Goal: Task Accomplishment & Management: Manage account settings

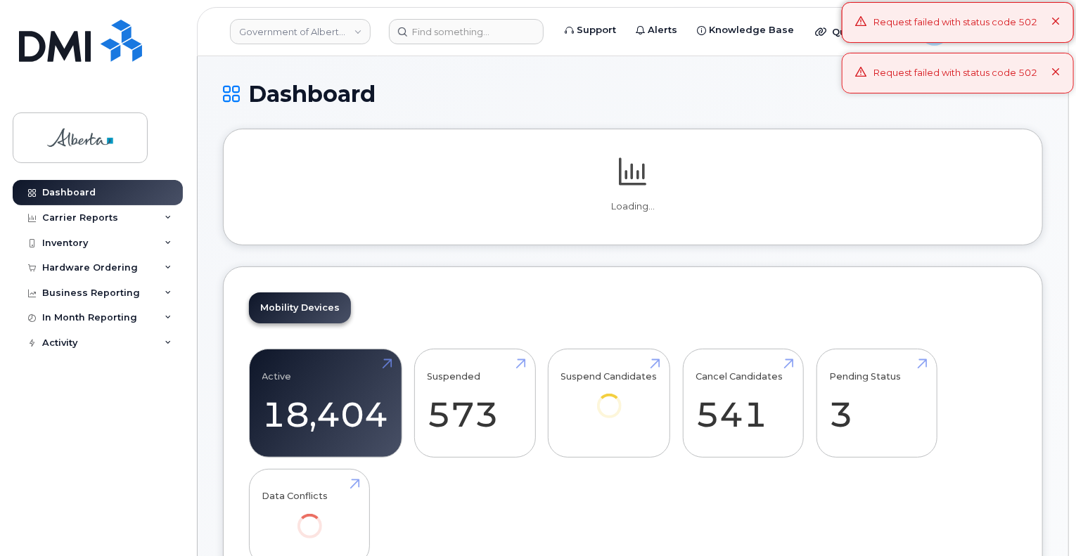
click at [687, 120] on div "Dashboard" at bounding box center [633, 105] width 820 height 47
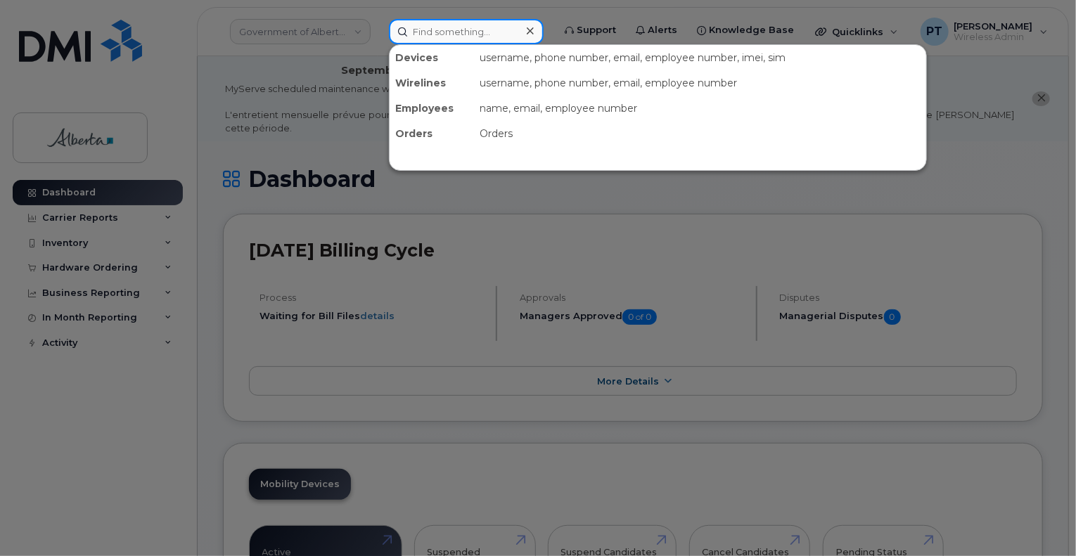
click at [439, 36] on input at bounding box center [466, 31] width 155 height 25
paste input "5878397153"
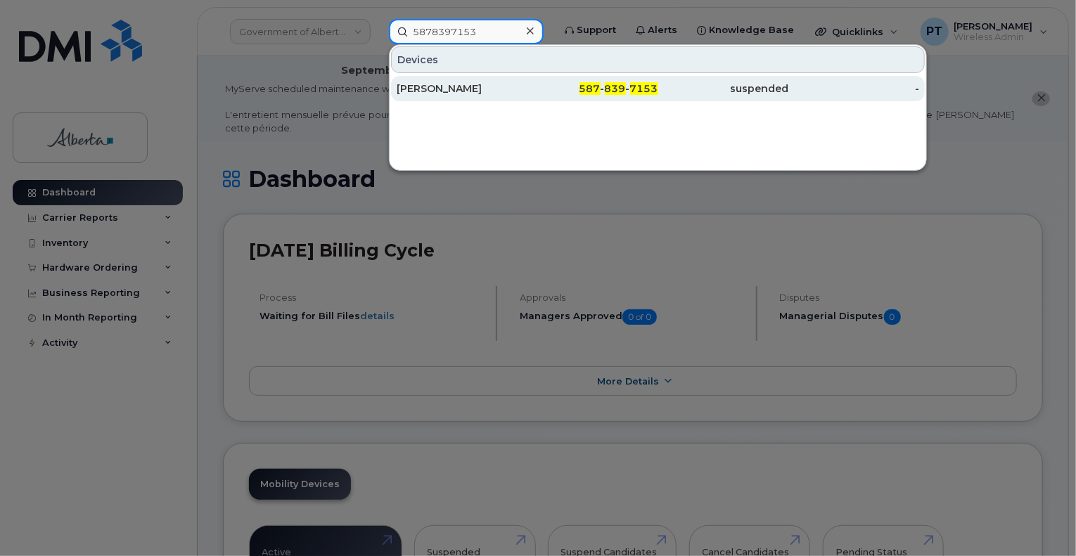
type input "5878397153"
click at [429, 89] on div "Leah Turner" at bounding box center [462, 89] width 131 height 14
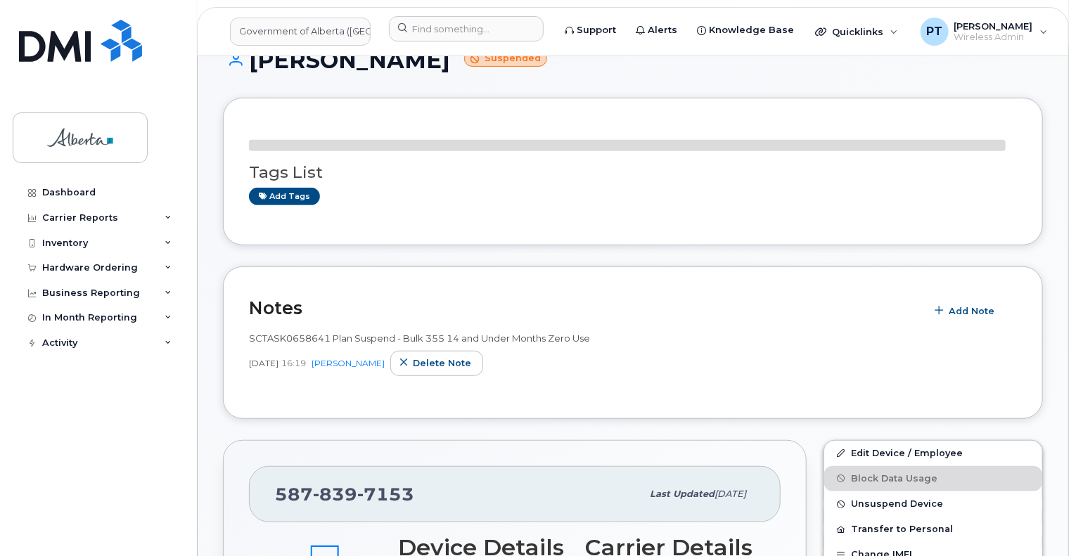
scroll to position [281, 0]
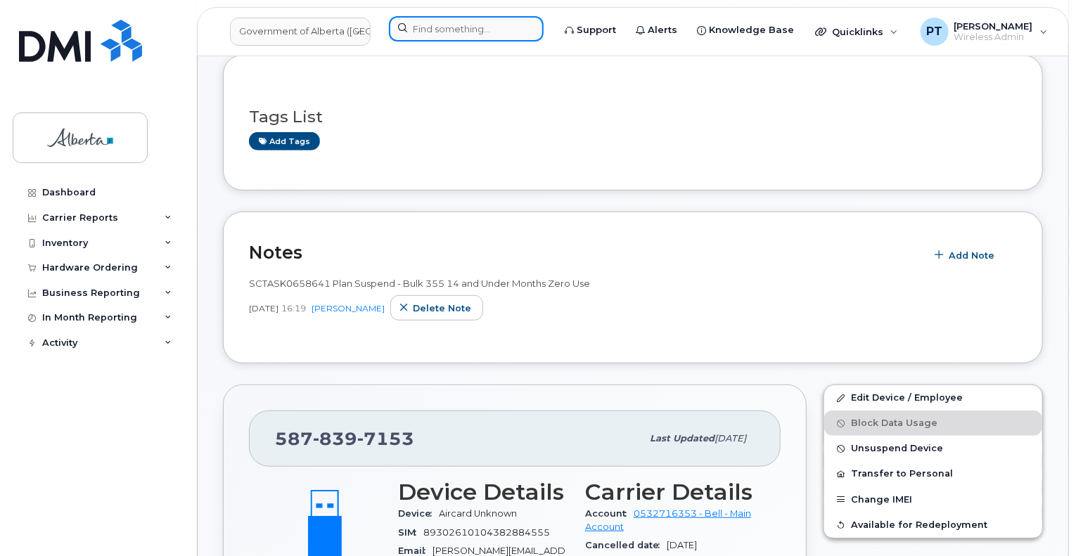
click at [458, 28] on input at bounding box center [466, 28] width 155 height 25
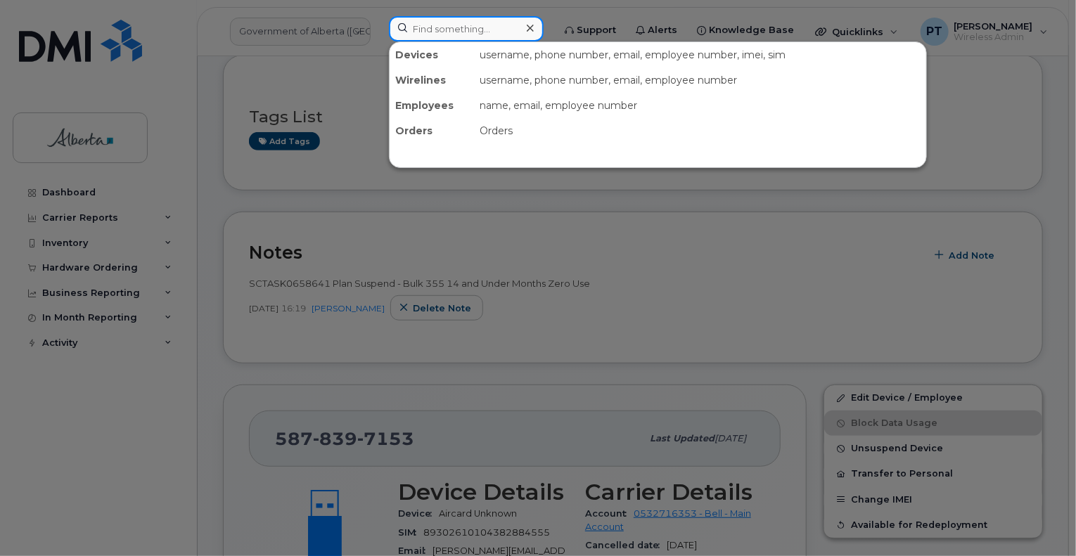
paste input "5875850845"
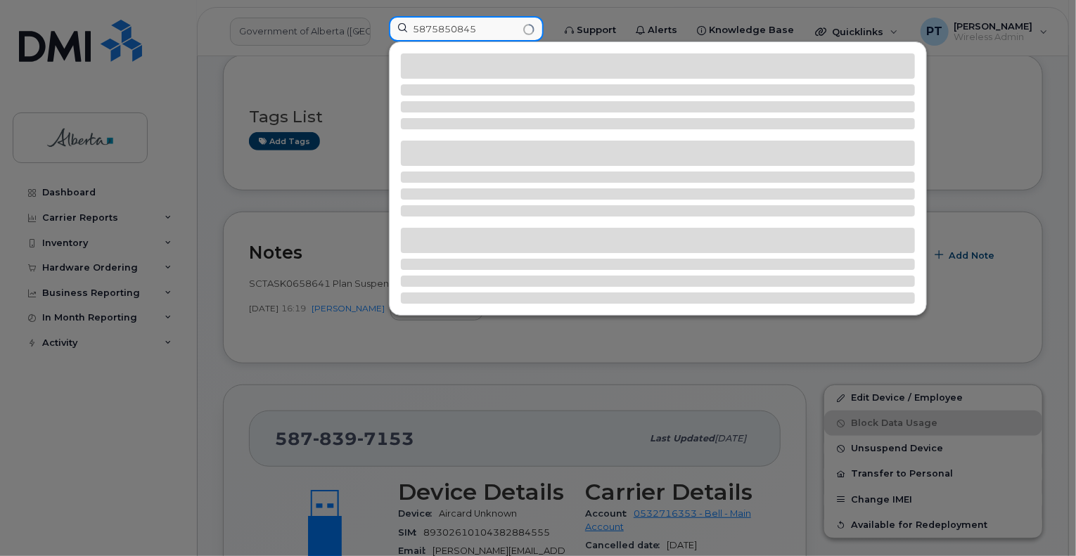
type input "5875850845"
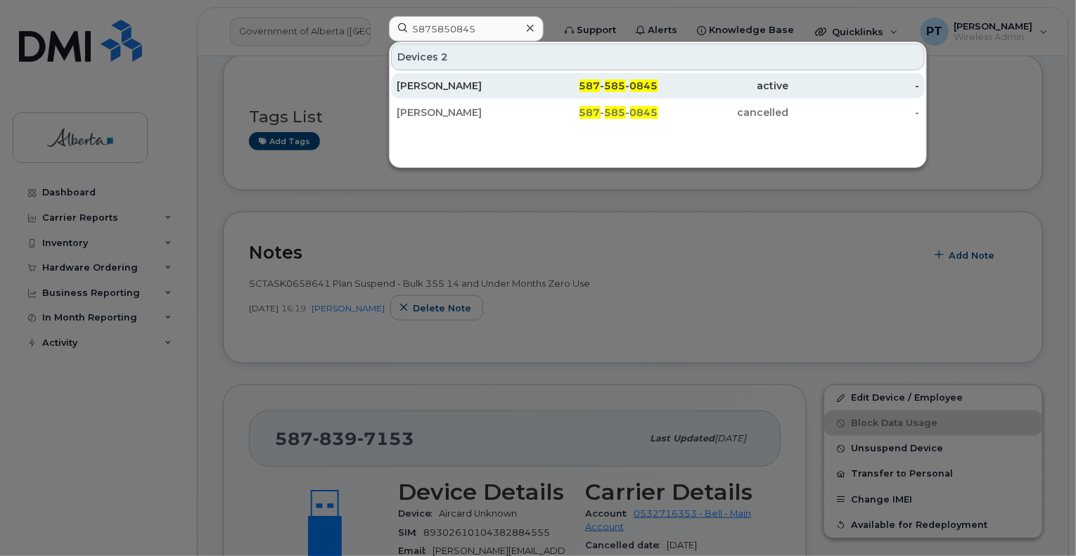
click at [464, 83] on div "Ann-marie Bozzelli" at bounding box center [462, 86] width 131 height 14
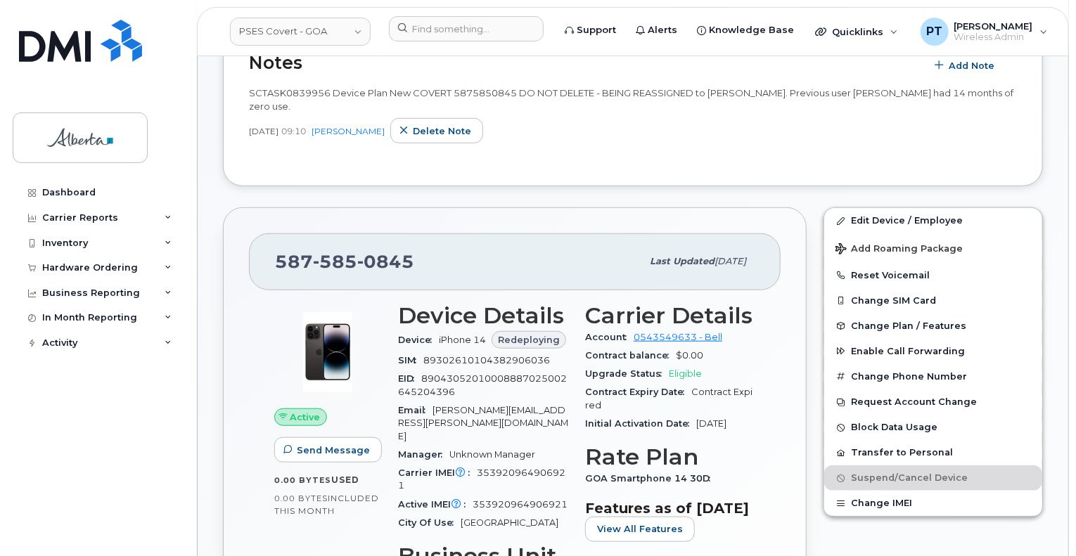
scroll to position [422, 0]
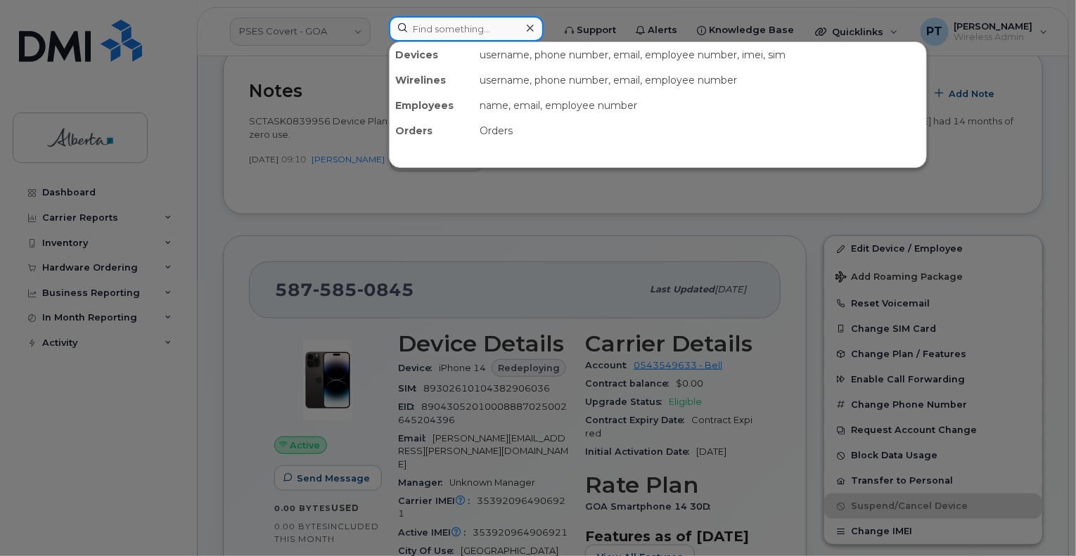
click at [433, 31] on input at bounding box center [466, 28] width 155 height 25
paste input "4035968587"
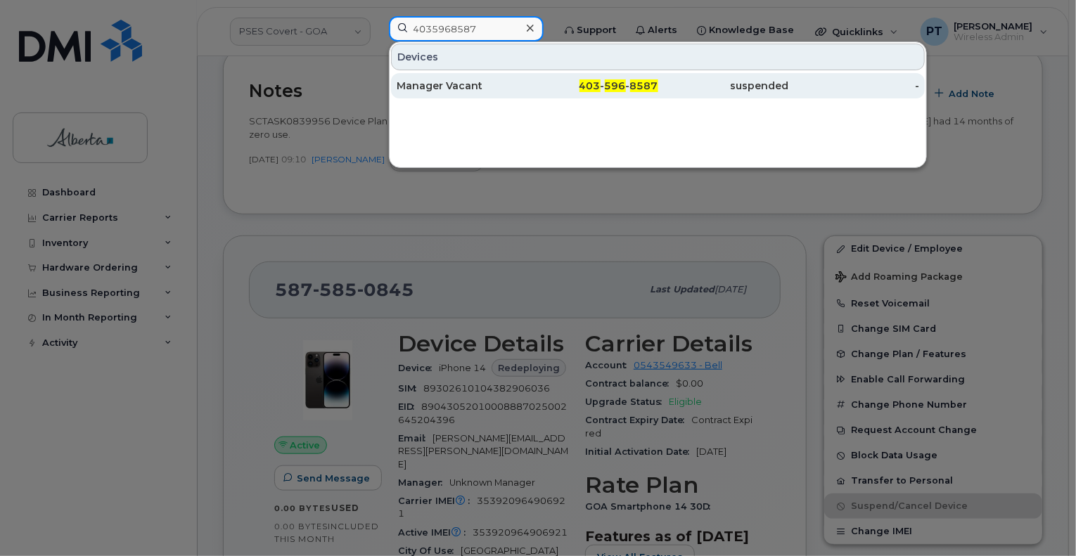
type input "4035968587"
click at [420, 86] on div "Manager Vacant" at bounding box center [462, 86] width 131 height 14
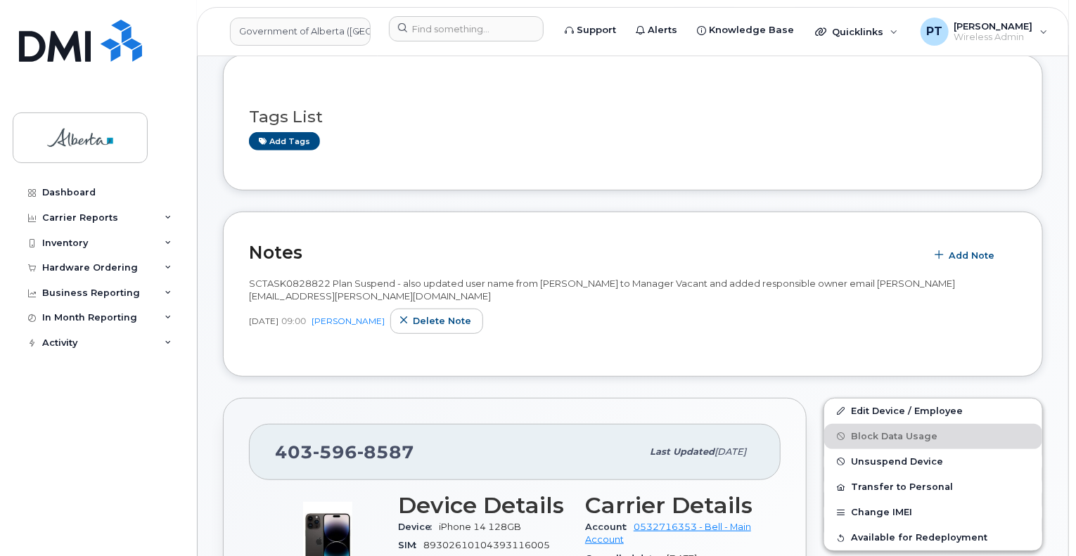
scroll to position [422, 0]
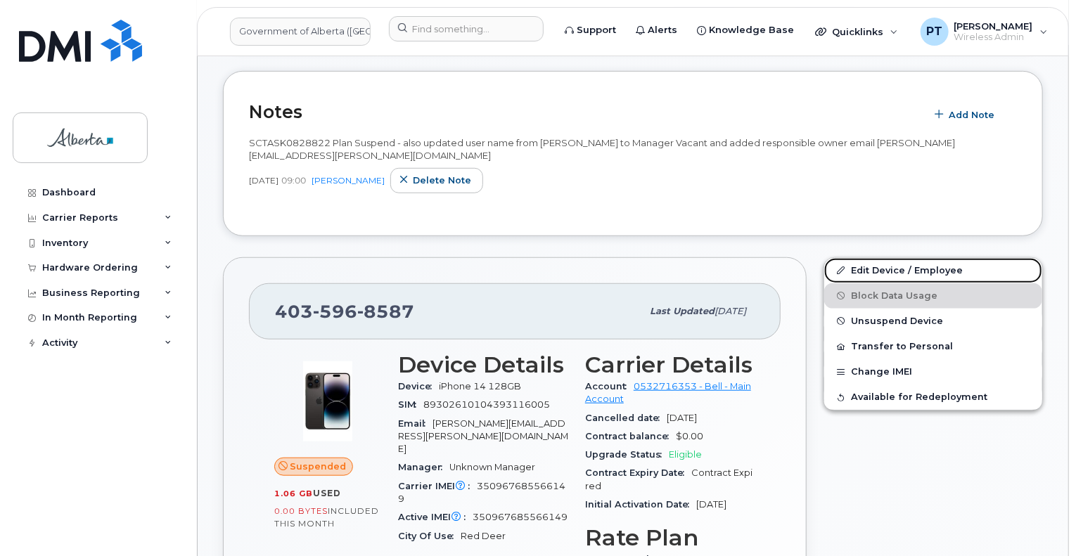
drag, startPoint x: 872, startPoint y: 243, endPoint x: 789, endPoint y: 311, distance: 107.4
click at [872, 258] on link "Edit Device / Employee" at bounding box center [933, 270] width 218 height 25
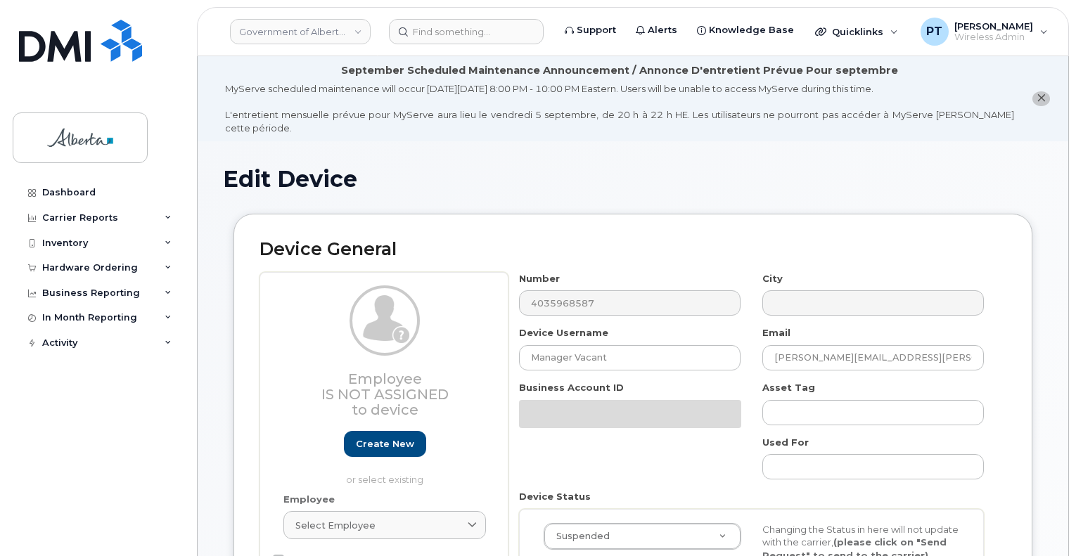
select select "4797682"
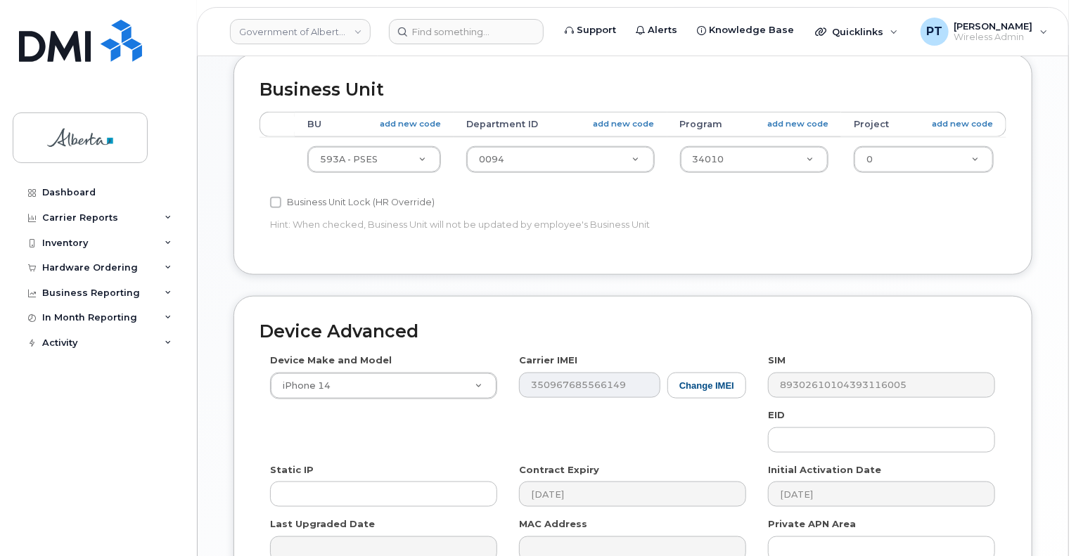
scroll to position [818, 0]
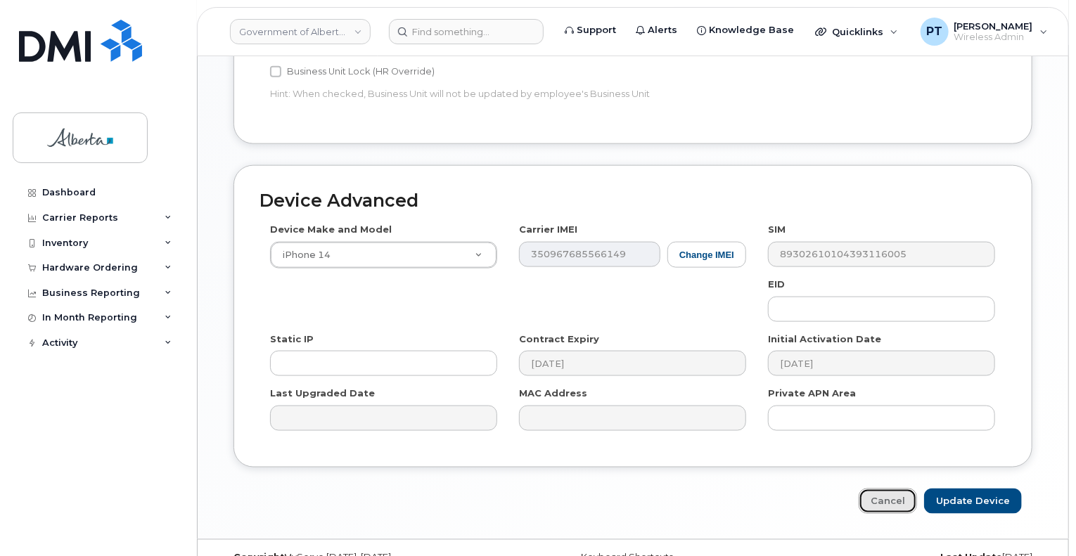
click at [900, 489] on link "Cancel" at bounding box center [887, 502] width 58 height 26
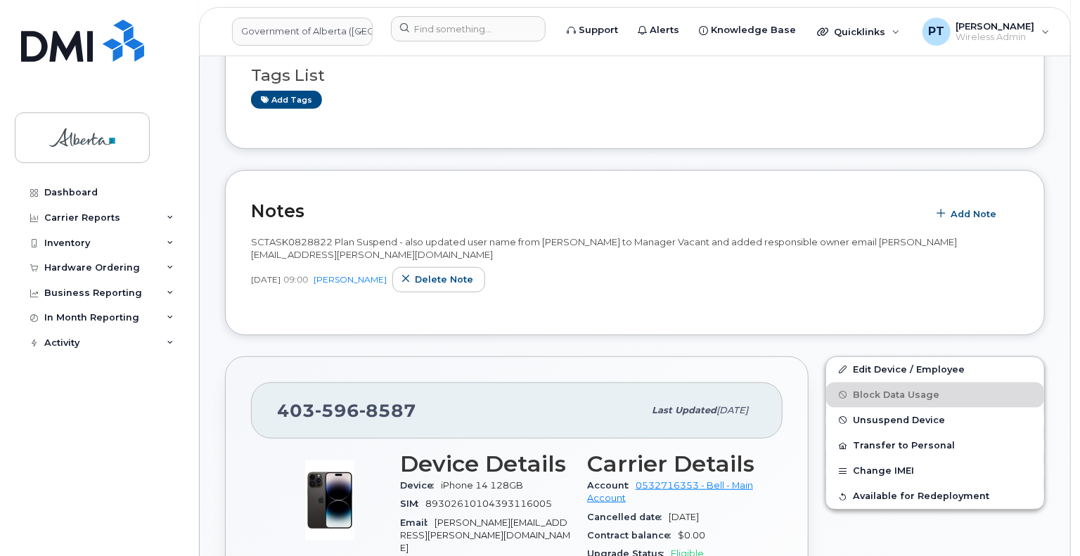
scroll to position [492, 0]
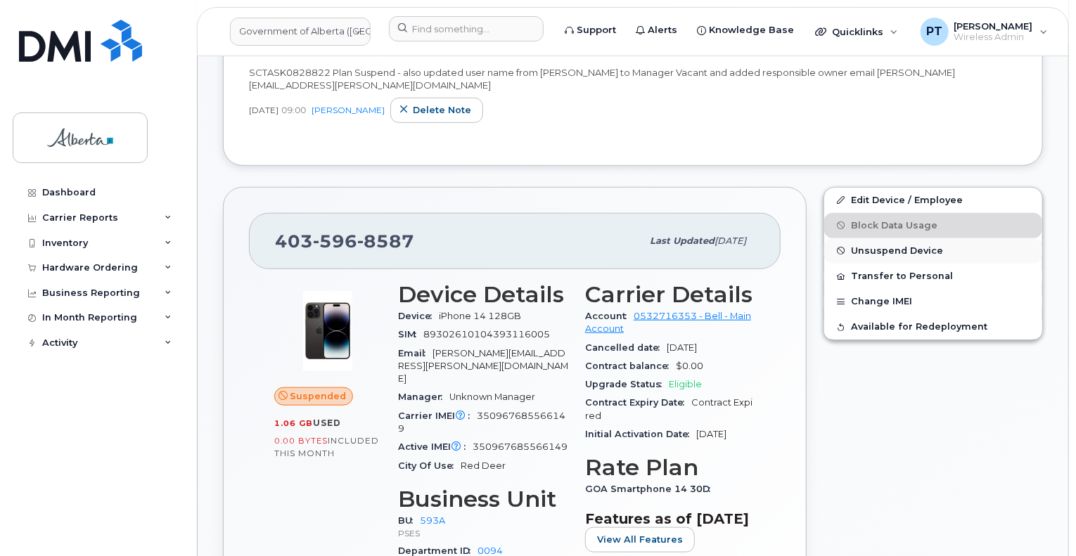
click at [875, 245] on span "Unsuspend Device" at bounding box center [897, 250] width 92 height 11
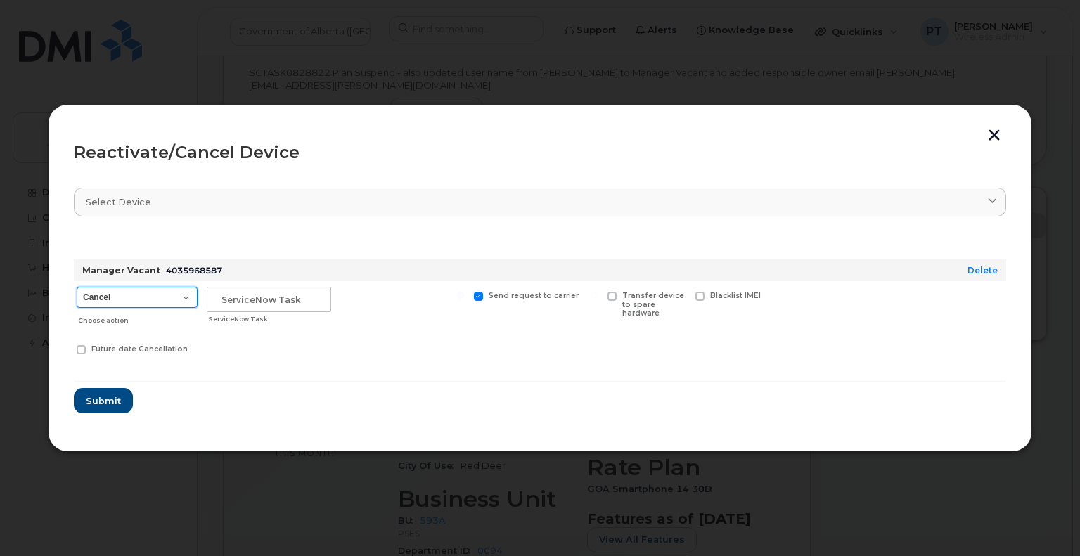
click at [186, 297] on select "Cancel Suspend - Extend Suspension Reactivate" at bounding box center [137, 297] width 121 height 21
select select "[object Object]"
click at [77, 287] on select "Cancel Suspend - Extend Suspension Reactivate" at bounding box center [137, 297] width 121 height 21
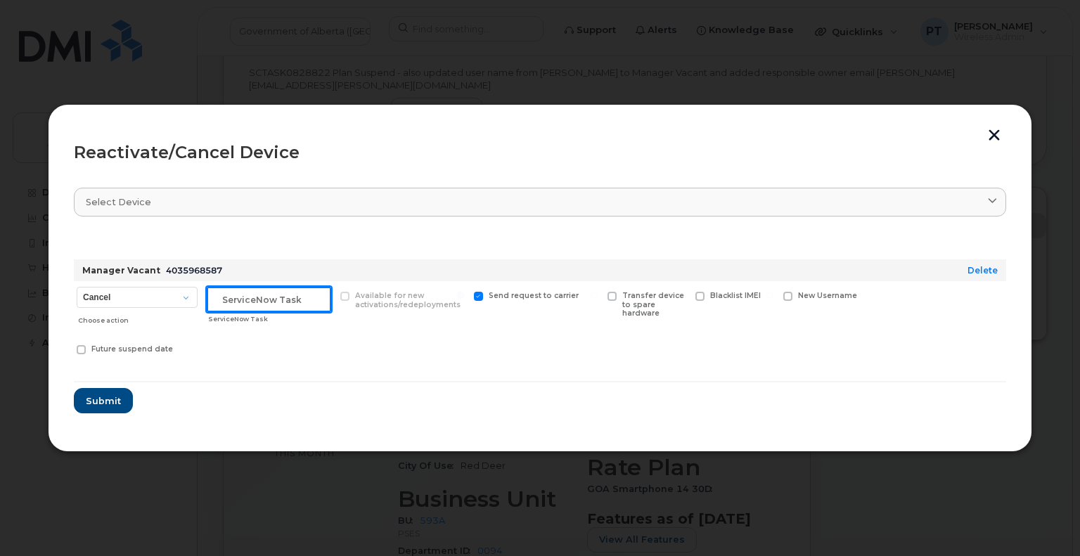
click at [275, 300] on input "text" at bounding box center [269, 299] width 124 height 25
click at [274, 299] on input "text" at bounding box center [269, 299] width 124 height 25
paste input "SCTASK0828822"
type input "SCTASK0828822 for name change"
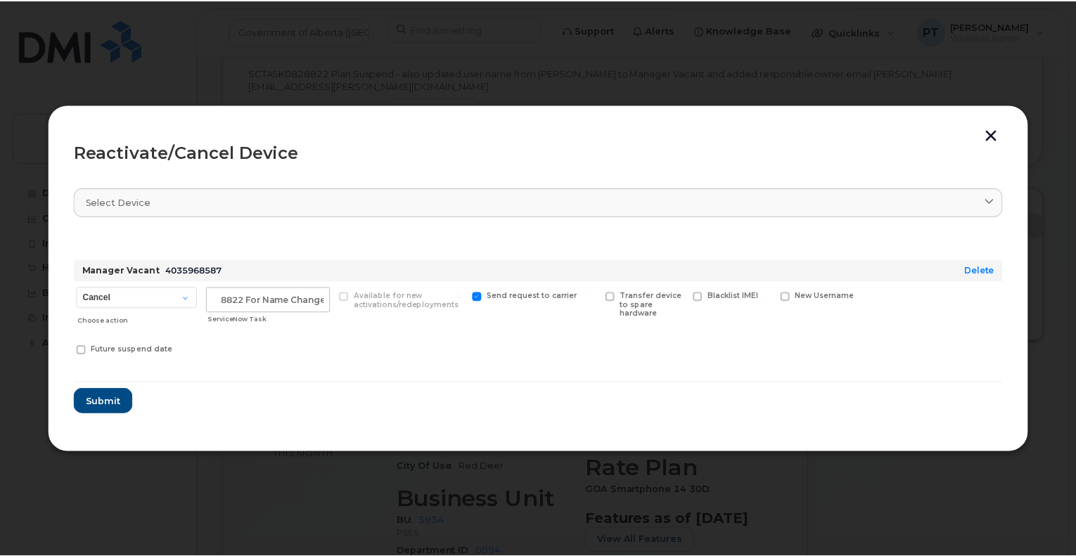
scroll to position [0, 0]
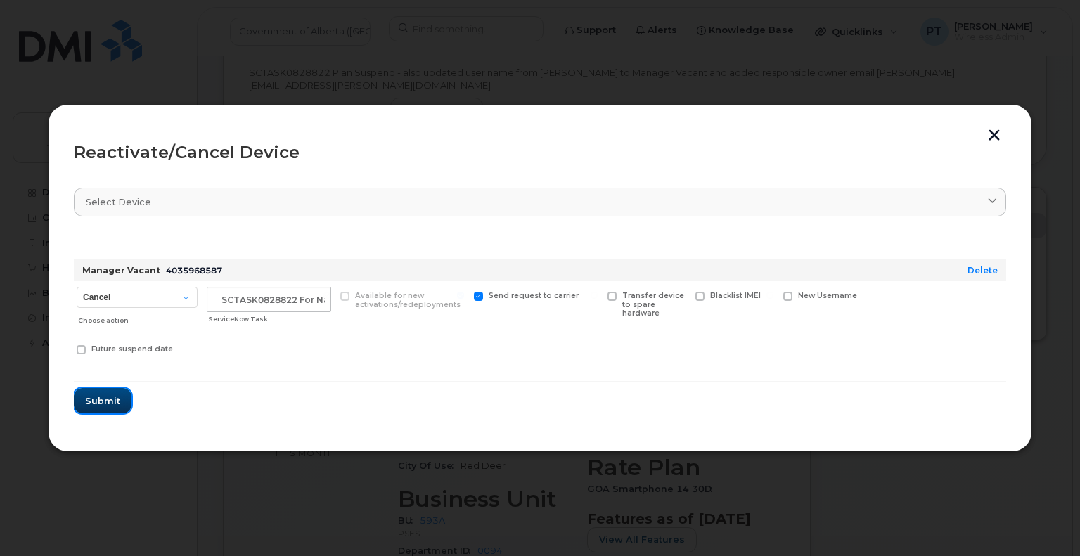
click at [93, 399] on span "Submit" at bounding box center [102, 400] width 35 height 13
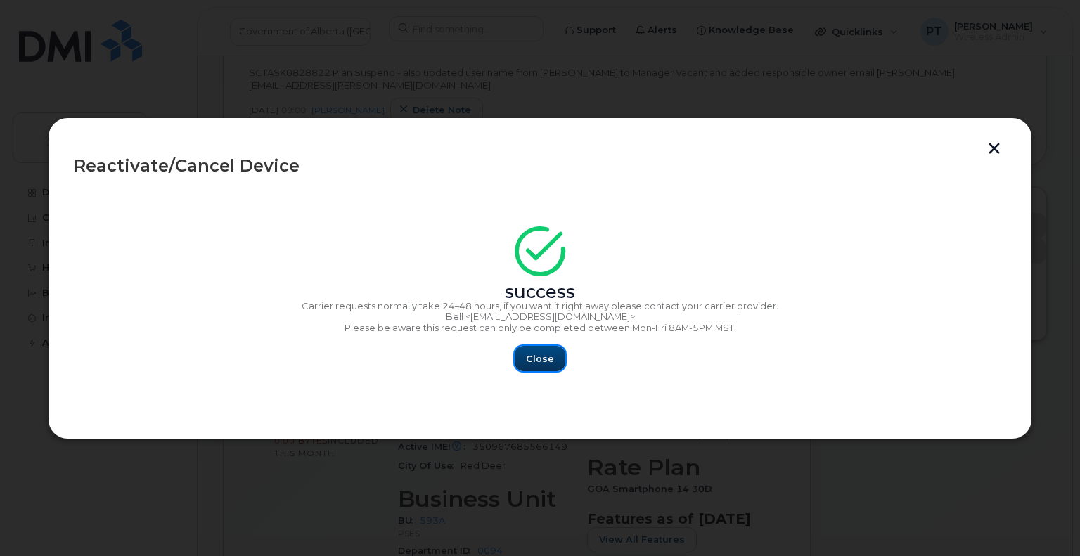
click at [546, 361] on span "Close" at bounding box center [540, 358] width 28 height 13
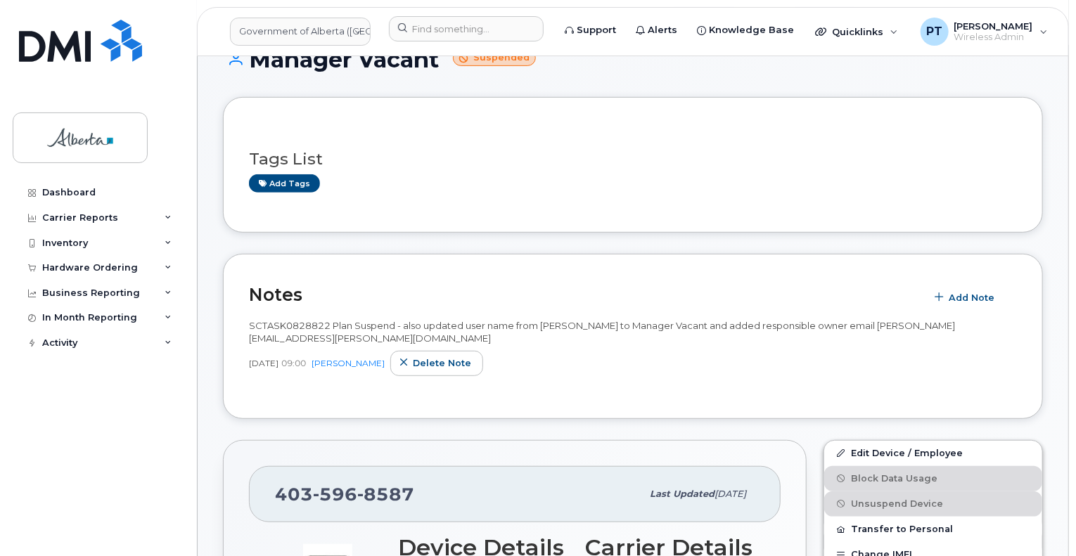
scroll to position [211, 0]
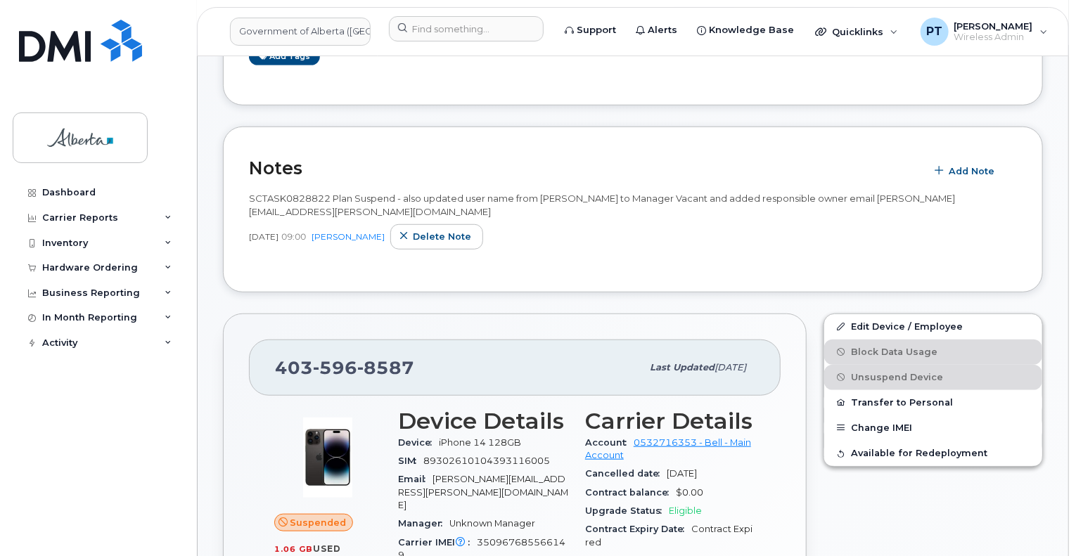
scroll to position [492, 0]
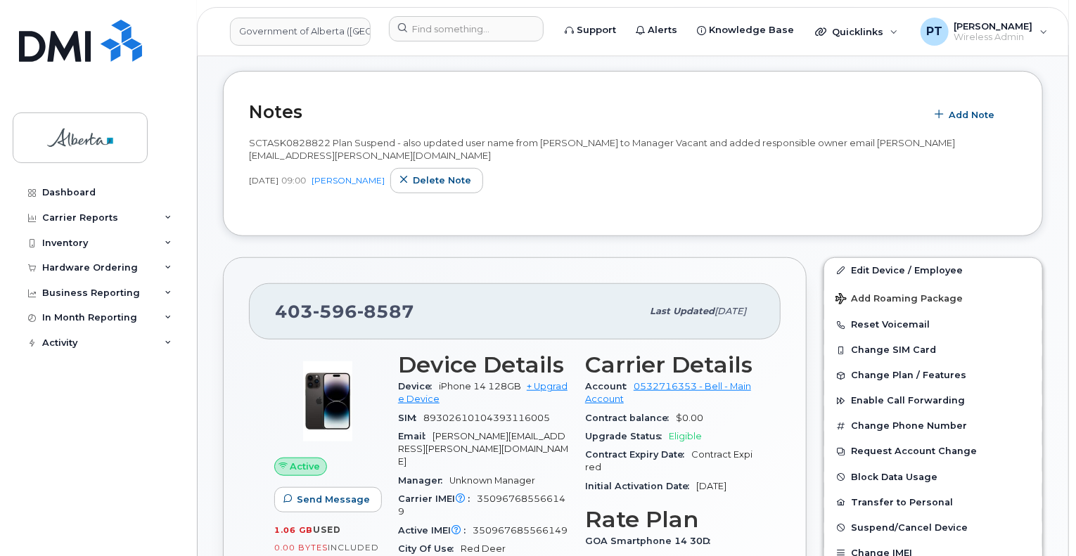
scroll to position [562, 0]
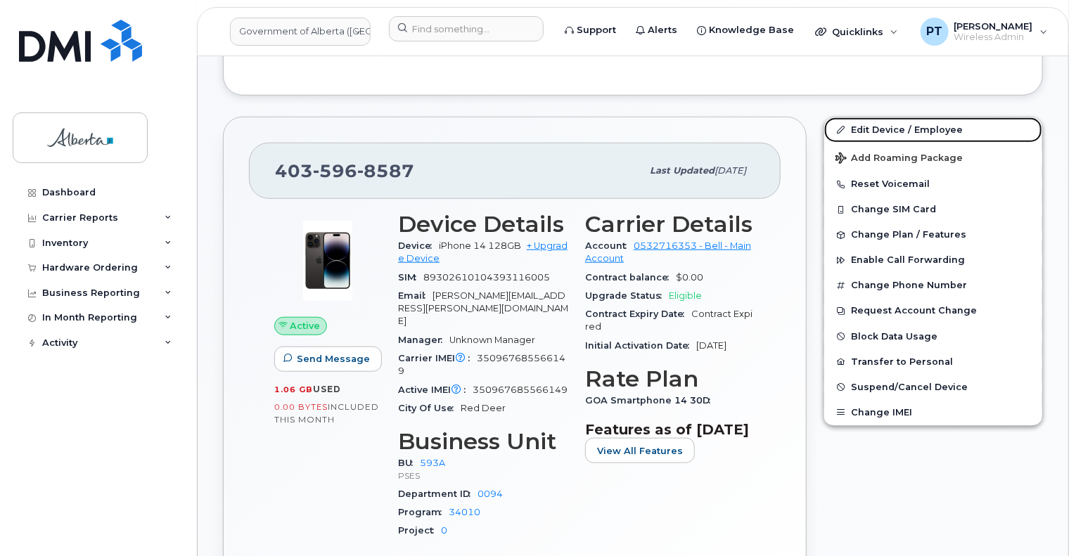
drag, startPoint x: 872, startPoint y: 101, endPoint x: 796, endPoint y: 131, distance: 82.1
click at [872, 117] on link "Edit Device / Employee" at bounding box center [933, 129] width 218 height 25
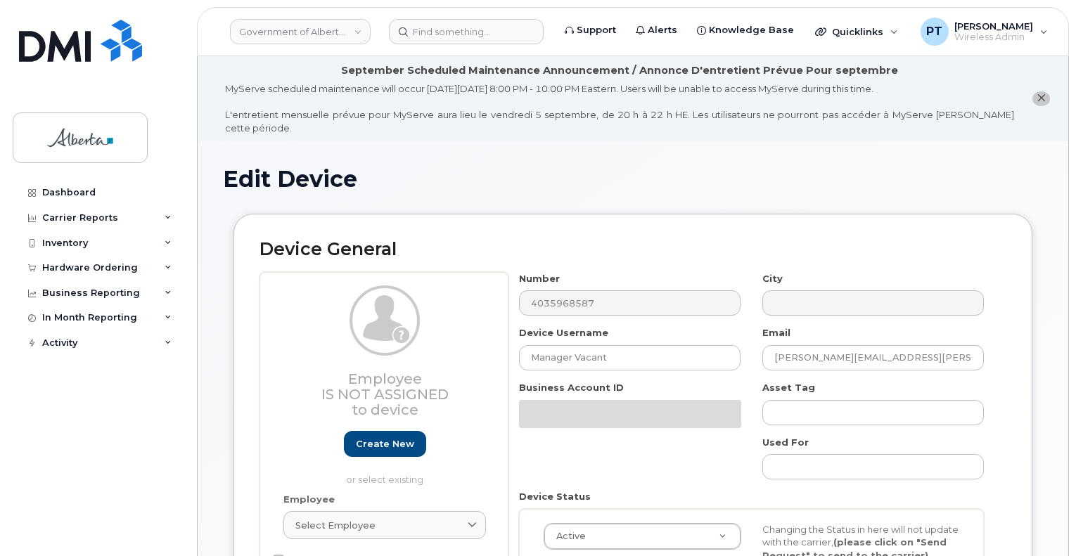
select select "4797682"
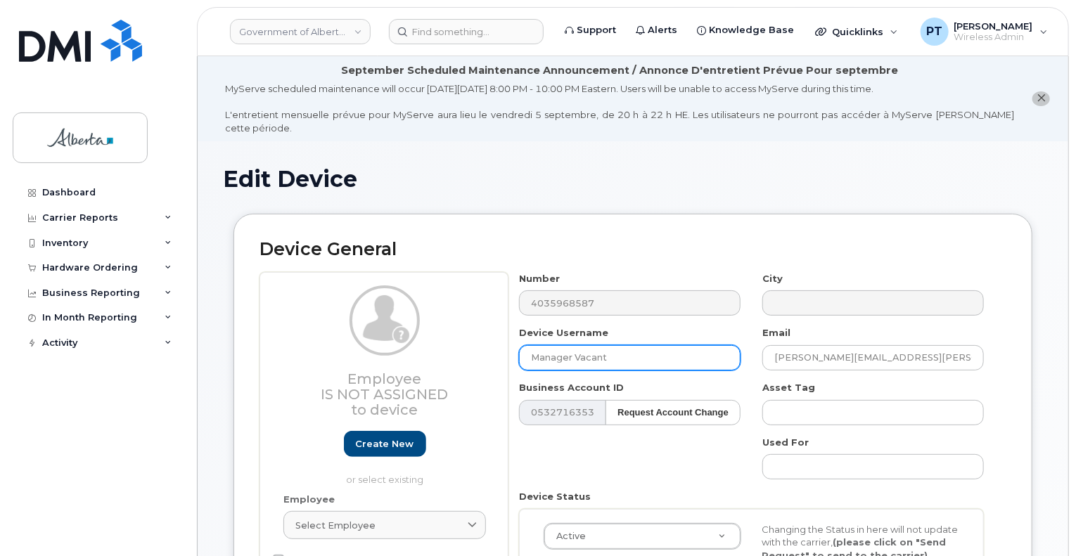
drag, startPoint x: 624, startPoint y: 347, endPoint x: 475, endPoint y: 342, distance: 149.1
click at [475, 342] on div "Employee Is not assigned to device Create new or select existing Employee Selec…" at bounding box center [632, 462] width 747 height 380
paste input "Probation Offic"
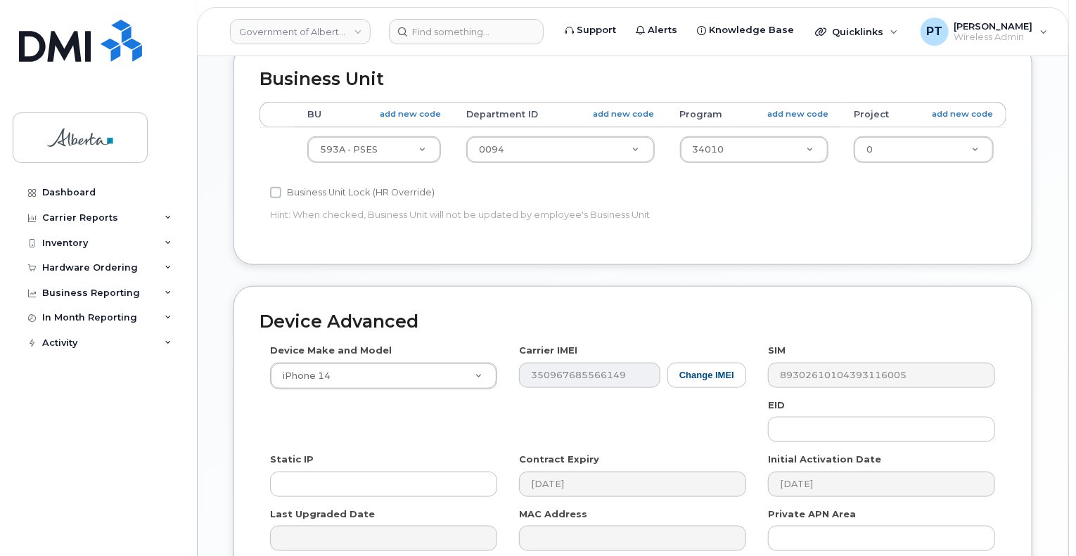
scroll to position [775, 0]
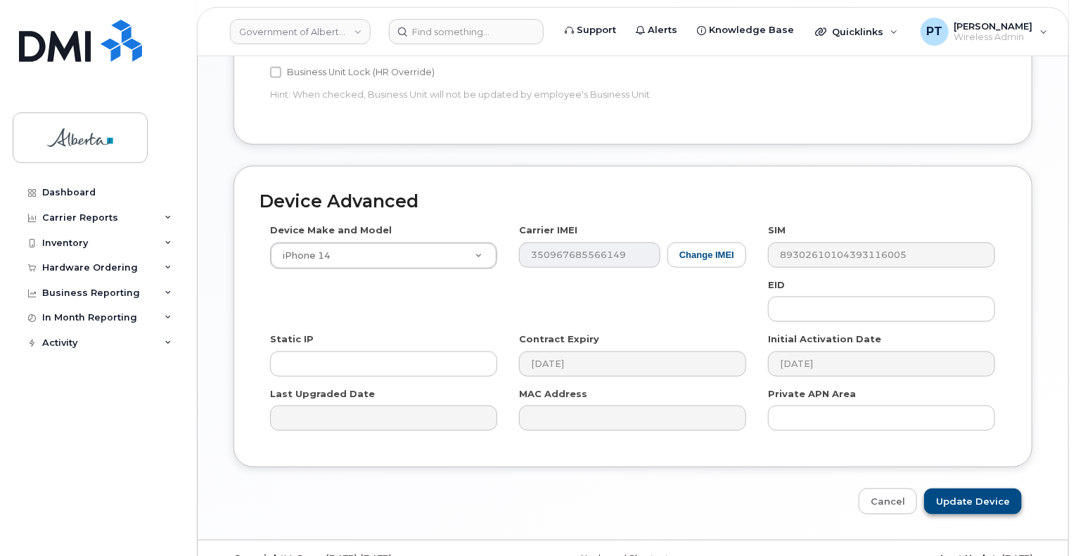
type input "Probation Officer Vacant"
click at [950, 489] on input "Update Device" at bounding box center [973, 502] width 98 height 26
type input "Saving..."
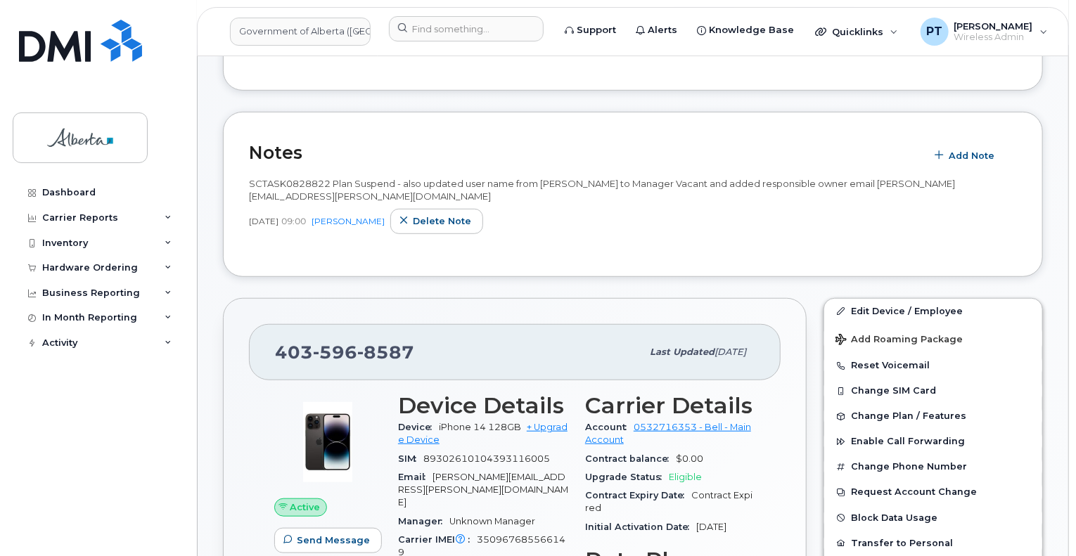
scroll to position [392, 0]
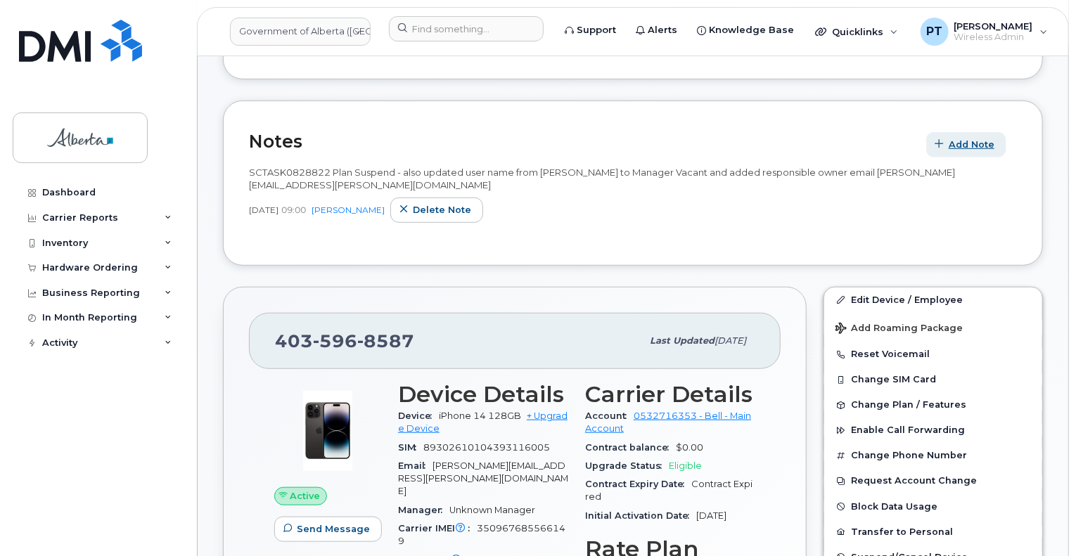
click at [972, 138] on span "Add Note" at bounding box center [971, 144] width 46 height 13
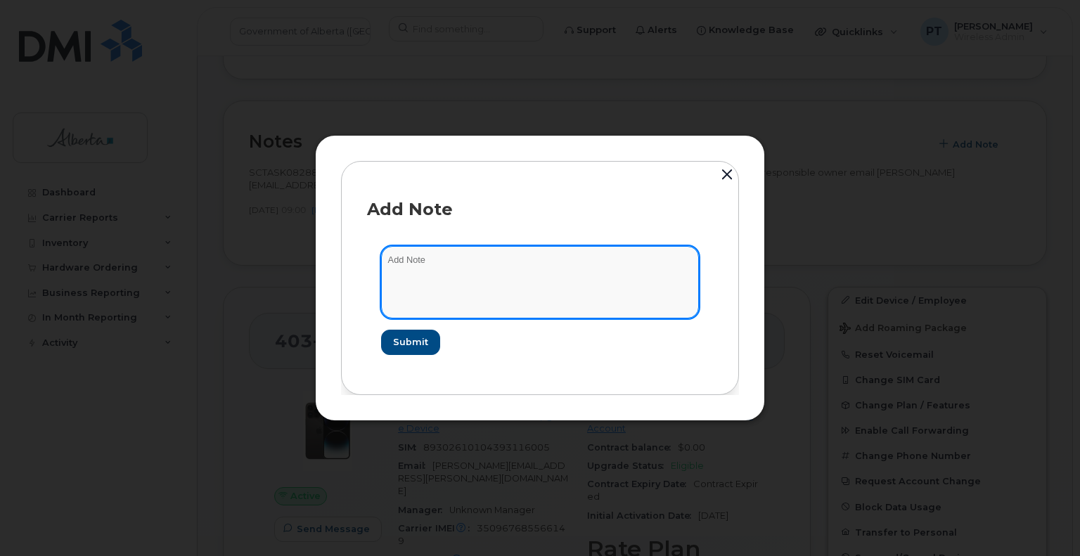
click at [411, 259] on textarea at bounding box center [540, 282] width 318 height 72
click at [489, 261] on textarea "Updated user name to" at bounding box center [540, 282] width 318 height 72
paste textarea "Probation Officer Vacant"
click at [389, 262] on textarea "Updated user name to Probation Officer Vacant and keep number suspended." at bounding box center [540, 282] width 318 height 72
click at [387, 259] on textarea "Updated user name to Probation Officer Vacant and keep number suspended." at bounding box center [540, 282] width 318 height 72
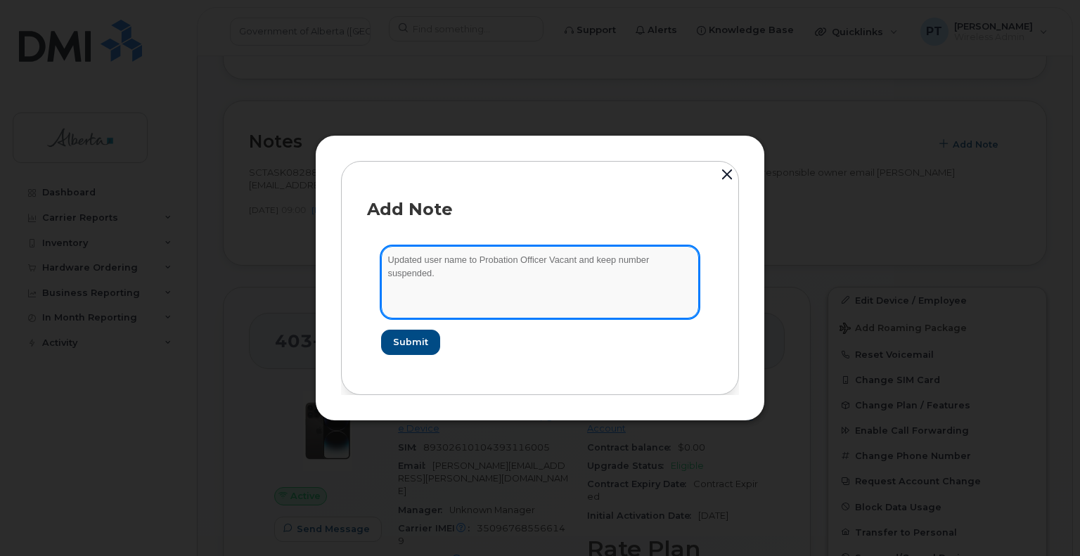
paste textarea "SCTASK0828822"
type textarea "SCTASK0828822 - Updated user name to Probation Officer Vacant and keep number s…"
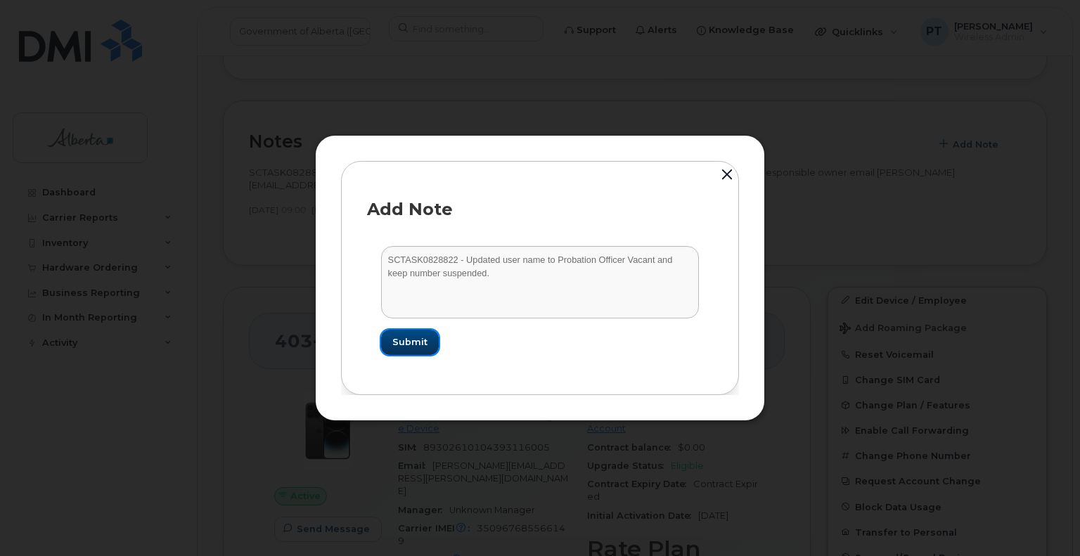
click at [399, 346] on span "Submit" at bounding box center [409, 341] width 35 height 13
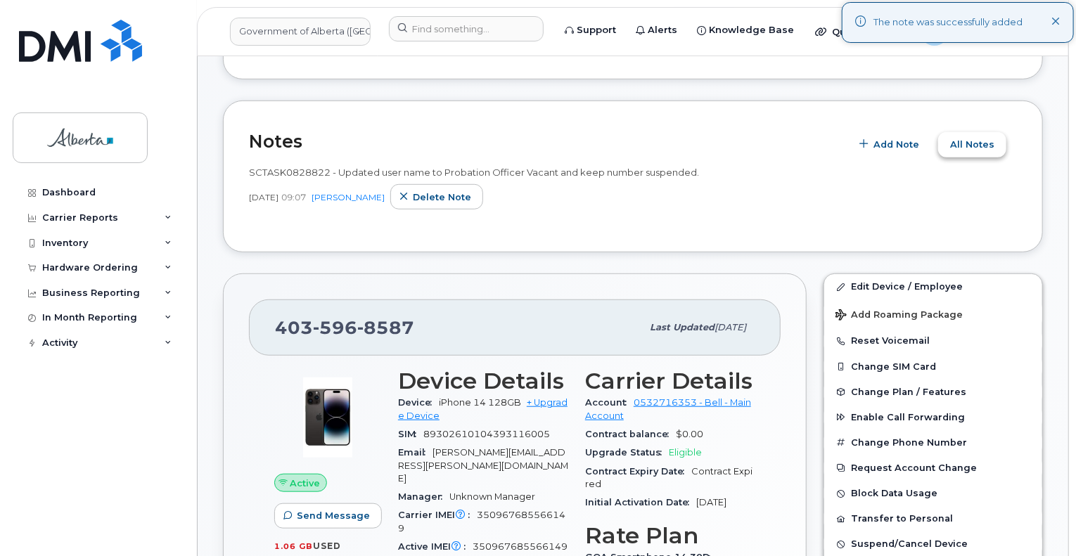
click at [981, 138] on span "All Notes" at bounding box center [972, 144] width 44 height 13
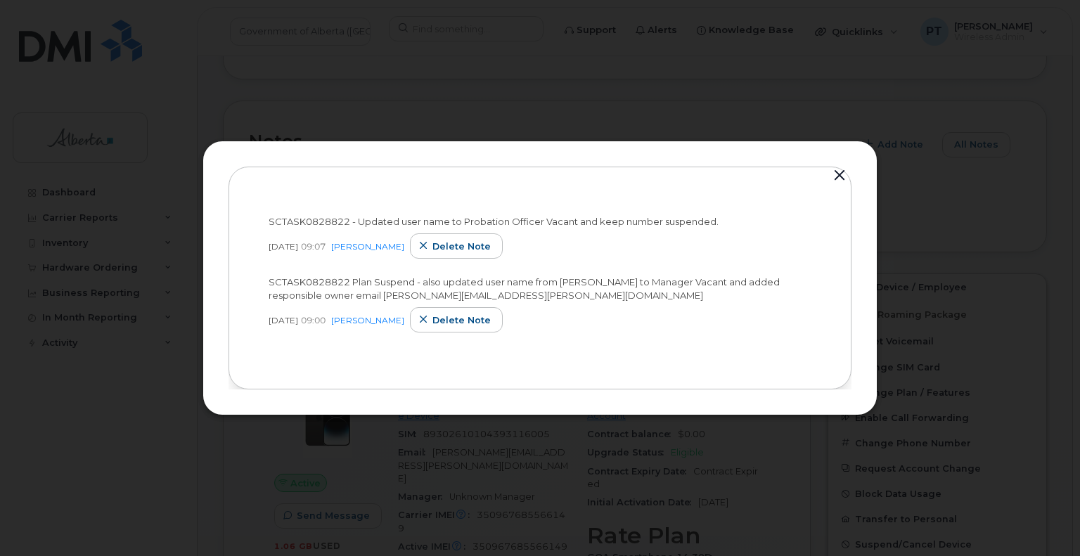
click at [833, 179] on button "button" at bounding box center [839, 176] width 21 height 20
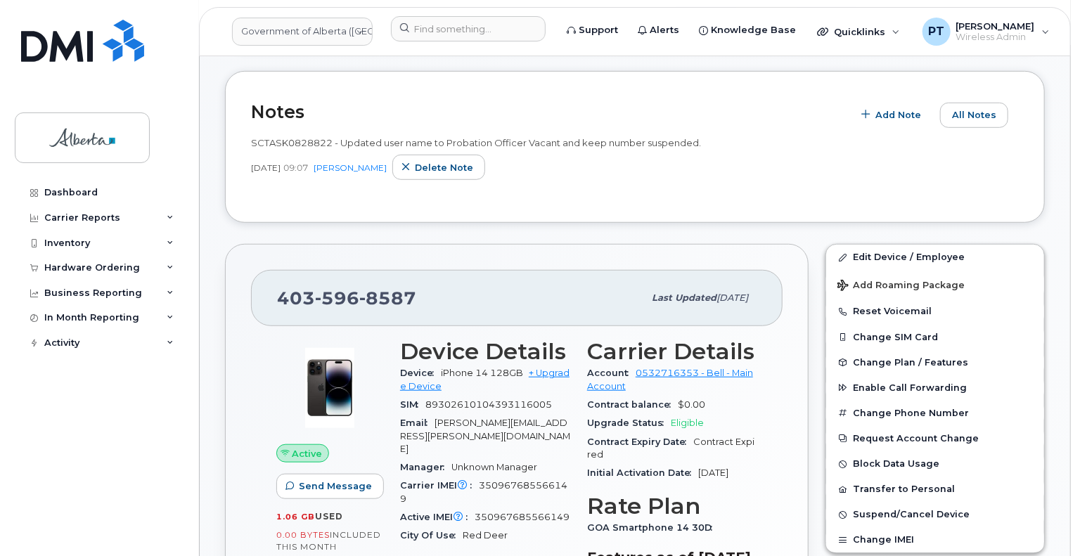
scroll to position [773, 0]
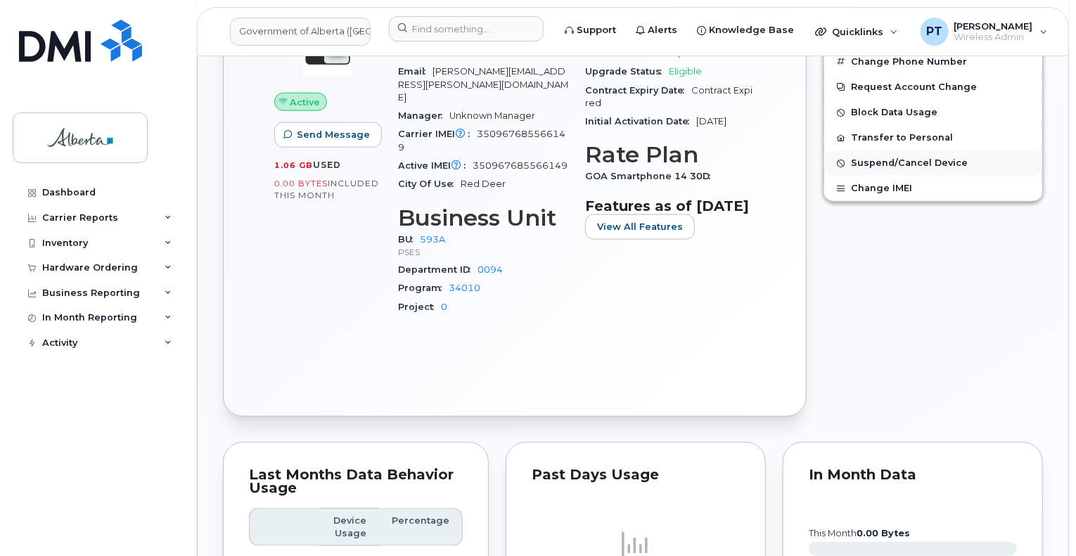
click at [869, 158] on span "Suspend/Cancel Device" at bounding box center [909, 163] width 117 height 11
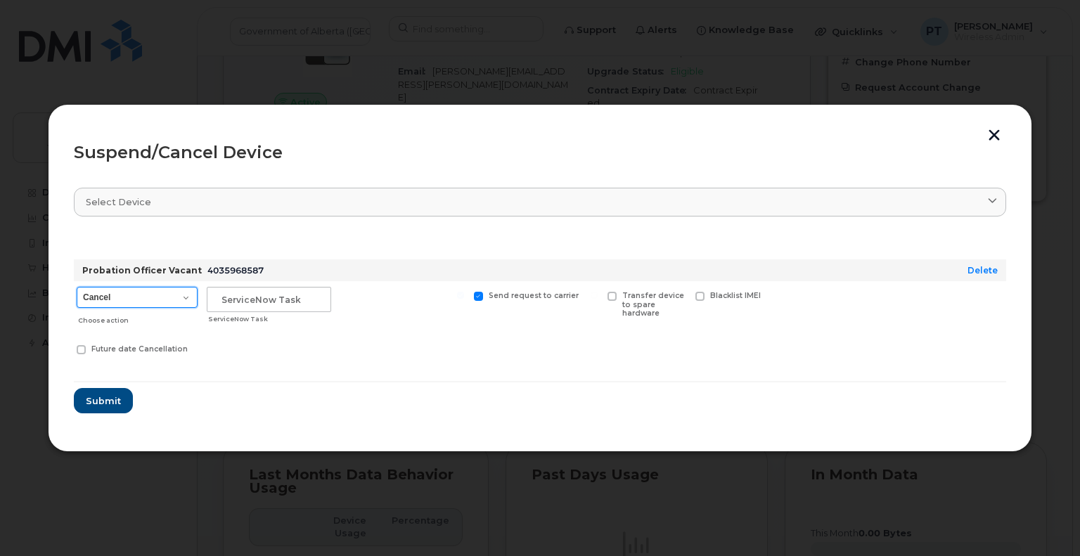
click at [157, 297] on select "Cancel Suspend - Extend Suspension Suspend - Reduced Rate Suspend - Lost Device…" at bounding box center [137, 297] width 121 height 21
select select "[object Object]"
click at [77, 287] on select "Cancel Suspend - Extend Suspension Suspend - Reduced Rate Suspend - Lost Device…" at bounding box center [137, 297] width 121 height 21
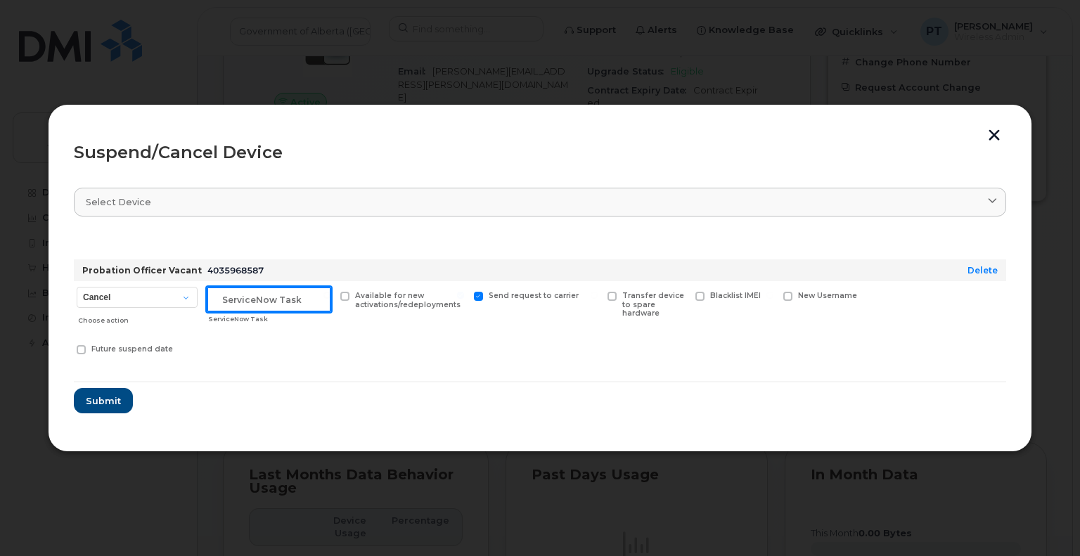
click at [263, 302] on input "text" at bounding box center [269, 299] width 124 height 25
click at [256, 300] on input "text" at bounding box center [269, 299] width 124 height 25
paste input "SCTASK0828822"
type input "SCTASK0828822 Suspend"
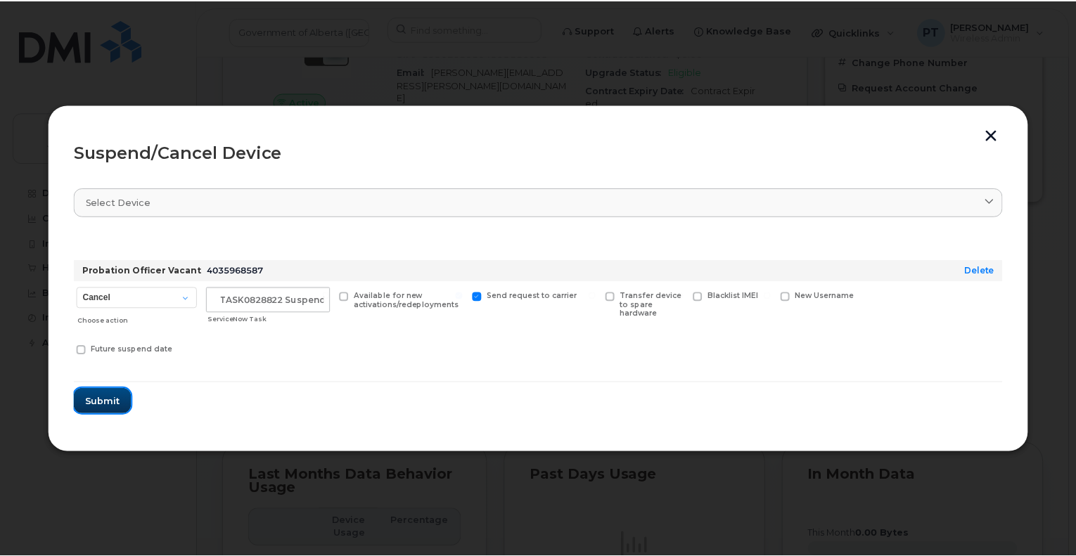
scroll to position [0, 0]
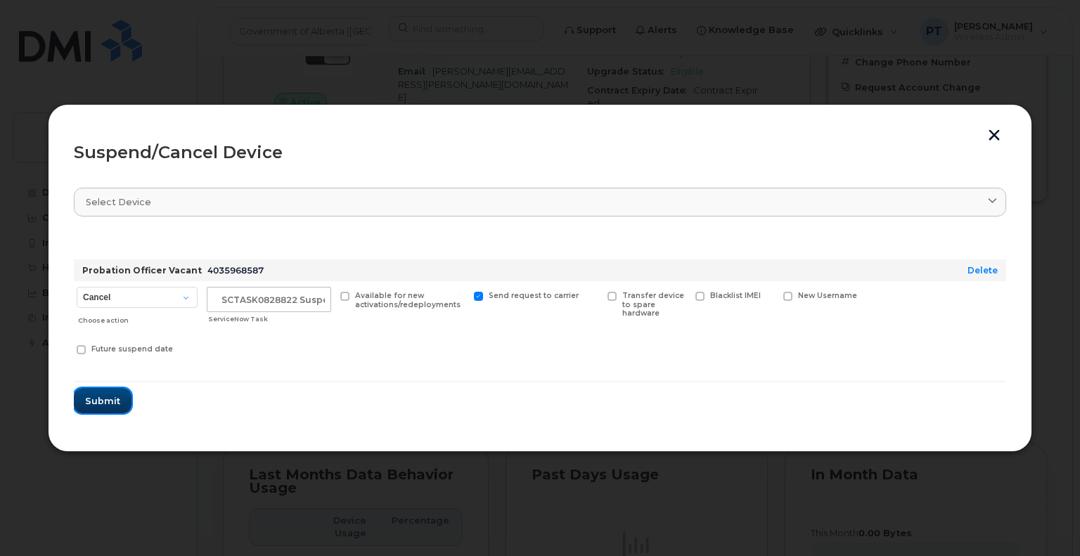
click at [105, 403] on span "Submit" at bounding box center [102, 400] width 35 height 13
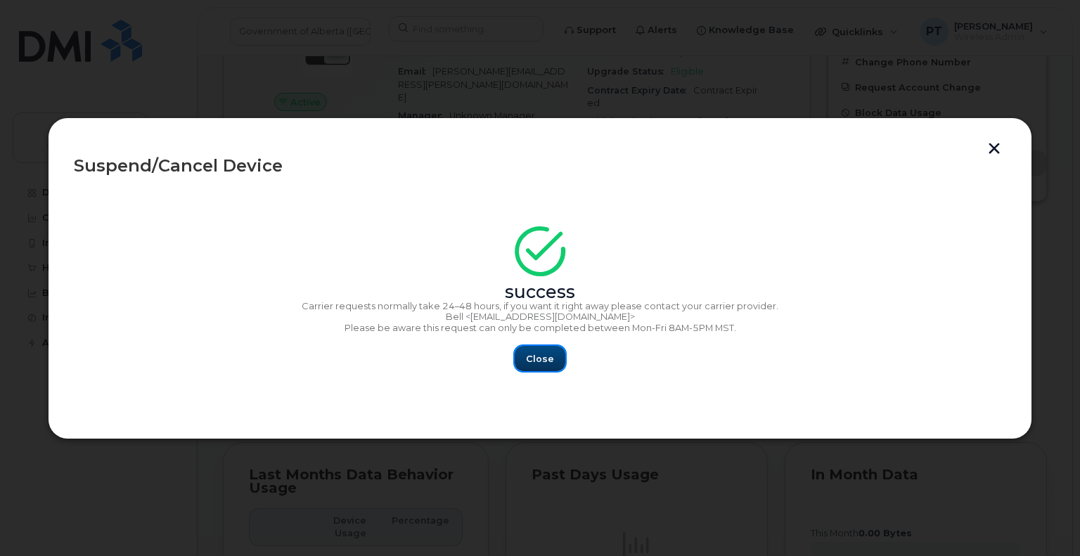
click at [557, 354] on button "Close" at bounding box center [540, 358] width 51 height 25
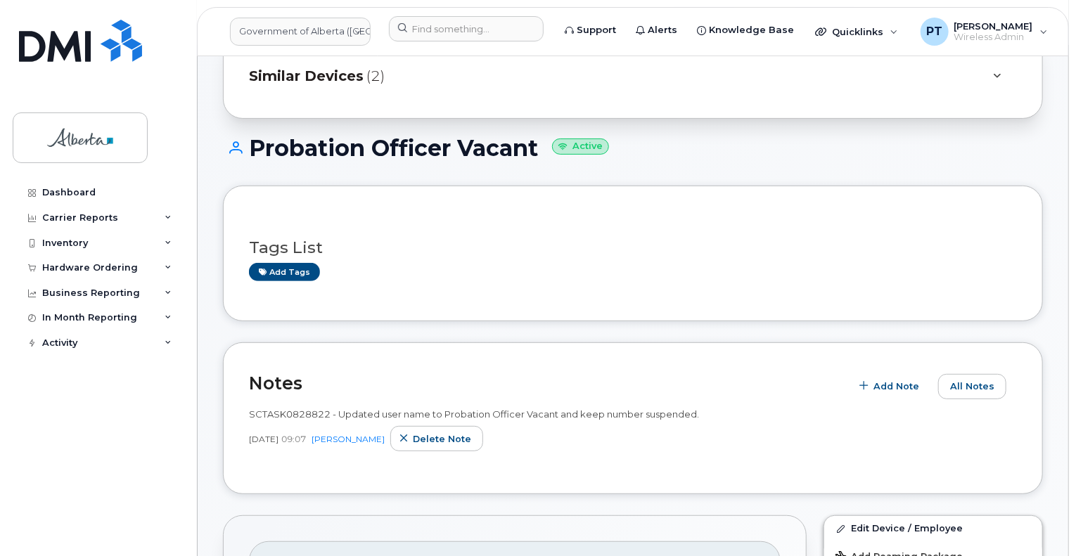
scroll to position [141, 0]
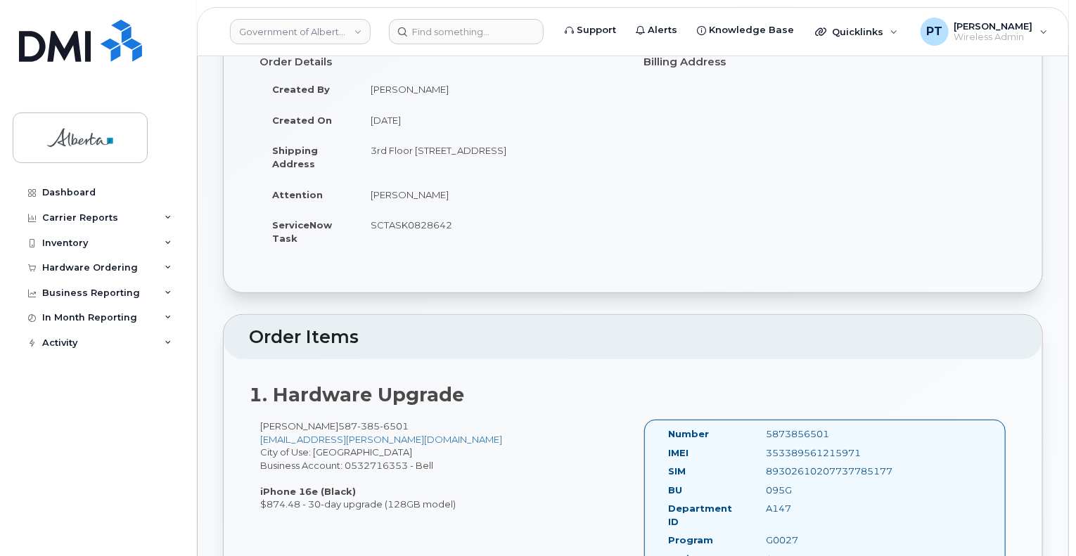
scroll to position [422, 0]
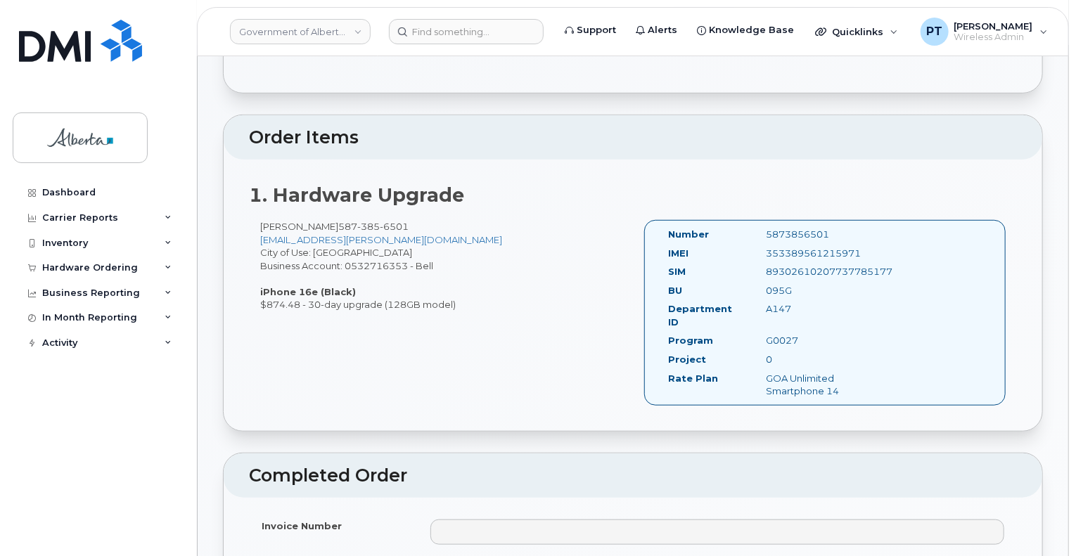
click at [796, 228] on div "5873856501" at bounding box center [824, 234] width 137 height 13
copy div "5873856501"
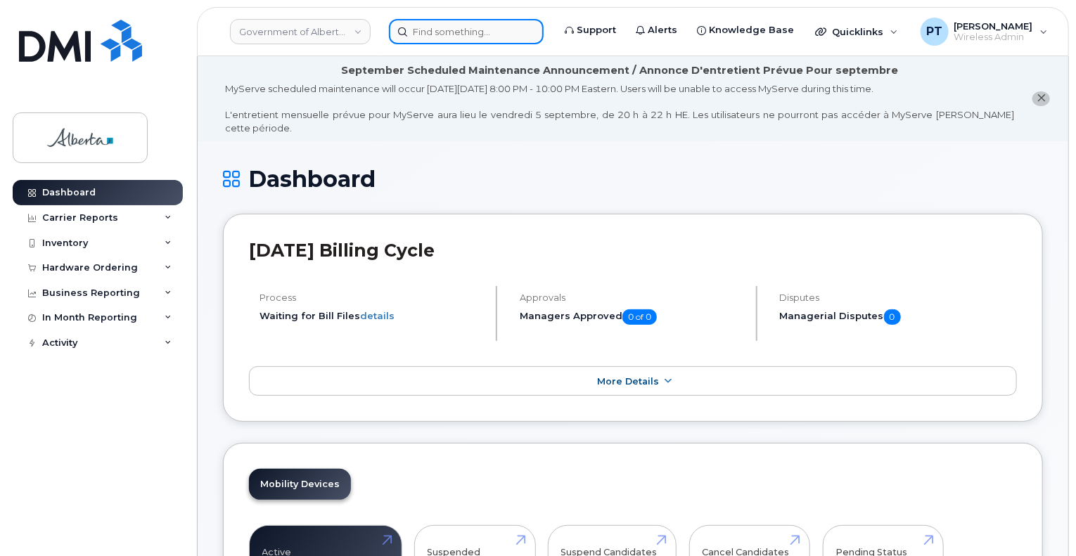
click at [444, 30] on input at bounding box center [466, 31] width 155 height 25
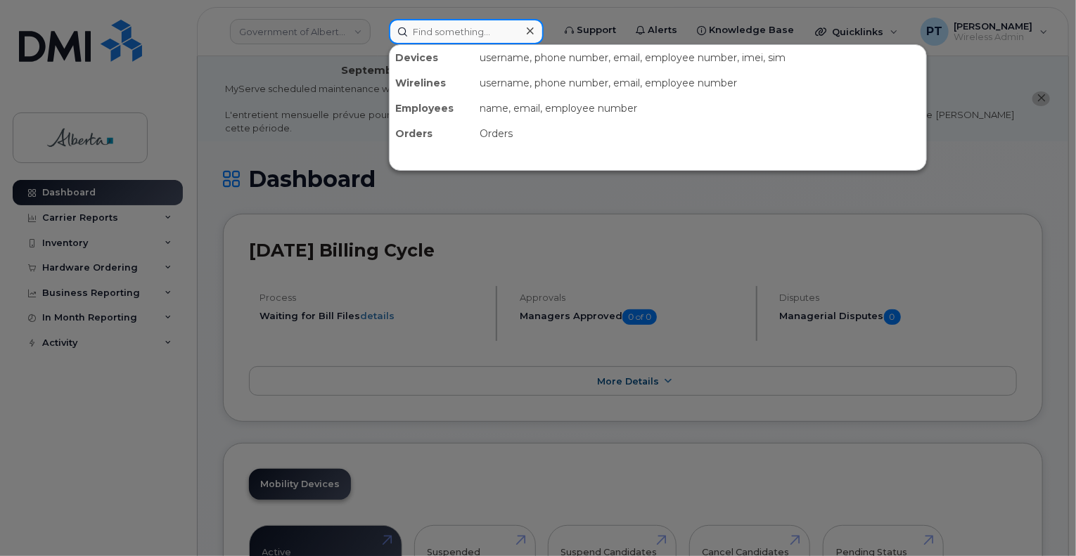
paste input "5873856501"
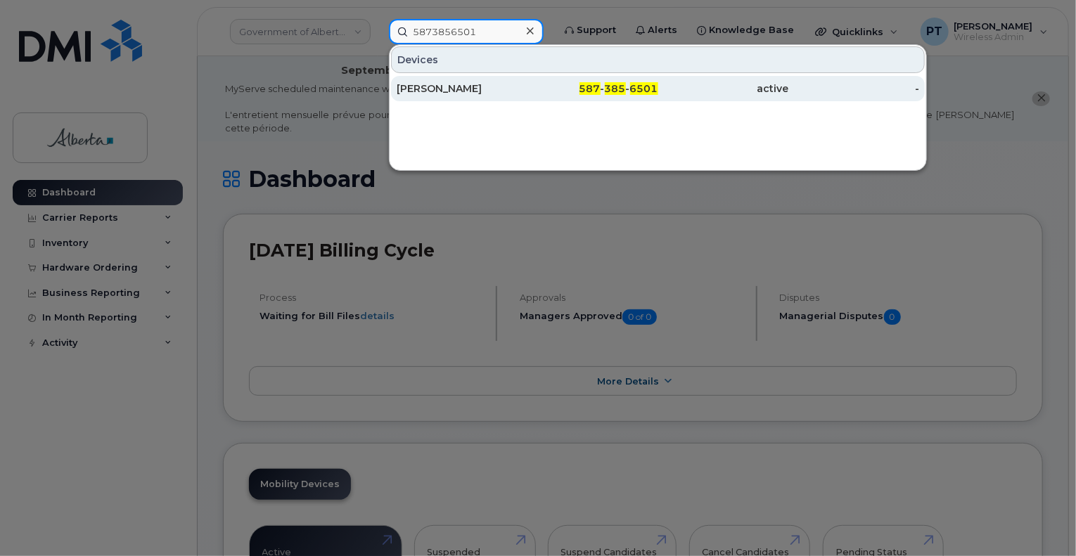
type input "5873856501"
click at [435, 89] on div "Crystal Parrell" at bounding box center [462, 89] width 131 height 14
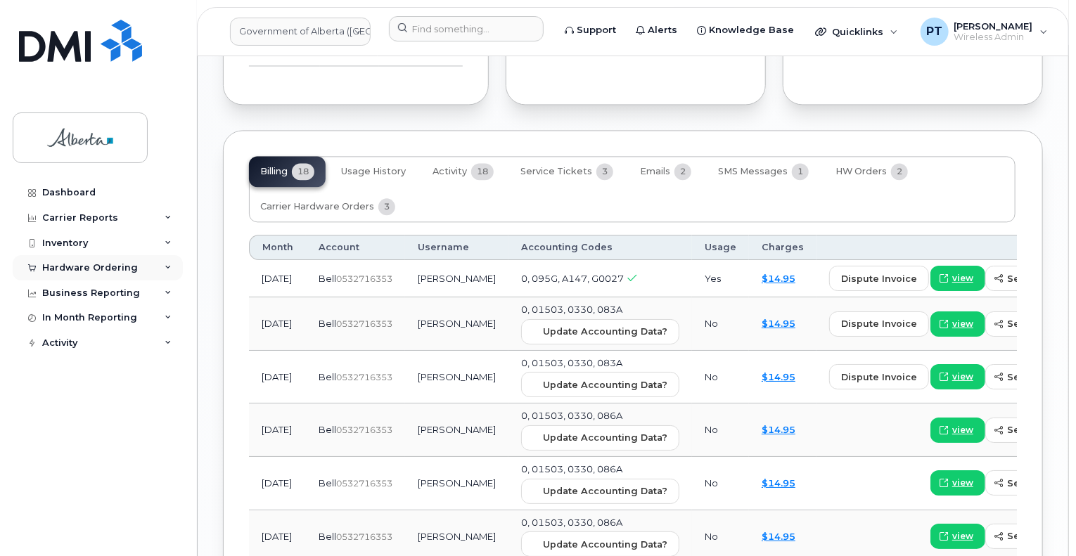
scroll to position [1547, 0]
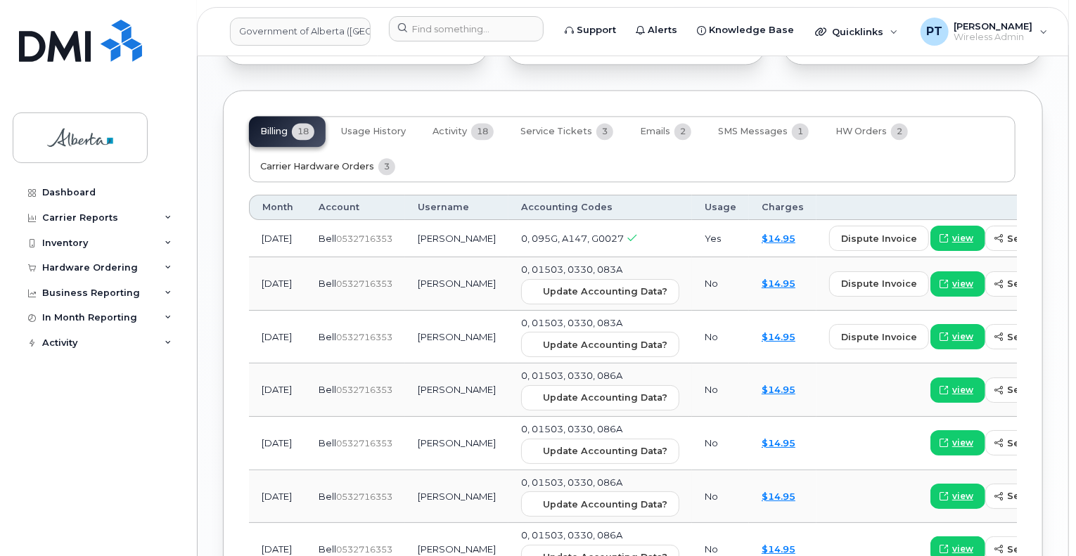
drag, startPoint x: 294, startPoint y: 155, endPoint x: 256, endPoint y: 149, distance: 38.4
click at [294, 161] on span "Carrier Hardware Orders" at bounding box center [317, 166] width 114 height 11
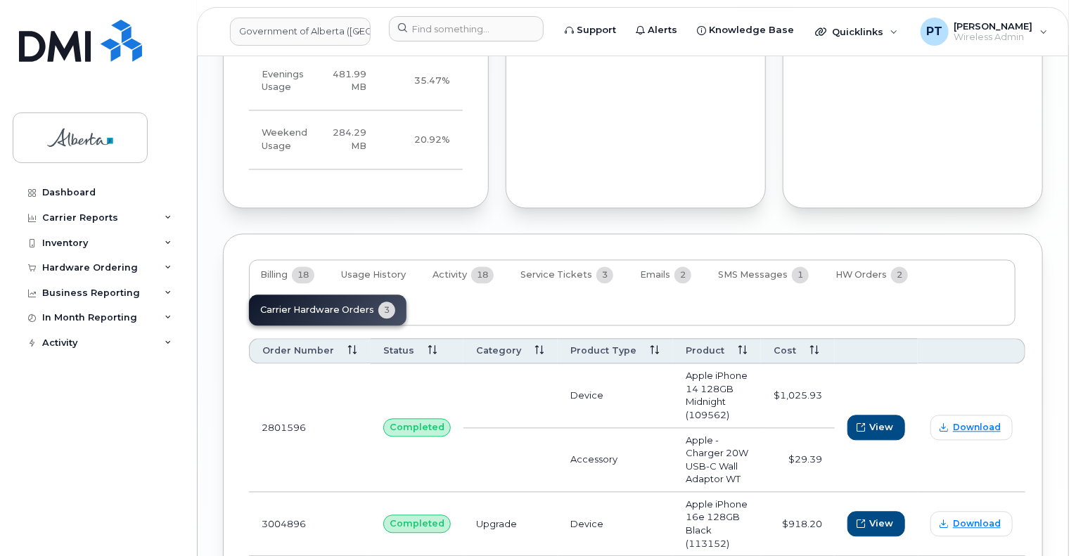
scroll to position [1483, 0]
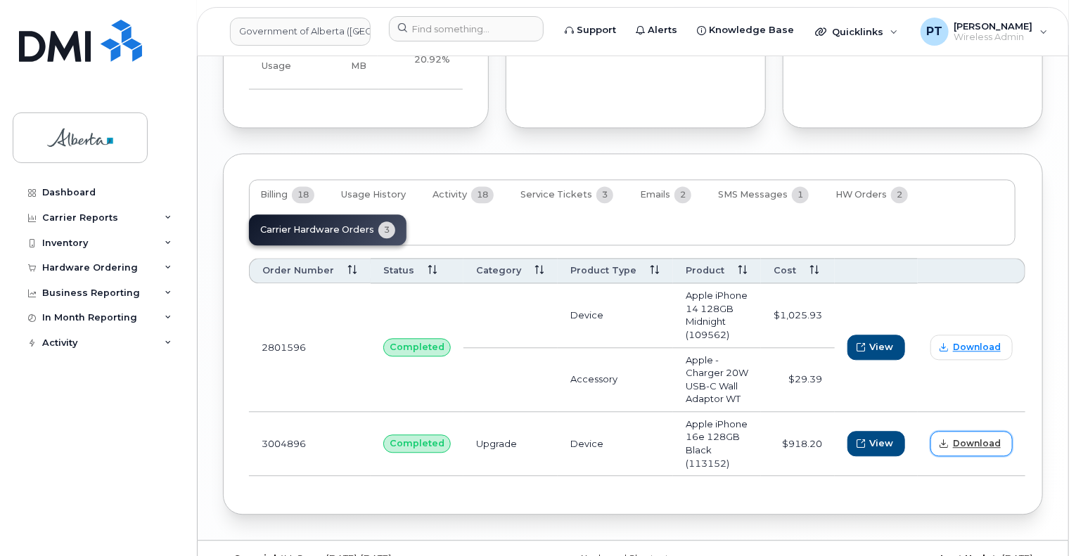
click at [953, 437] on span "Download" at bounding box center [977, 443] width 48 height 13
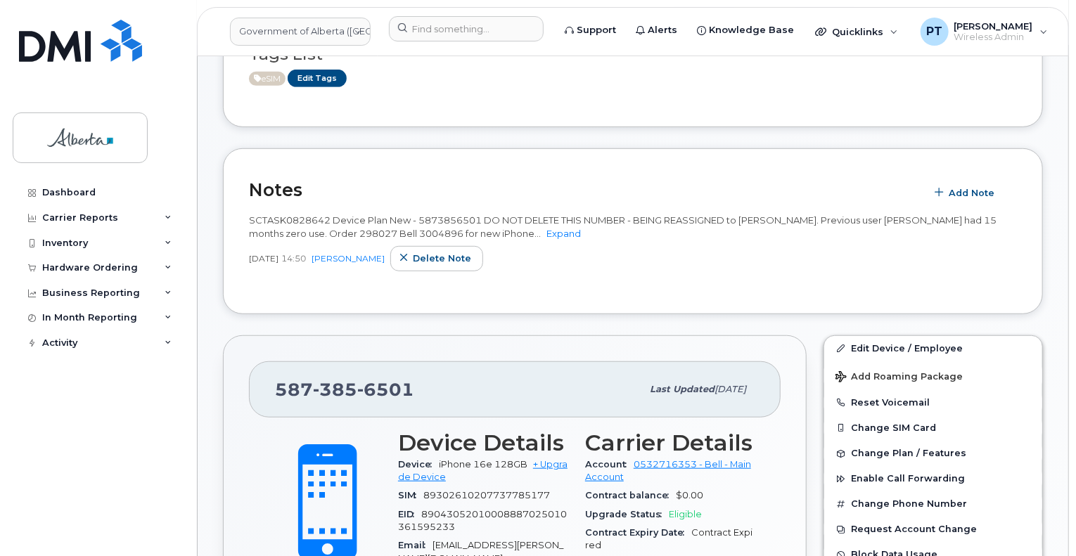
scroll to position [281, 0]
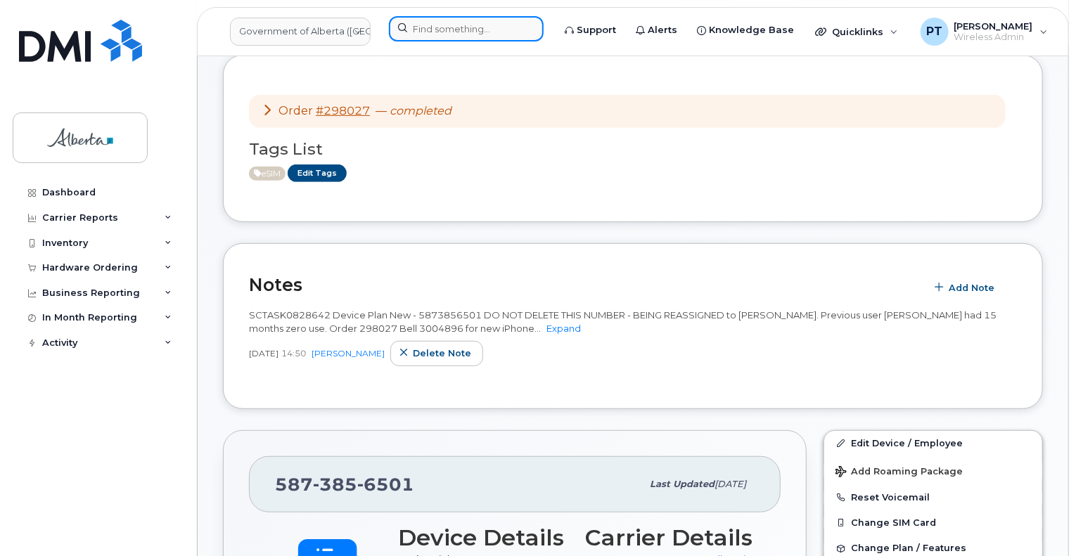
click at [478, 30] on input at bounding box center [466, 28] width 155 height 25
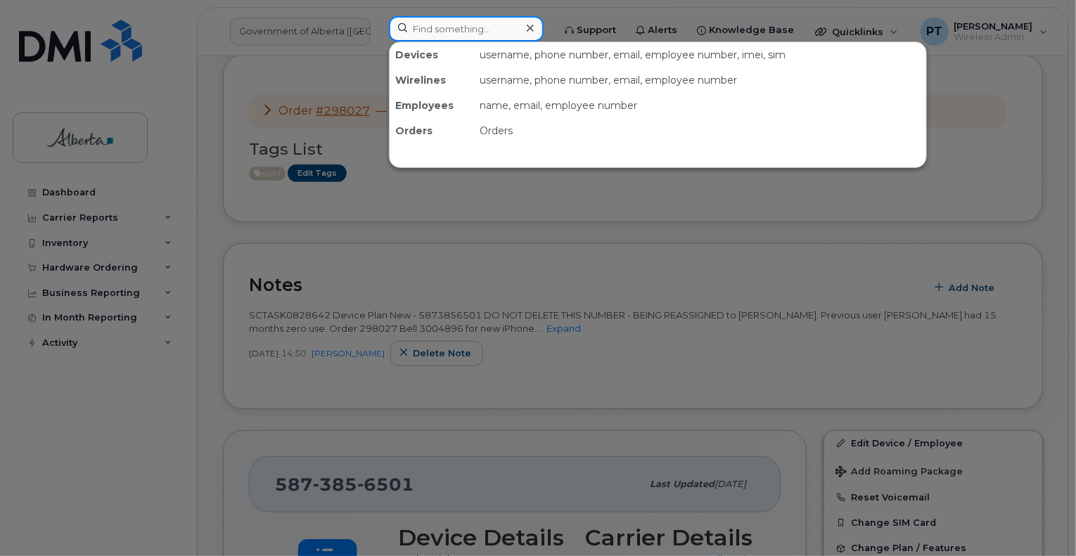
paste input "5873859659"
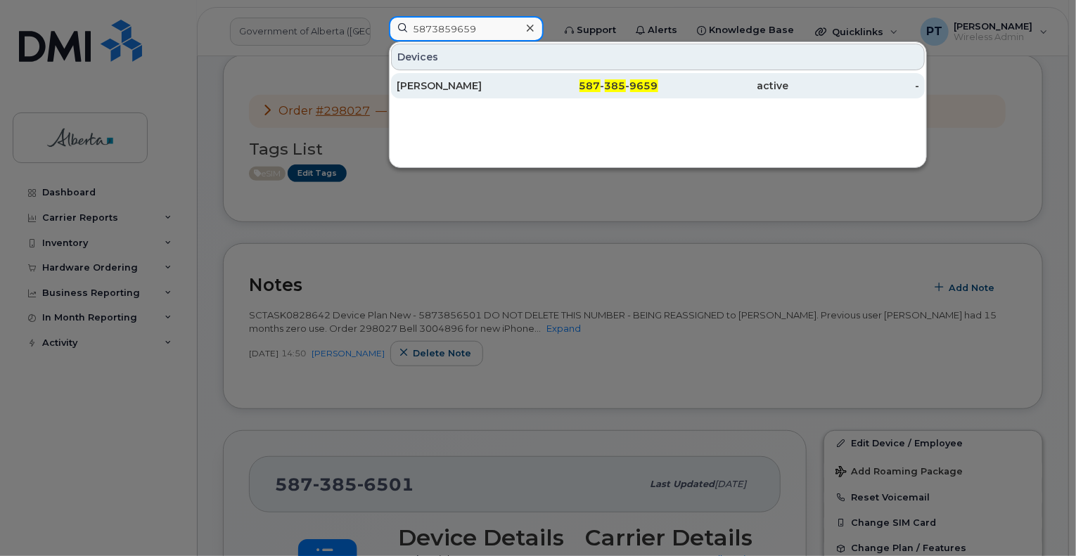
type input "5873859659"
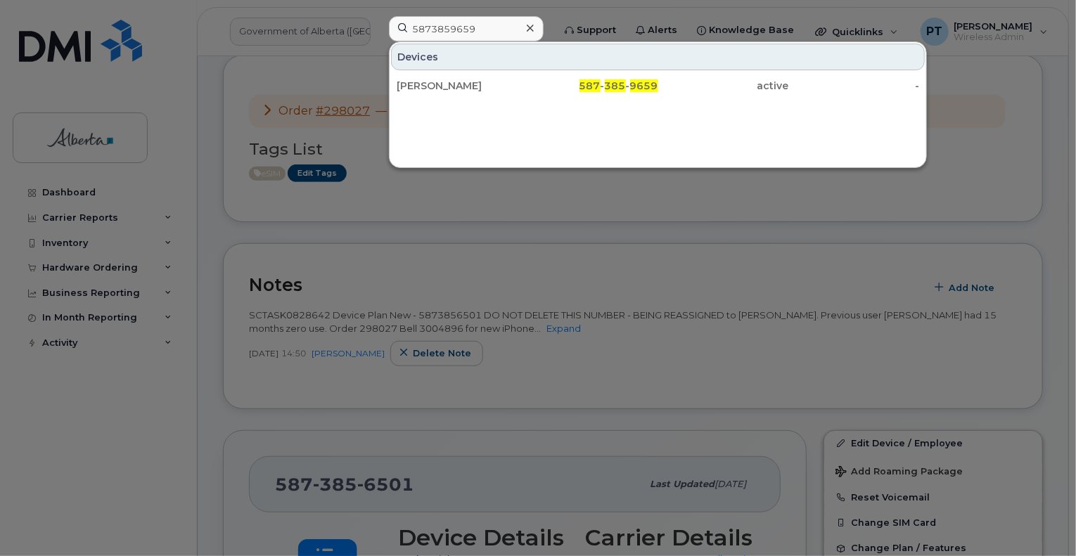
drag, startPoint x: 447, startPoint y: 81, endPoint x: 804, endPoint y: 254, distance: 396.8
click at [447, 81] on div "[PERSON_NAME]" at bounding box center [462, 86] width 131 height 14
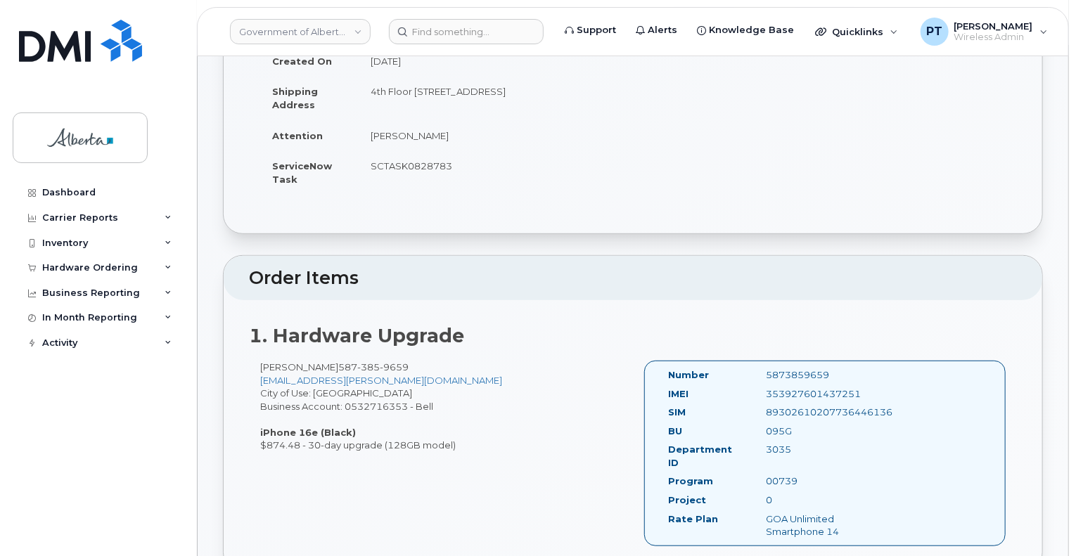
scroll to position [492, 0]
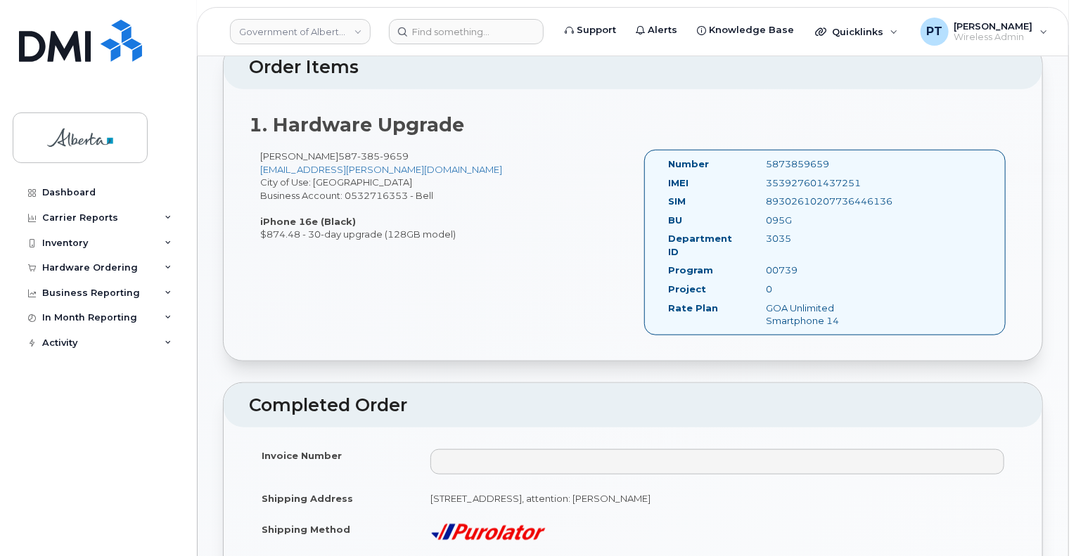
click at [784, 157] on div "5873859659" at bounding box center [824, 163] width 137 height 13
copy div "5873859659"
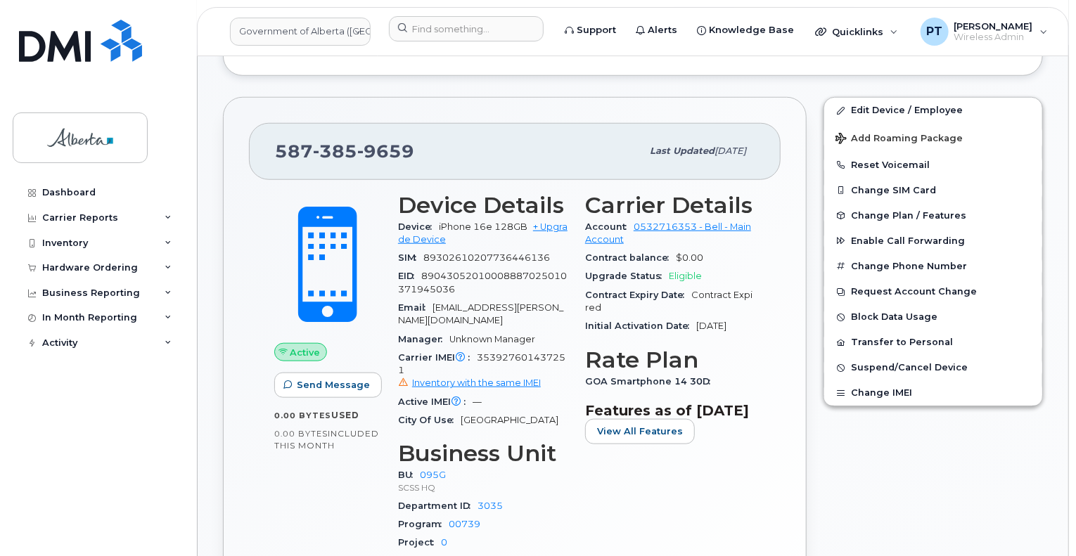
scroll to position [562, 0]
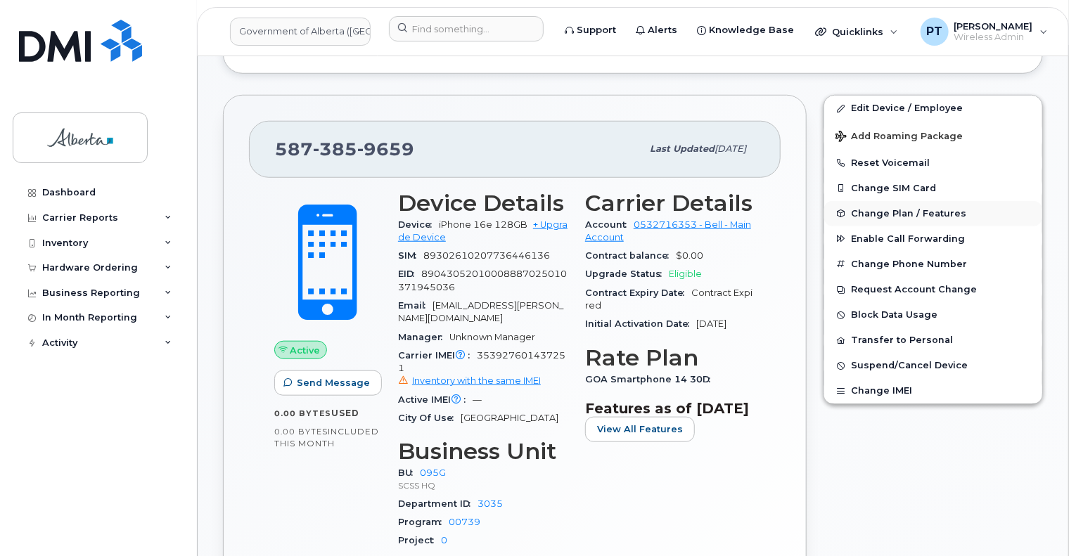
click at [893, 208] on span "Change Plan / Features" at bounding box center [908, 213] width 115 height 11
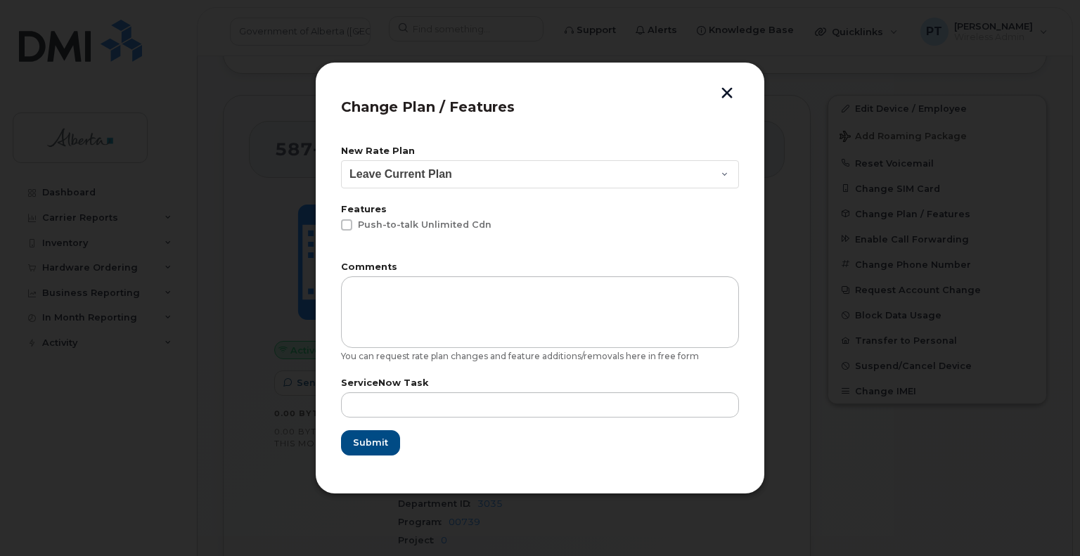
click at [726, 90] on button "button" at bounding box center [726, 94] width 21 height 15
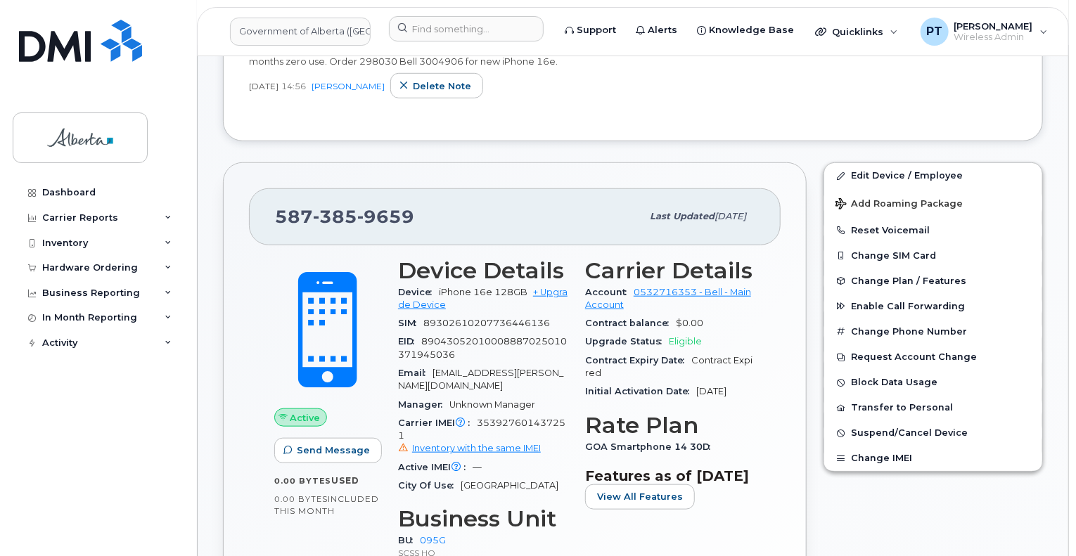
scroll to position [633, 0]
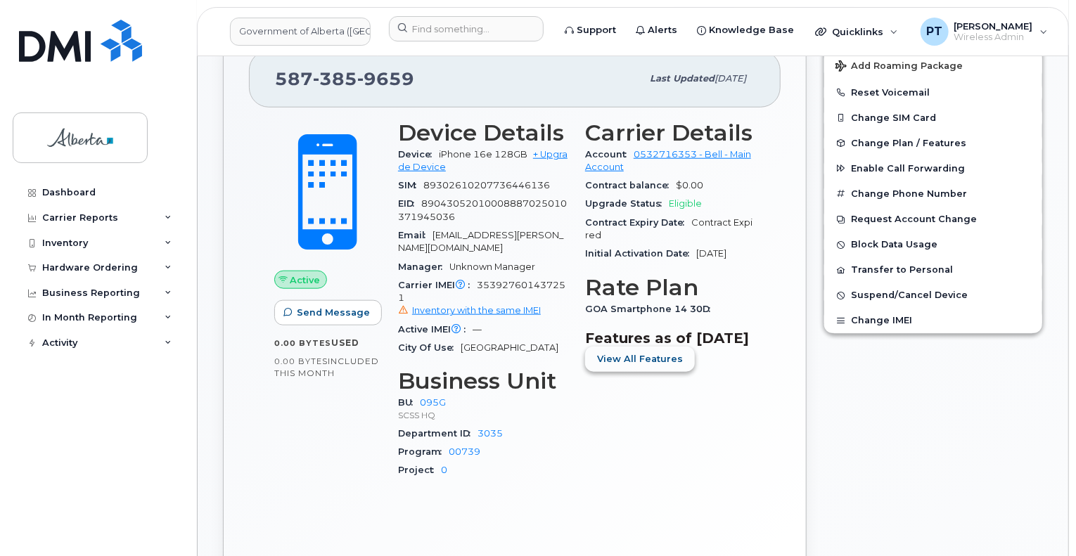
click at [652, 366] on span "View All Features" at bounding box center [640, 358] width 86 height 13
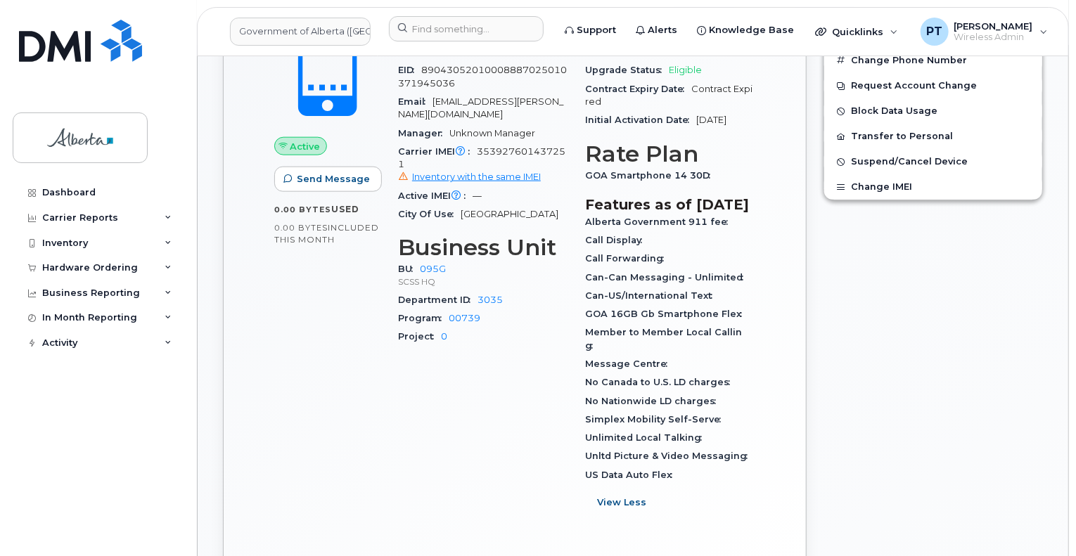
scroll to position [773, 0]
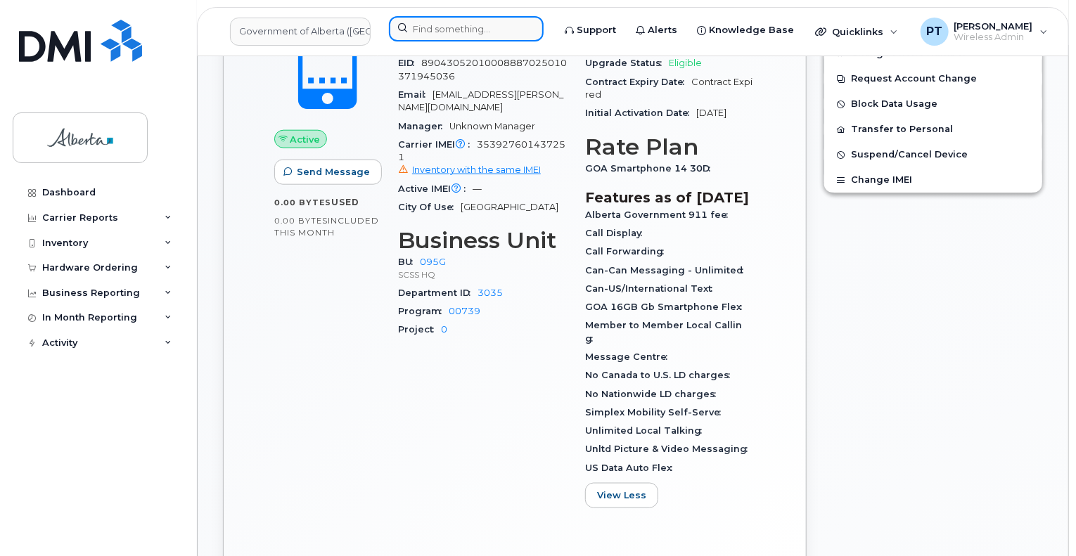
drag, startPoint x: 462, startPoint y: 30, endPoint x: 450, endPoint y: 27, distance: 12.5
click at [461, 30] on input at bounding box center [466, 28] width 155 height 25
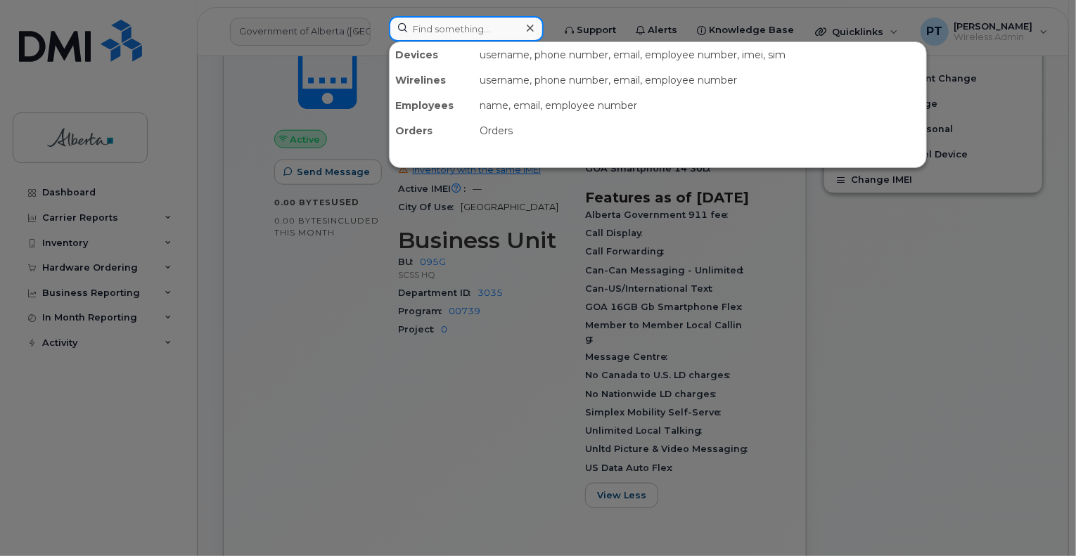
click at [473, 26] on input at bounding box center [466, 28] width 155 height 25
click at [493, 346] on div at bounding box center [538, 278] width 1076 height 556
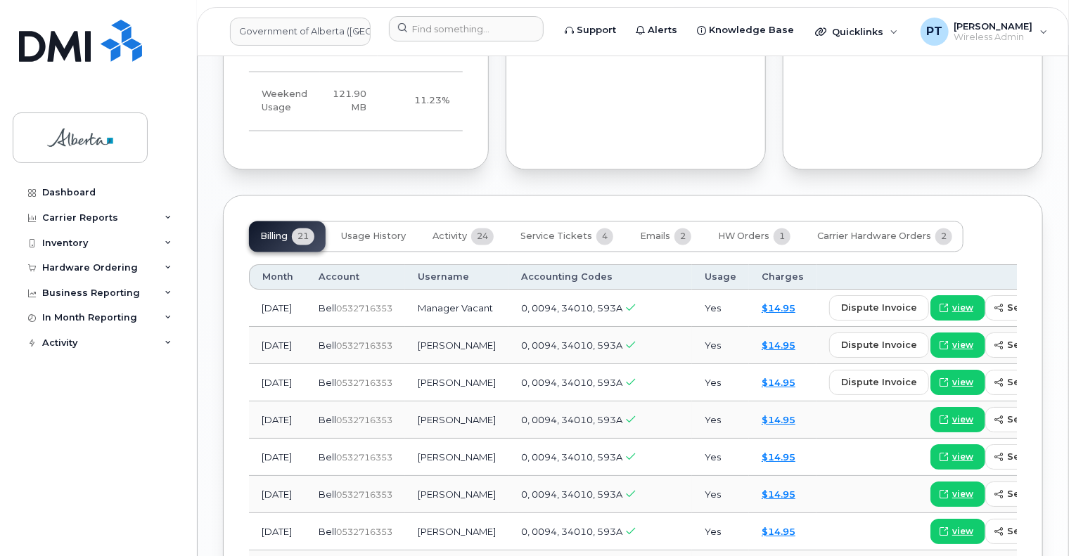
scroll to position [1406, 0]
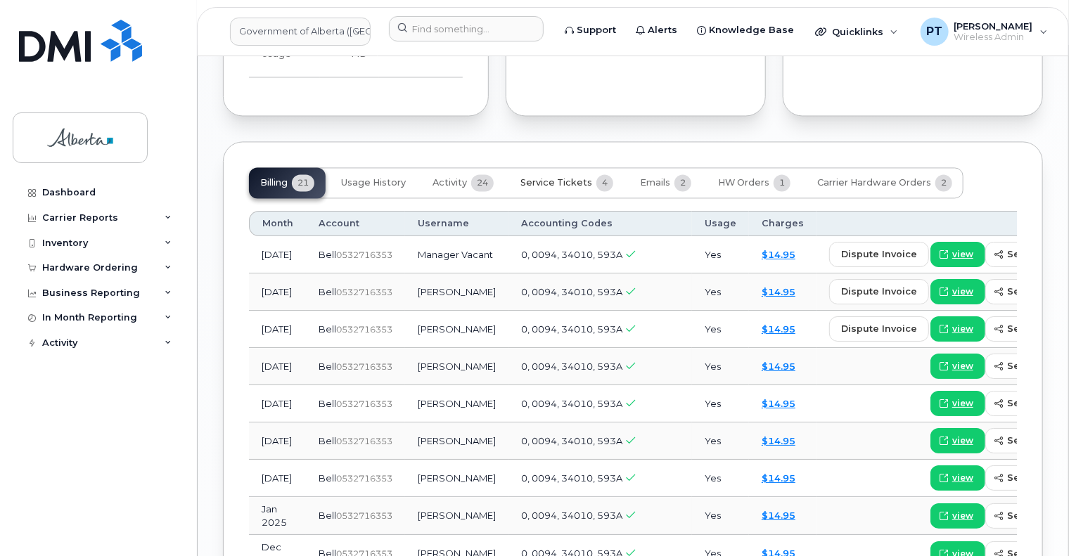
drag, startPoint x: 573, startPoint y: 148, endPoint x: 568, endPoint y: 159, distance: 12.3
click at [573, 167] on button "Service Tickets 4" at bounding box center [566, 182] width 115 height 31
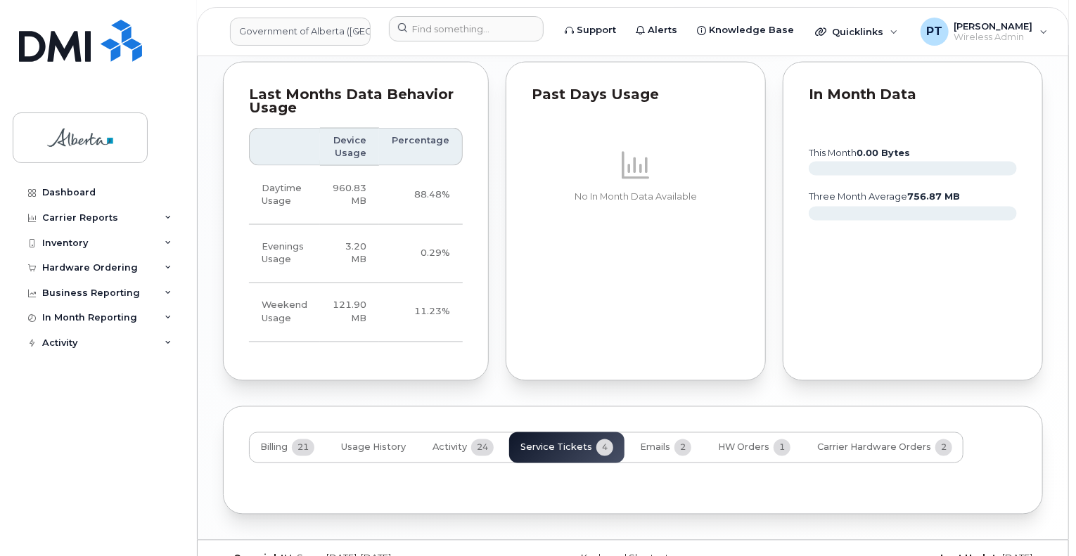
scroll to position [1277, 0]
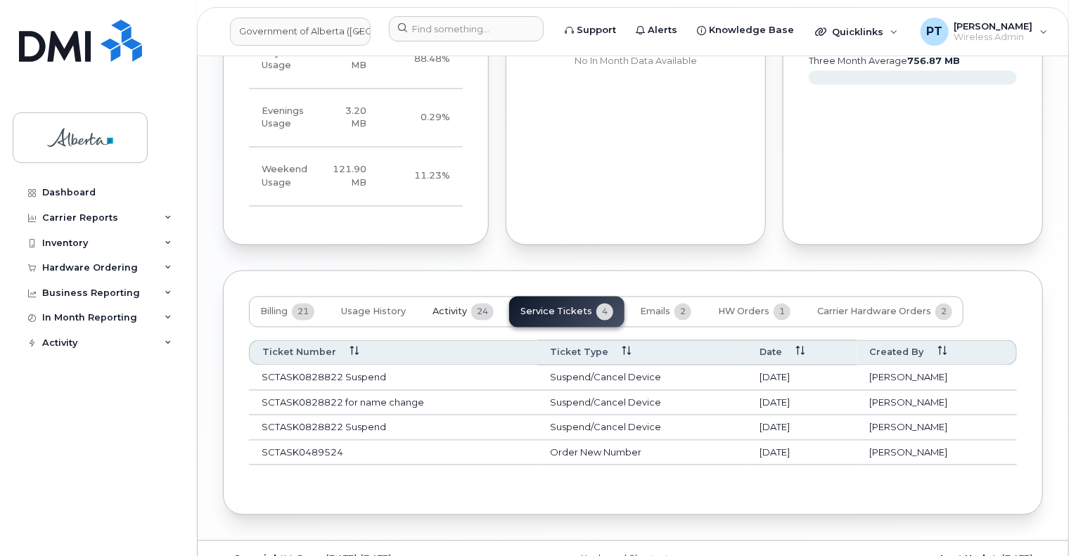
click at [446, 307] on span "Activity" at bounding box center [449, 312] width 34 height 11
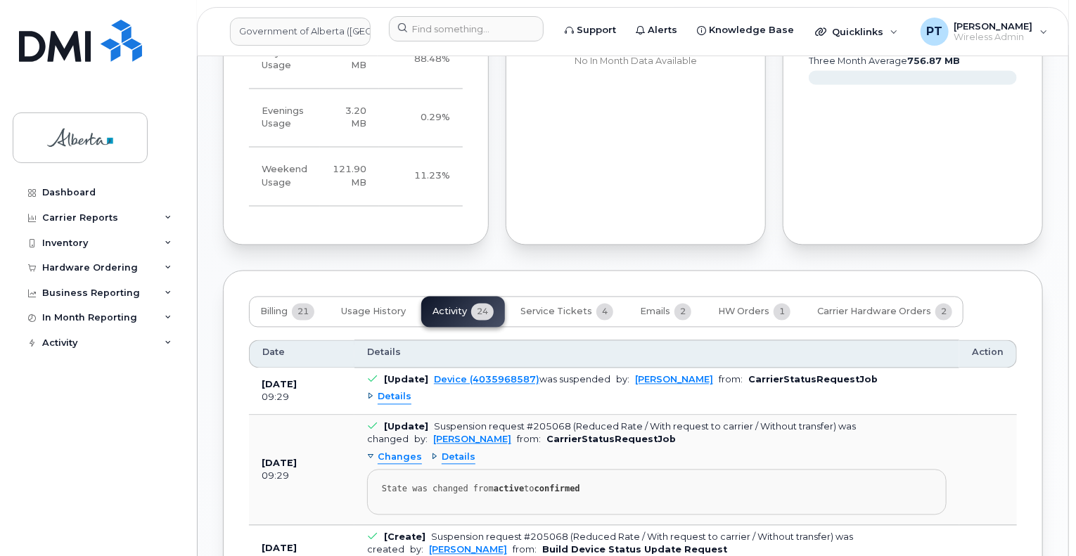
click at [391, 391] on span "Details" at bounding box center [395, 397] width 34 height 13
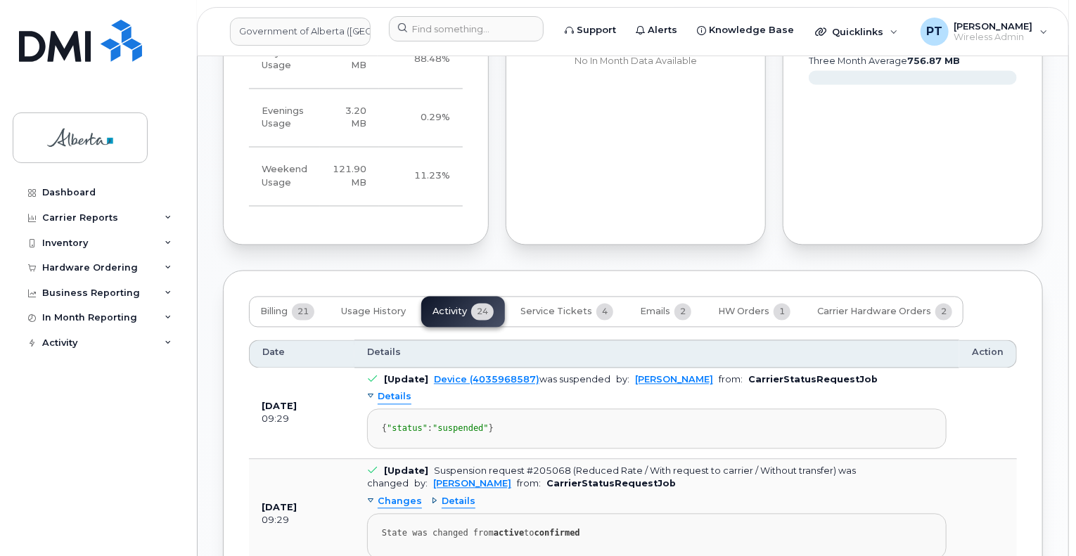
click at [391, 391] on span "Details" at bounding box center [395, 397] width 34 height 13
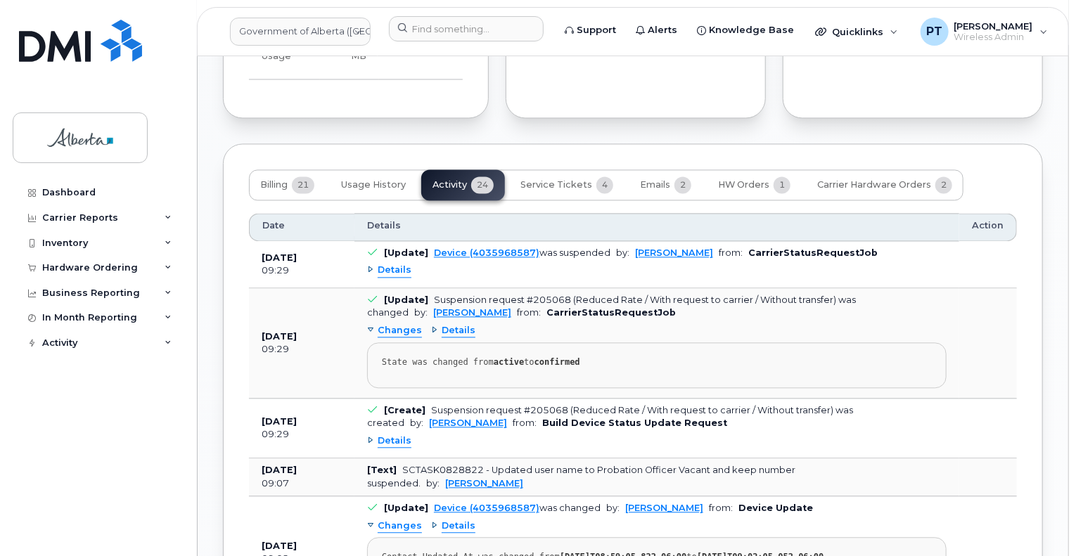
scroll to position [1417, 0]
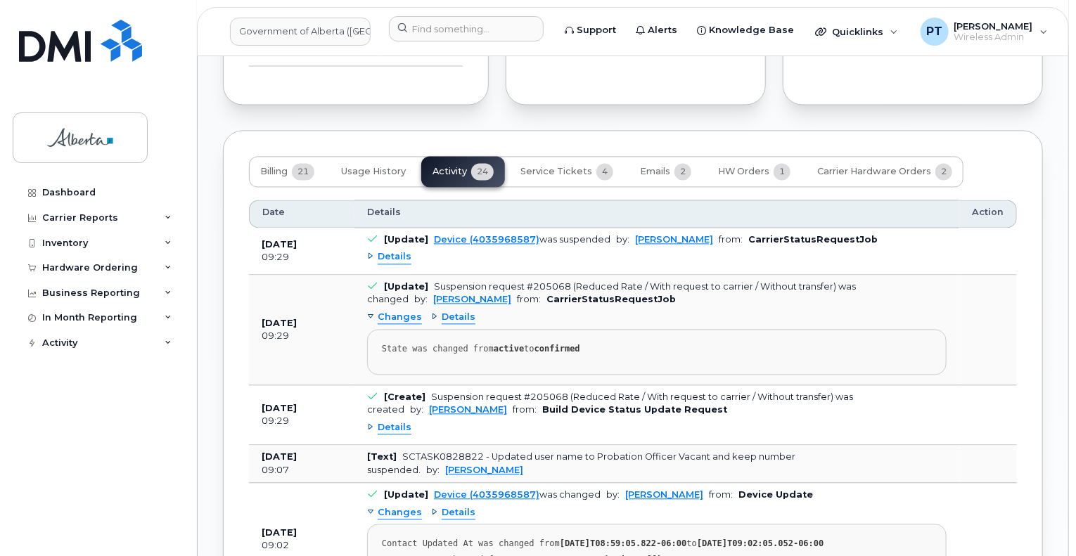
click at [381, 421] on span "Details" at bounding box center [395, 427] width 34 height 13
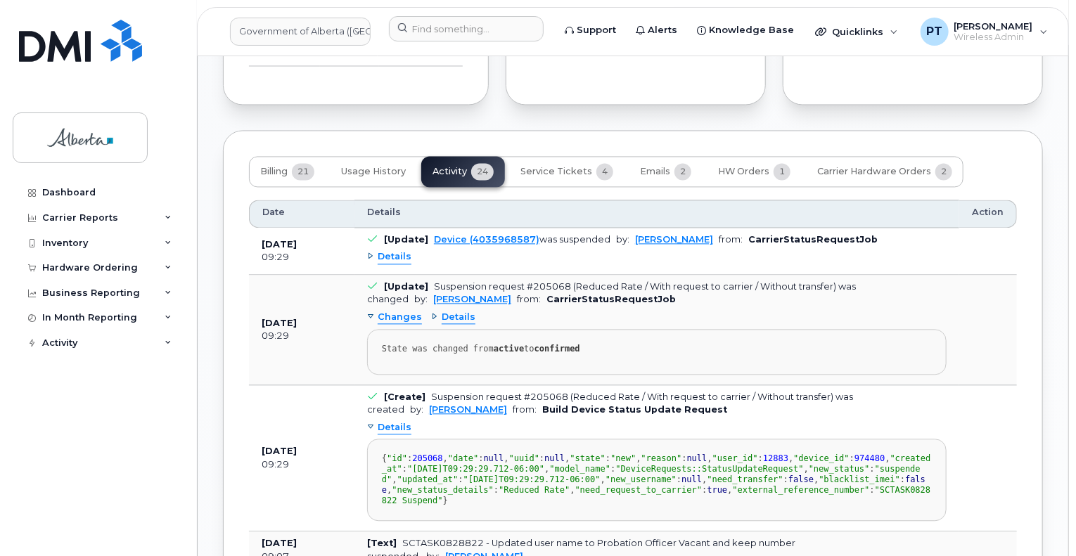
click at [381, 421] on span "Details" at bounding box center [395, 427] width 34 height 13
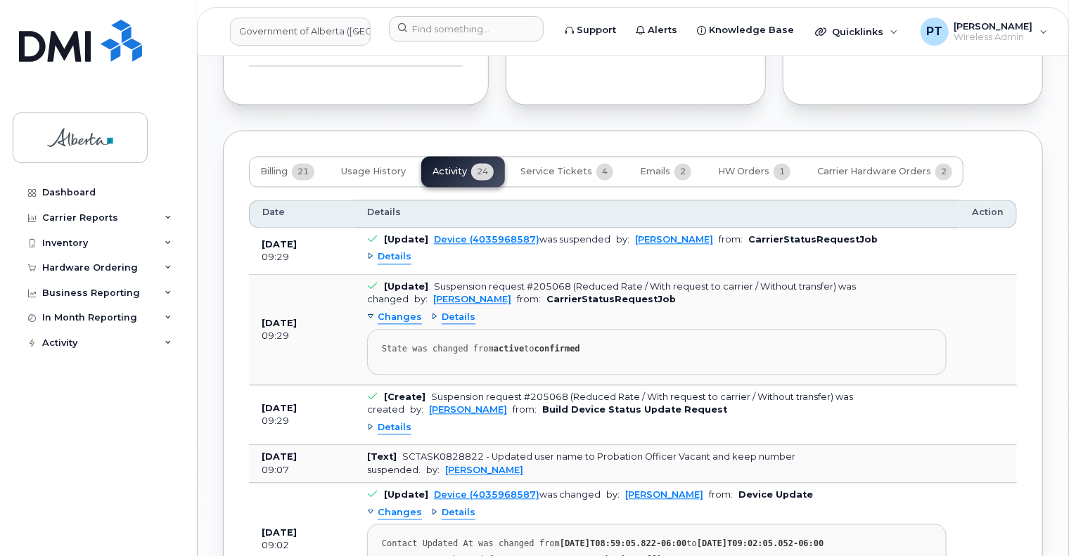
click at [394, 250] on span "Details" at bounding box center [395, 256] width 34 height 13
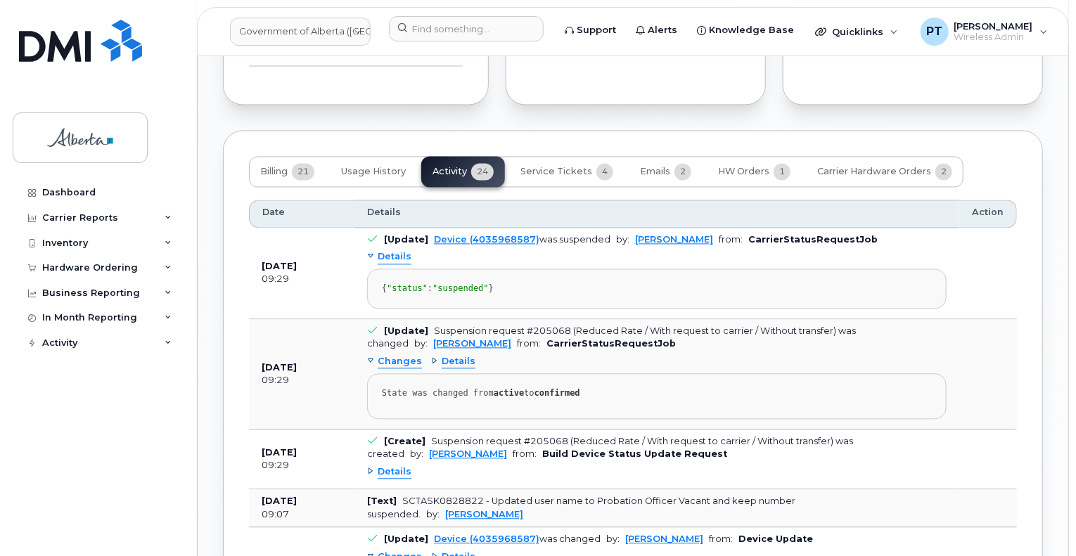
click at [394, 250] on span "Details" at bounding box center [395, 256] width 34 height 13
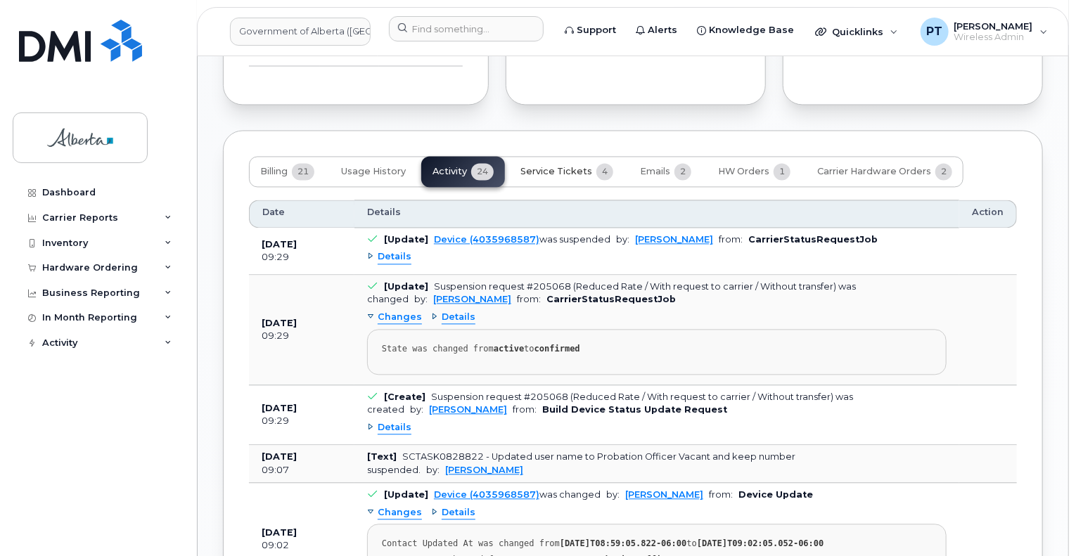
click at [566, 166] on span "Service Tickets" at bounding box center [556, 171] width 72 height 11
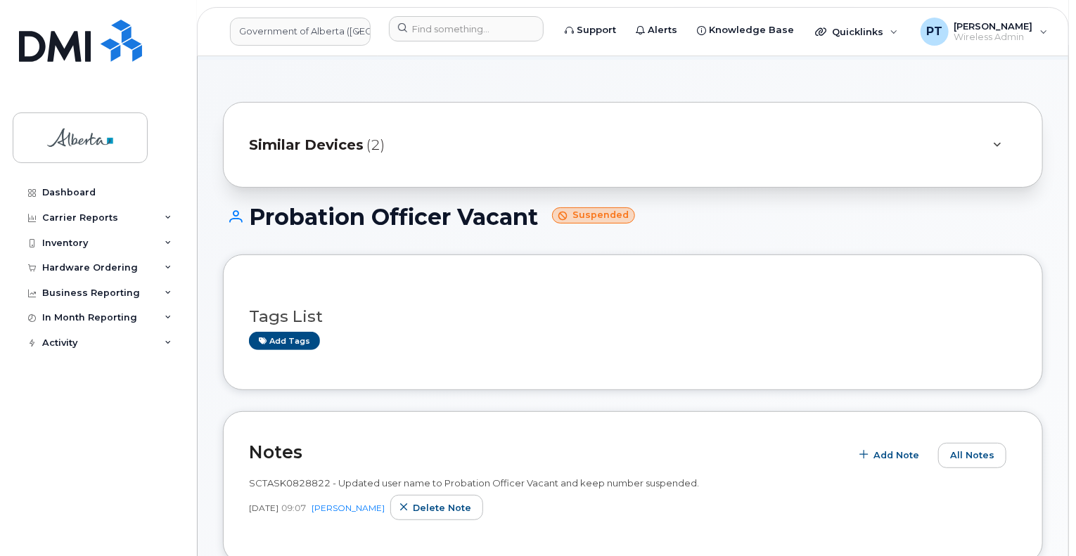
scroll to position [0, 0]
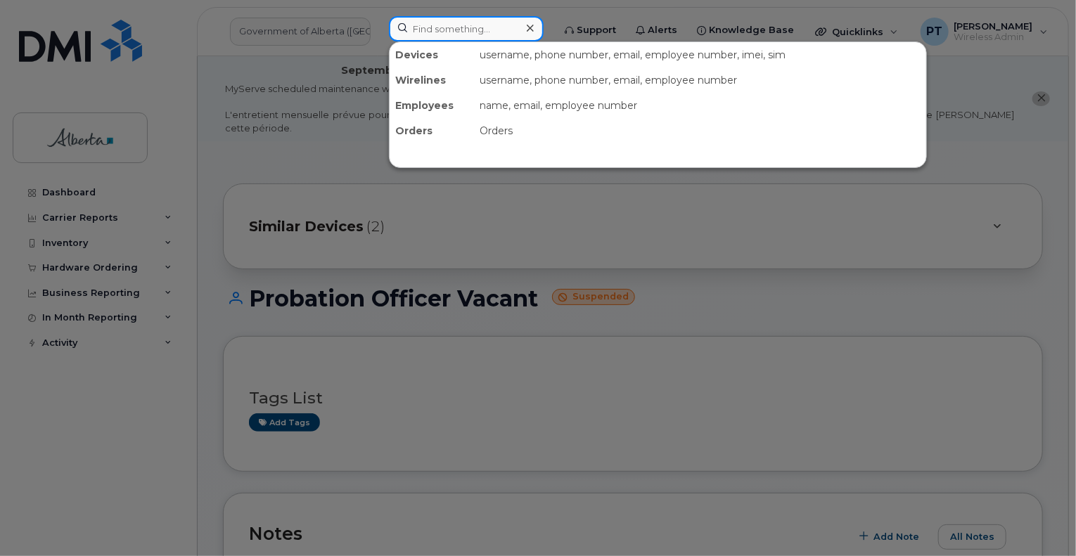
click at [427, 37] on input at bounding box center [466, 28] width 155 height 25
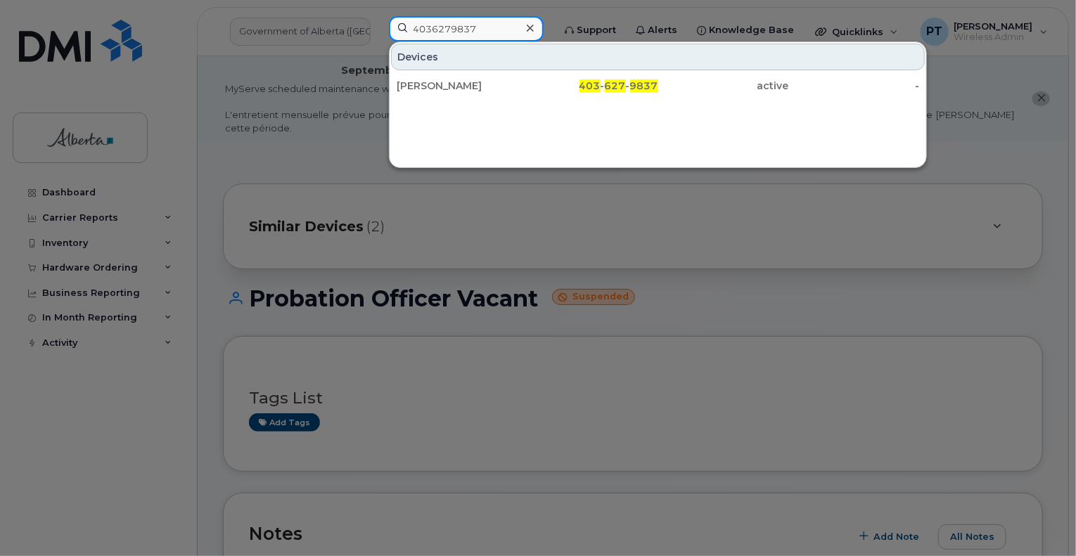
type input "4036279837"
drag, startPoint x: 446, startPoint y: 89, endPoint x: 385, endPoint y: 11, distance: 99.3
click at [446, 89] on div "[PERSON_NAME]" at bounding box center [462, 86] width 131 height 14
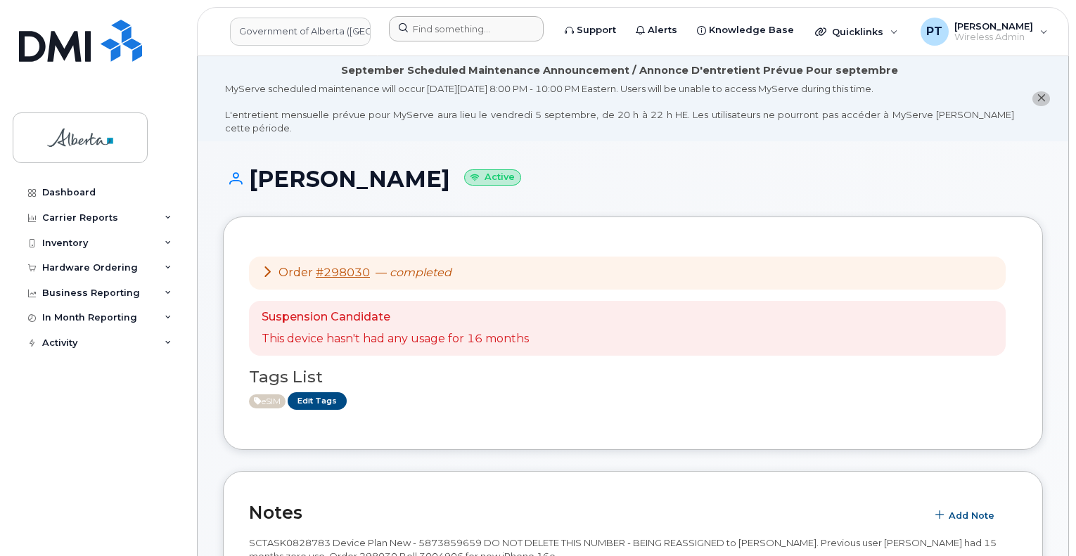
scroll to position [773, 0]
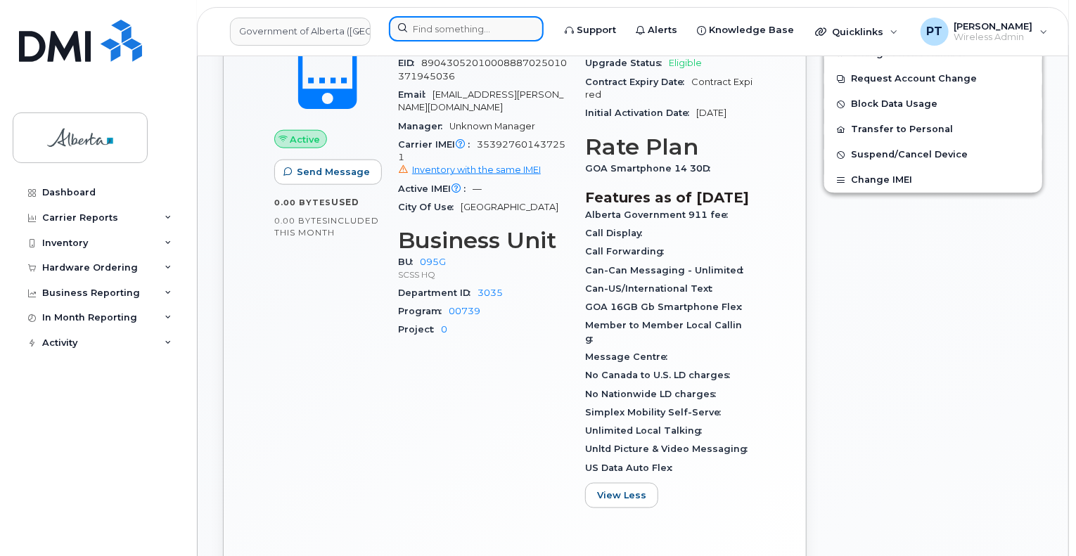
drag, startPoint x: 489, startPoint y: 28, endPoint x: 484, endPoint y: 20, distance: 9.6
click at [489, 27] on input at bounding box center [466, 28] width 155 height 25
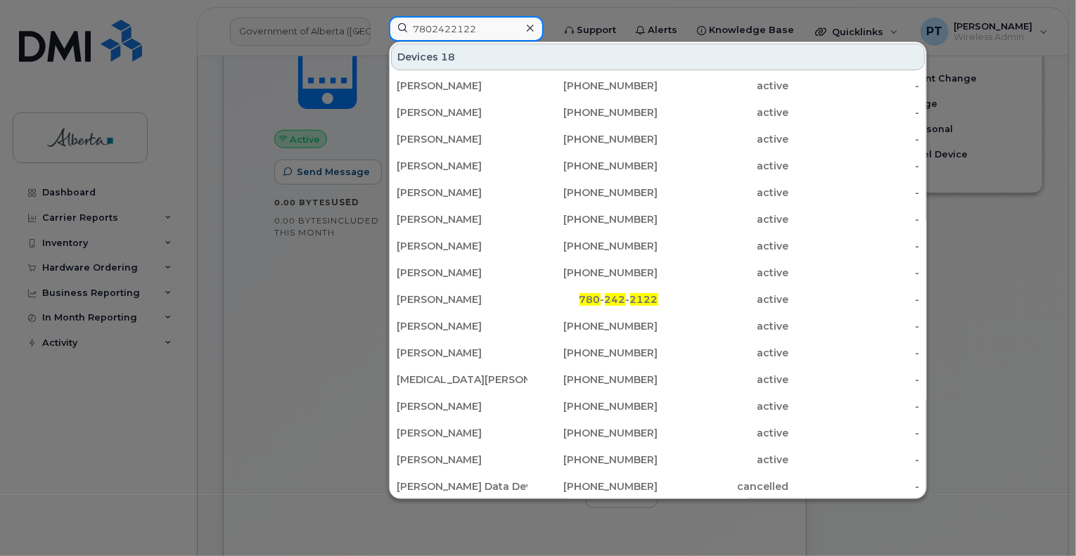
type input "7802422122"
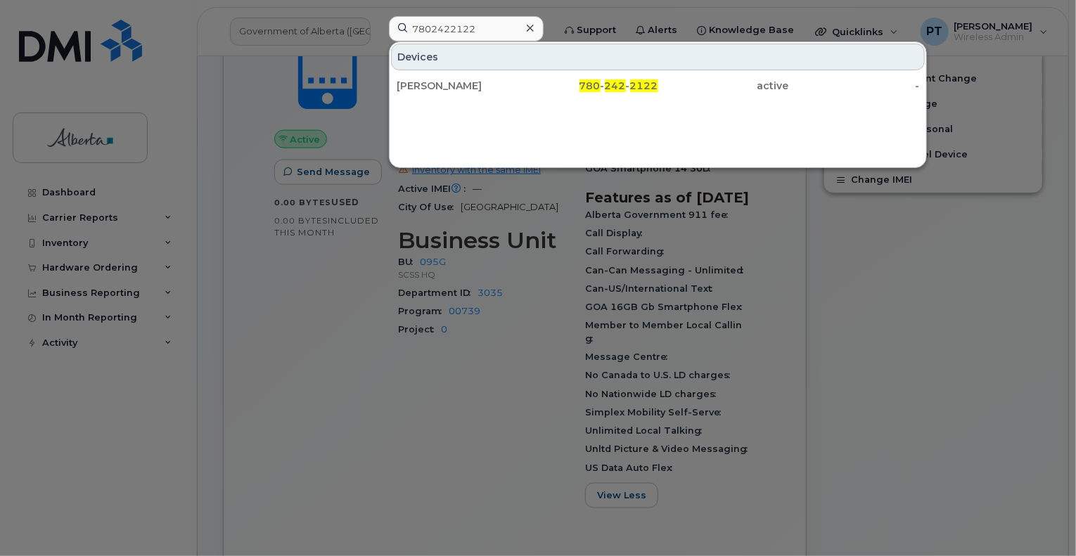
drag, startPoint x: 435, startPoint y: 82, endPoint x: 444, endPoint y: 54, distance: 28.9
click at [435, 82] on div "[PERSON_NAME]" at bounding box center [462, 86] width 131 height 14
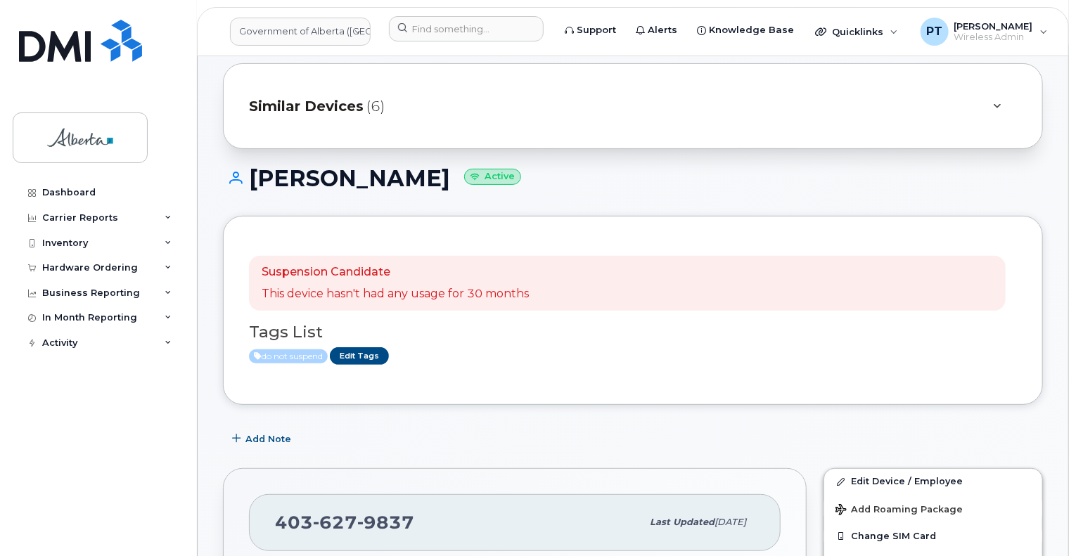
scroll to position [281, 0]
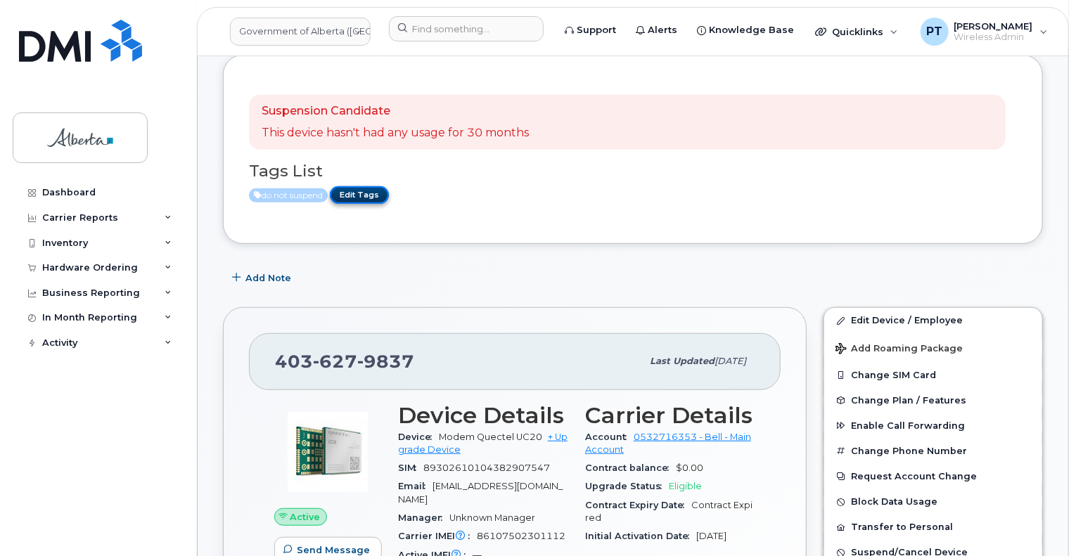
click at [362, 186] on link "Edit Tags" at bounding box center [359, 195] width 59 height 18
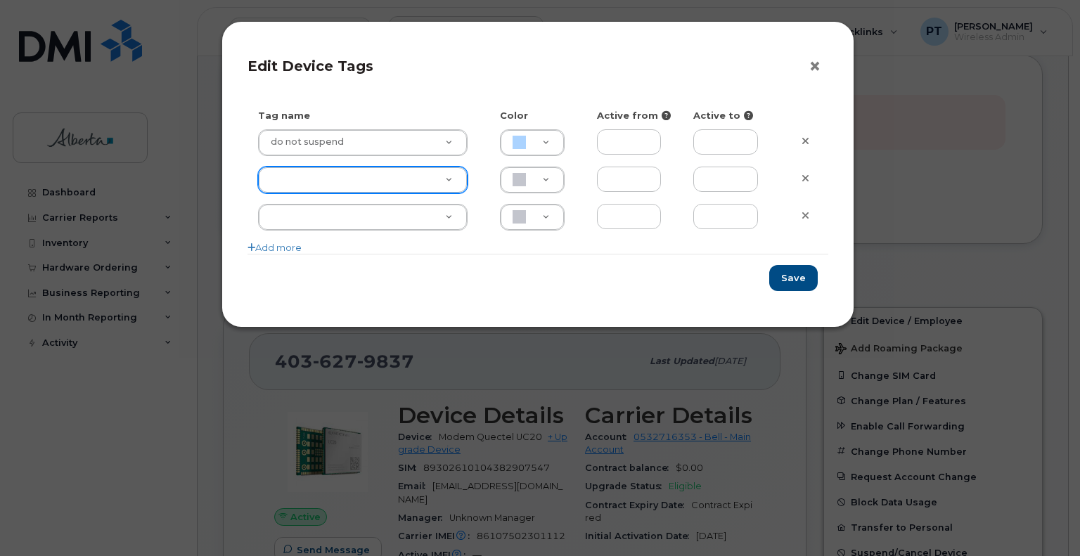
click at [813, 65] on button "×" at bounding box center [818, 66] width 20 height 21
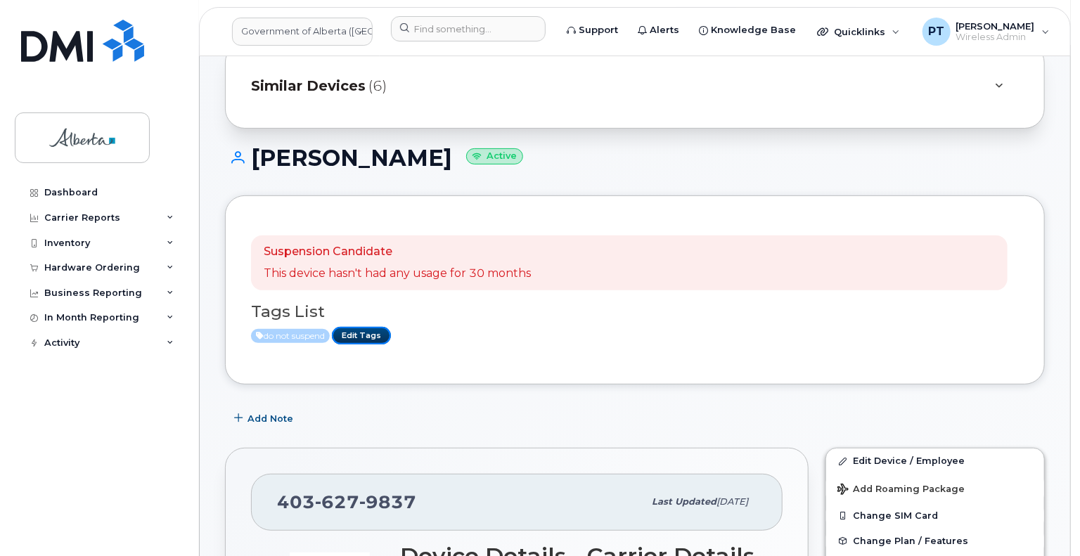
scroll to position [211, 0]
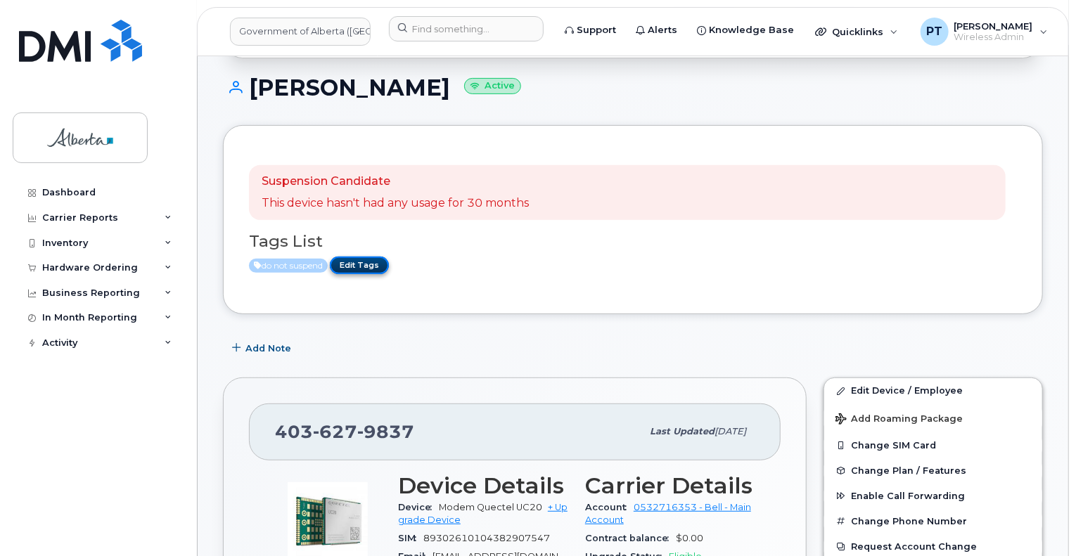
click at [352, 257] on link "Edit Tags" at bounding box center [359, 266] width 59 height 18
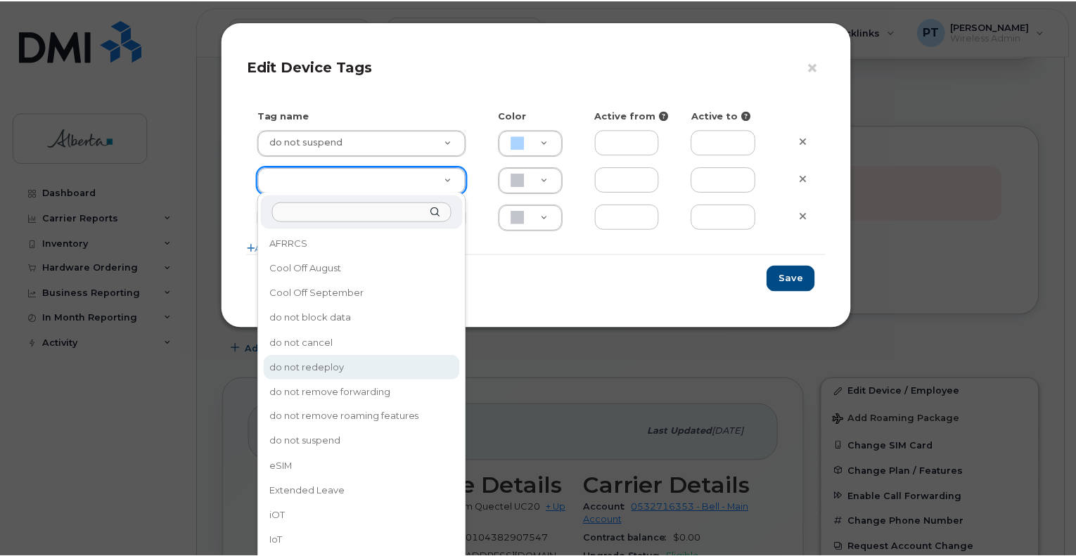
scroll to position [70, 0]
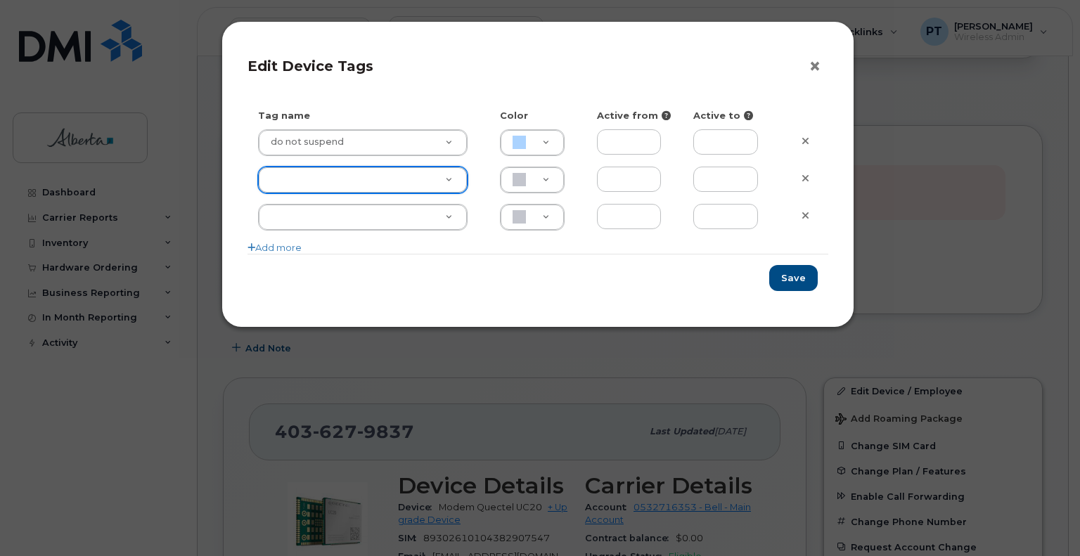
click at [821, 65] on button "×" at bounding box center [818, 66] width 20 height 21
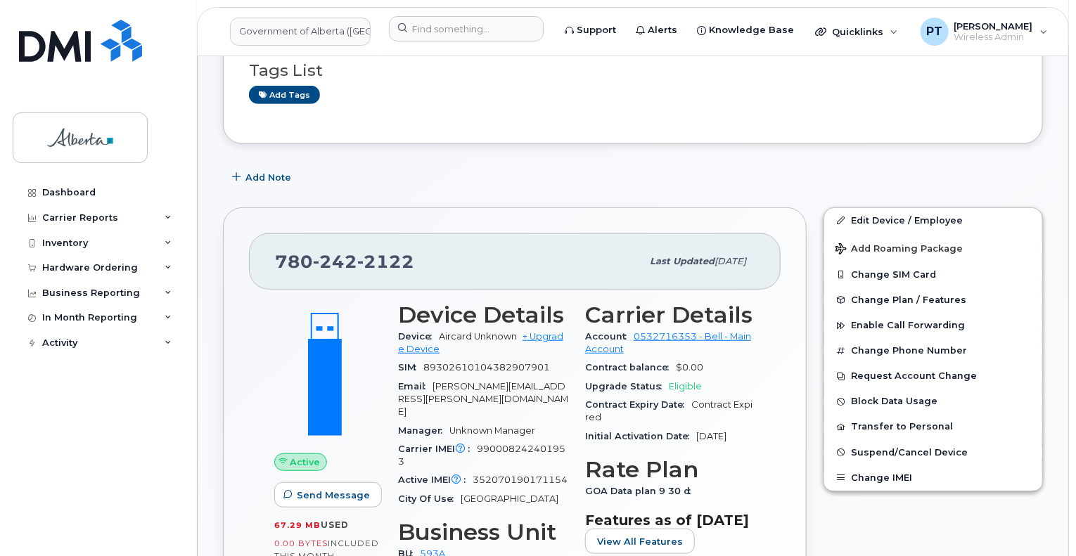
scroll to position [352, 0]
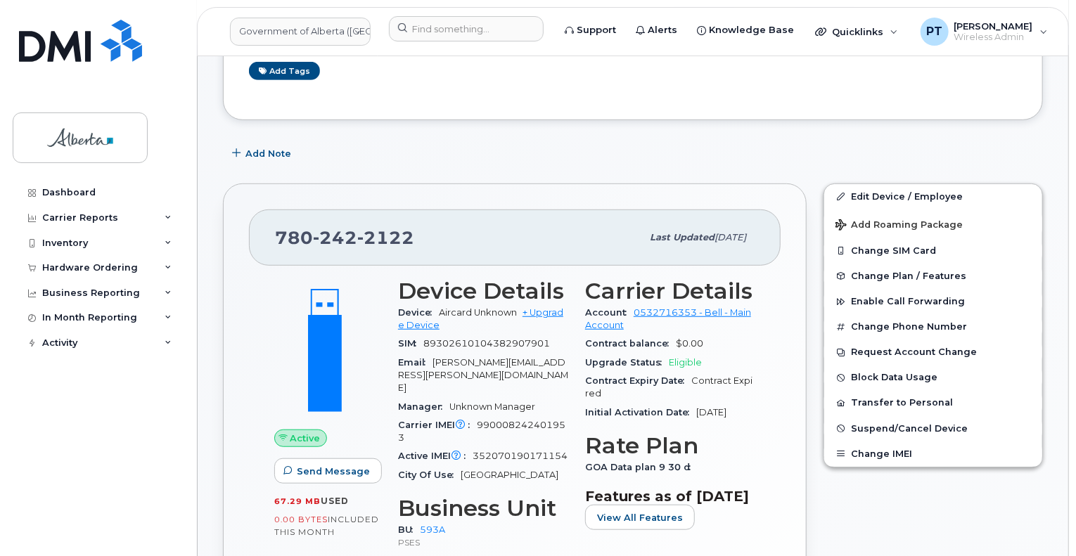
click at [514, 451] on span "352070190171154" at bounding box center [519, 456] width 95 height 11
copy span "352070190171154"
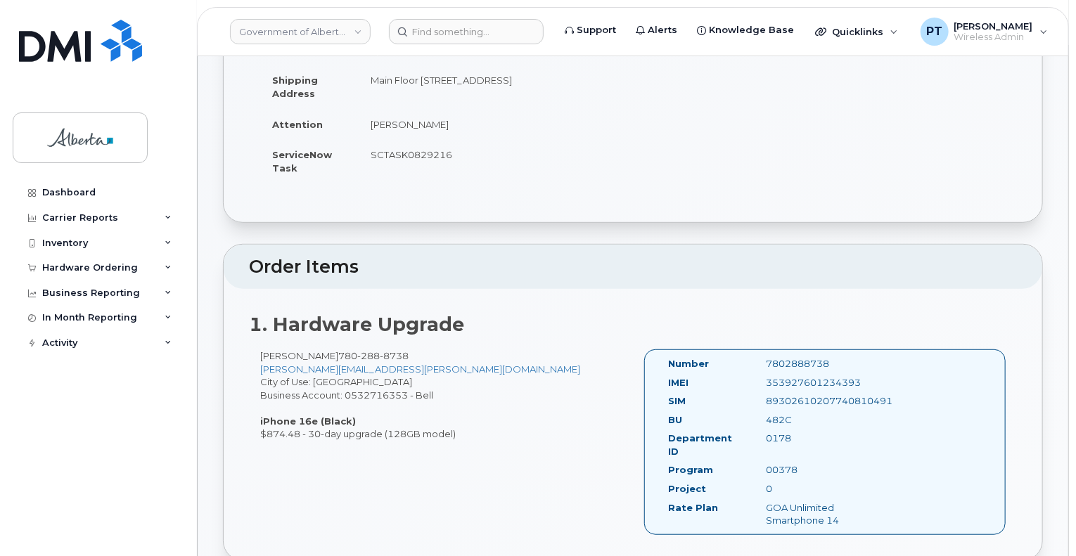
scroll to position [211, 0]
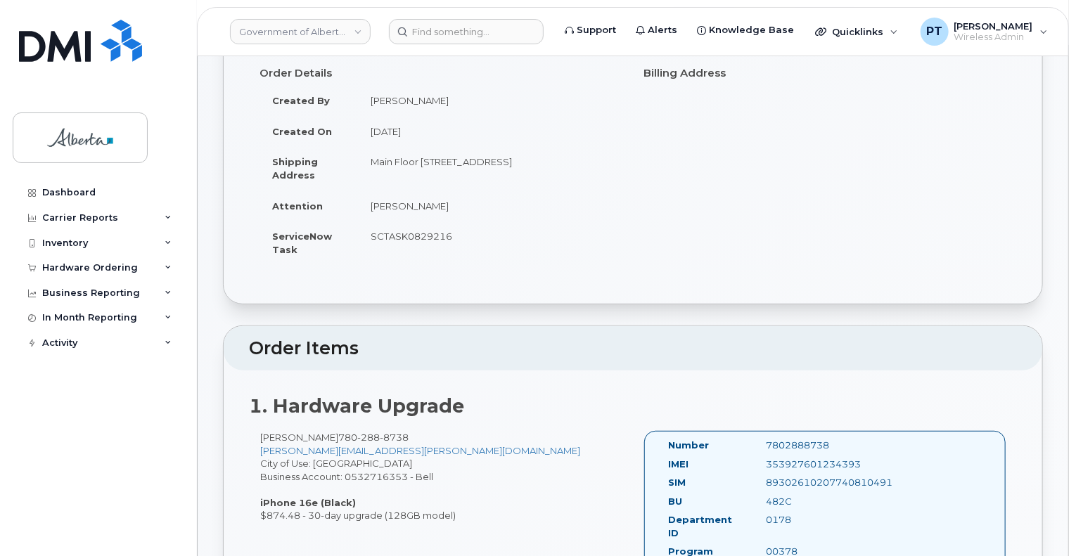
click at [785, 439] on div "7802888738" at bounding box center [824, 445] width 137 height 13
copy div "7802888738"
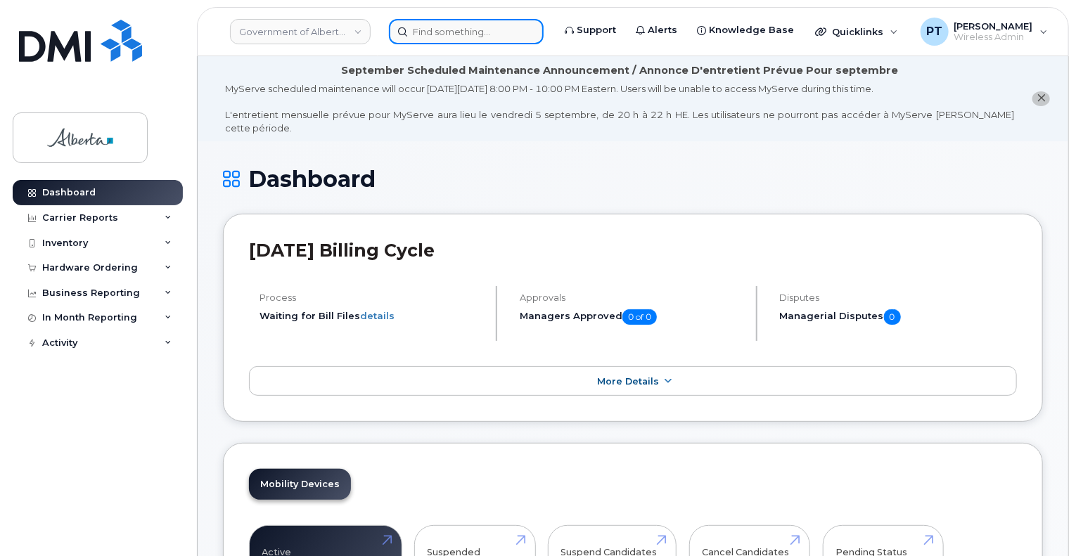
click at [529, 32] on div at bounding box center [466, 31] width 155 height 25
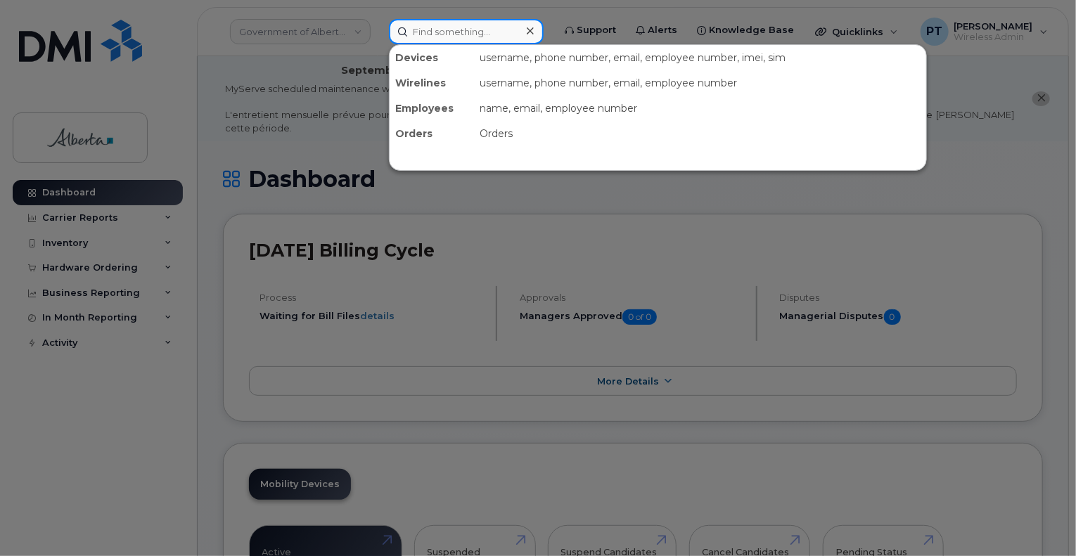
paste input "7802888738"
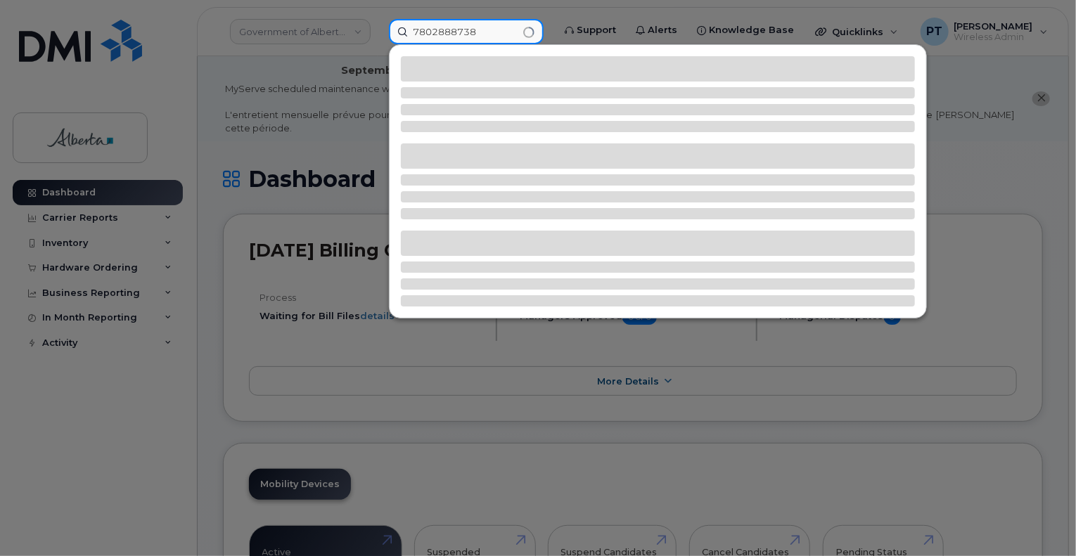
type input "7802888738"
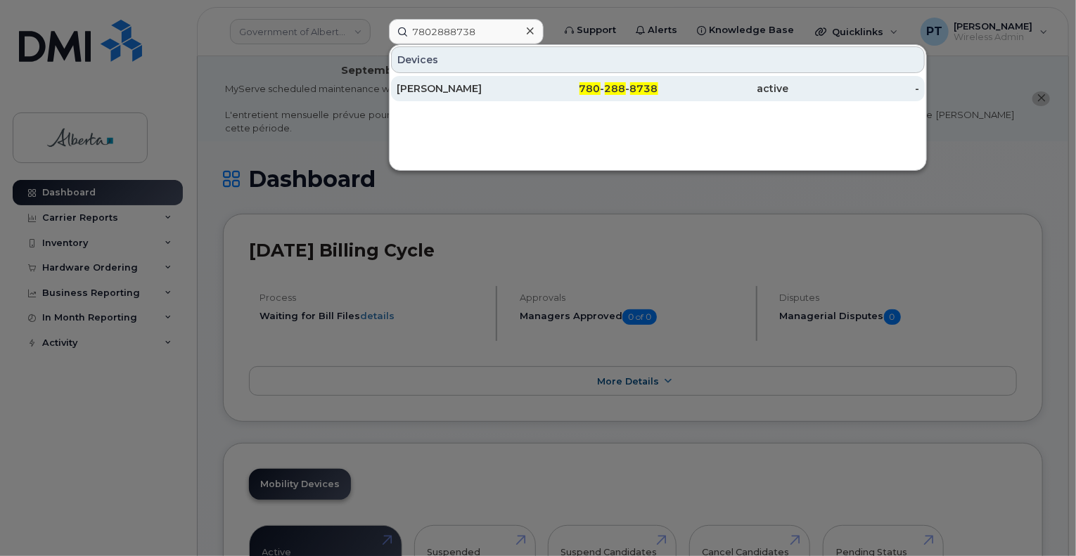
drag, startPoint x: 439, startPoint y: 84, endPoint x: 662, endPoint y: 90, distance: 222.9
click at [439, 84] on div "[PERSON_NAME]" at bounding box center [462, 89] width 131 height 14
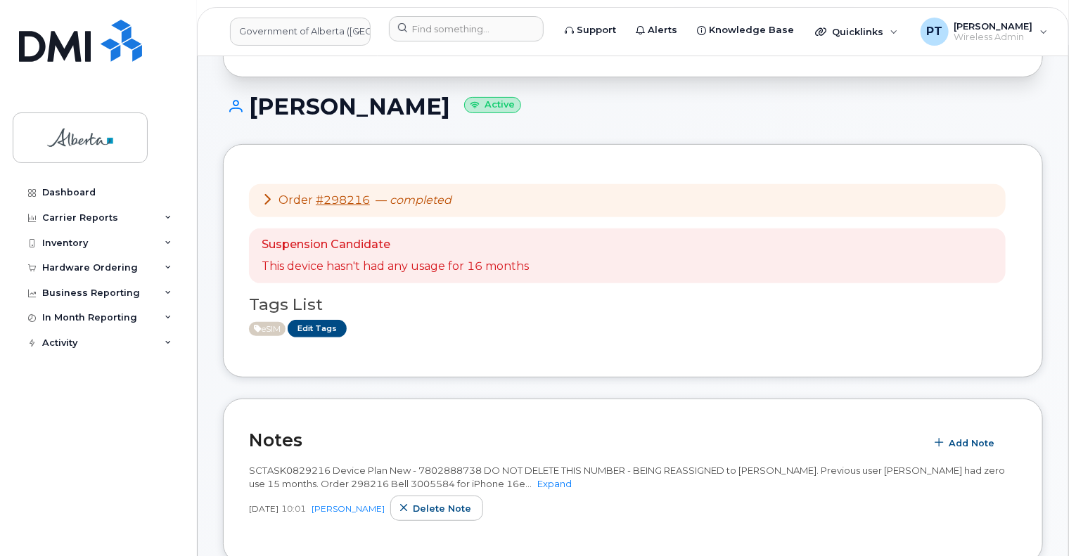
scroll to position [281, 0]
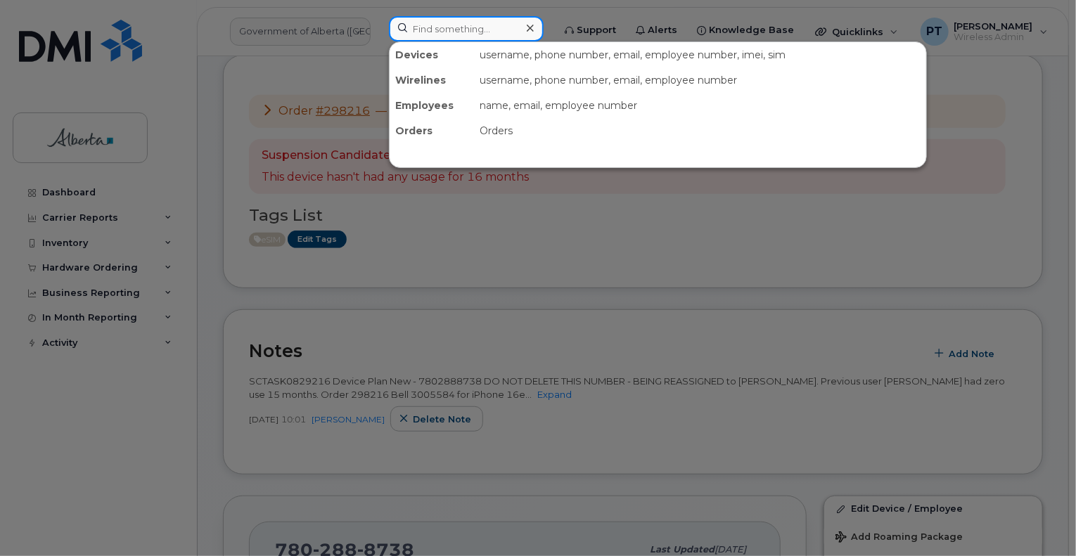
click at [504, 27] on input at bounding box center [466, 28] width 155 height 25
paste input "7804056217"
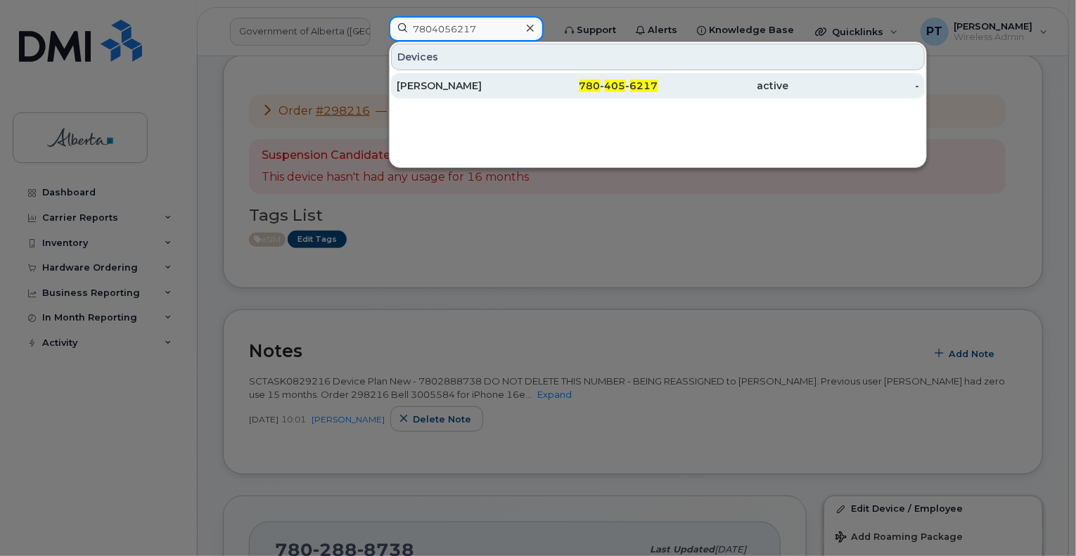
type input "7804056217"
click at [433, 84] on div "[PERSON_NAME]" at bounding box center [462, 86] width 131 height 14
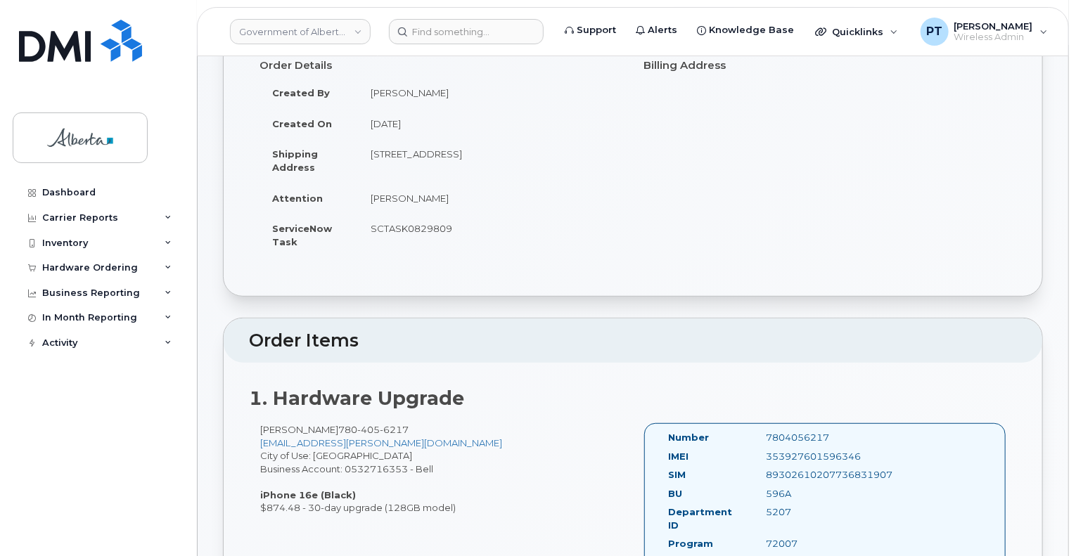
scroll to position [281, 0]
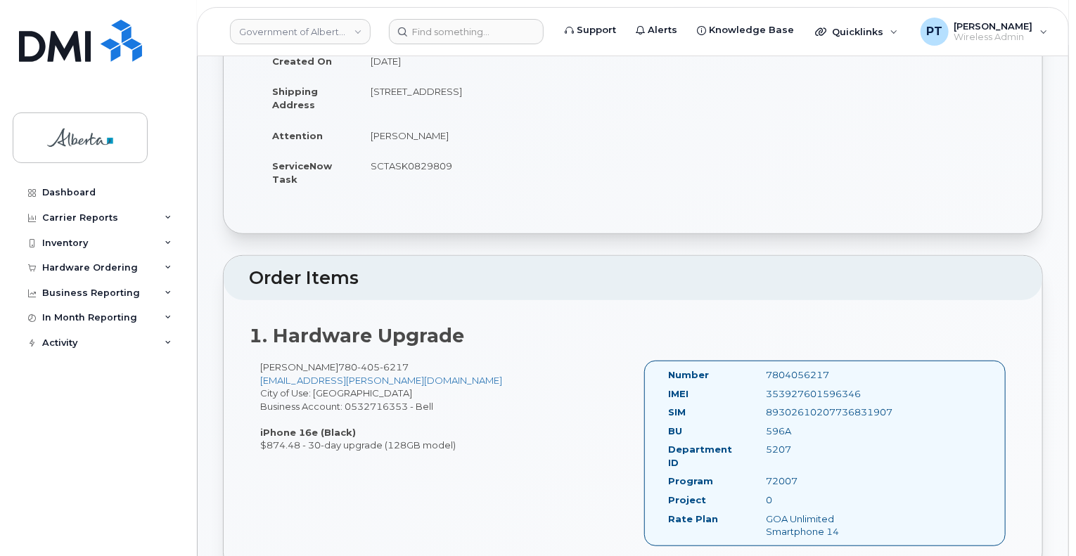
click at [793, 368] on div "7804056217" at bounding box center [824, 374] width 137 height 13
copy div "7804056217"
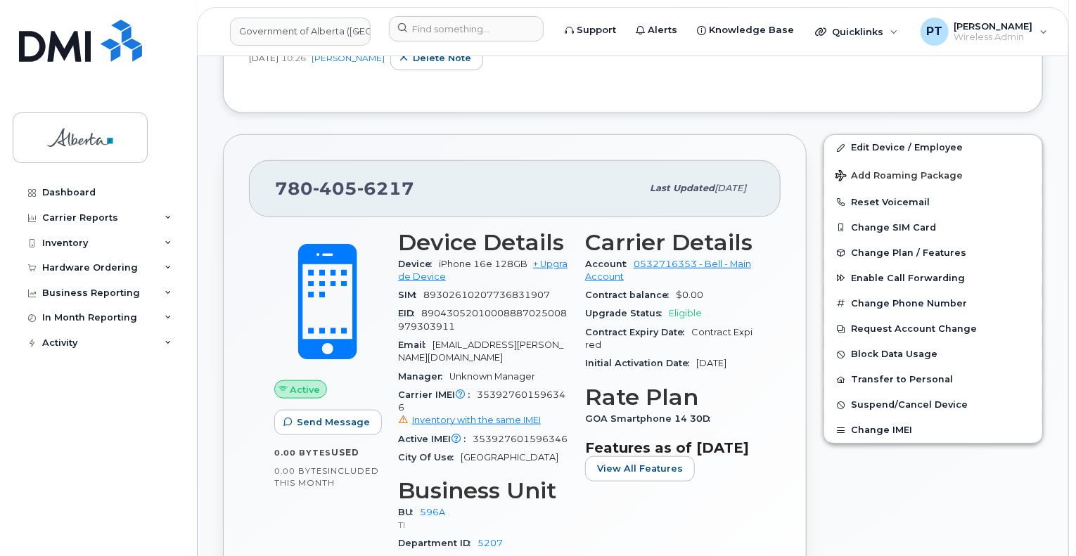
scroll to position [633, 0]
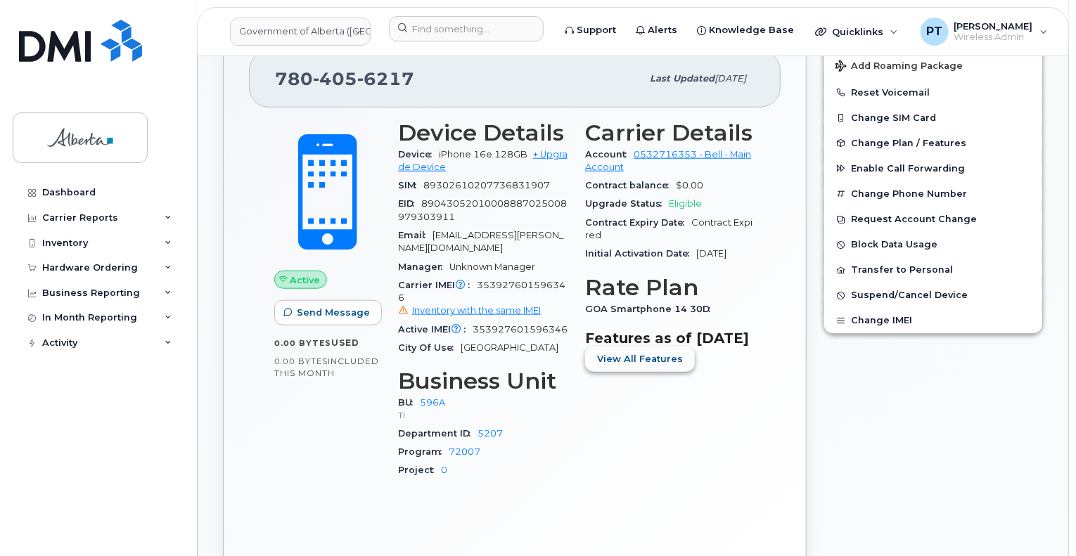
click at [605, 366] on span "View All Features" at bounding box center [640, 358] width 86 height 13
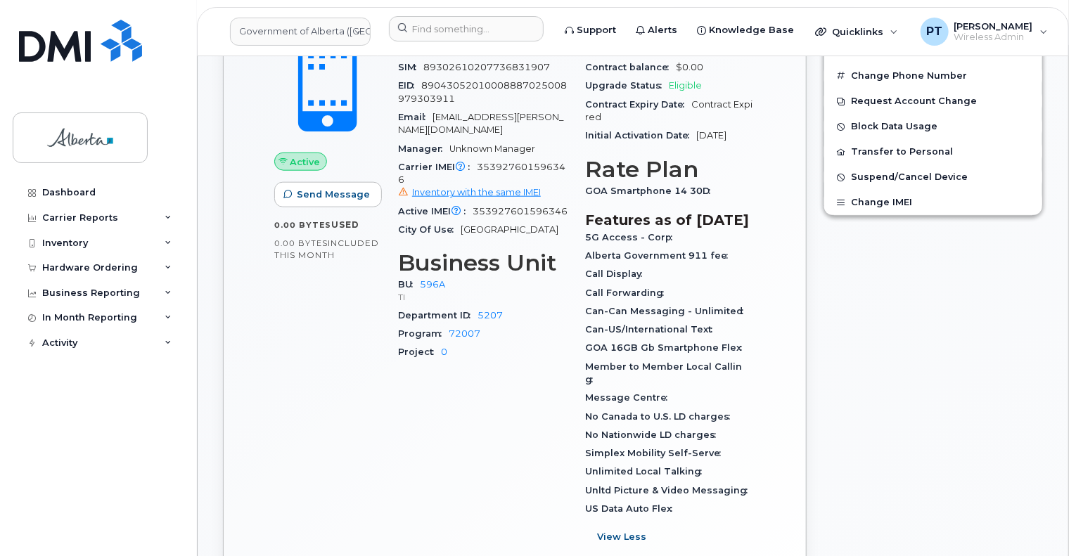
scroll to position [773, 0]
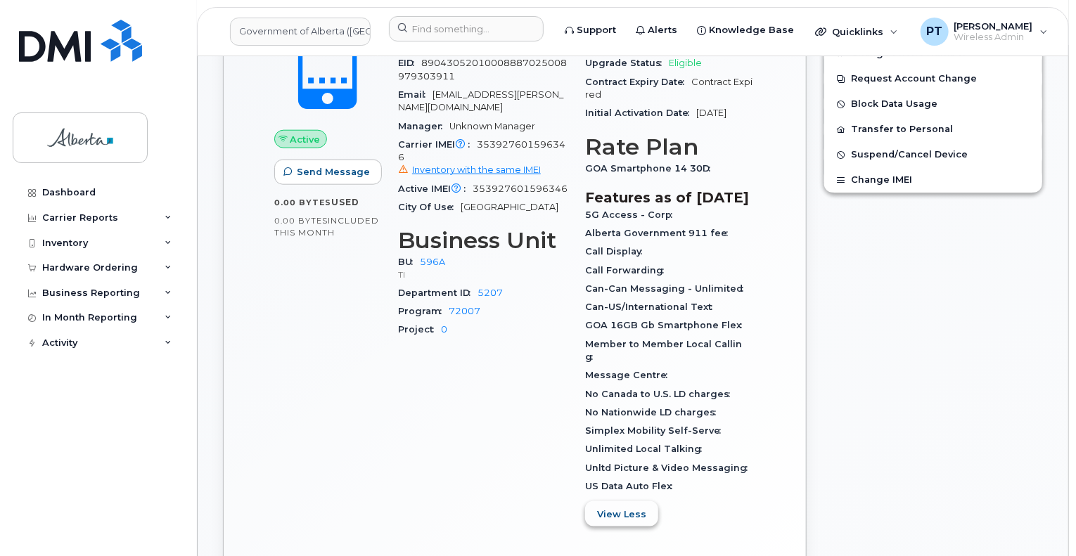
click at [636, 516] on span "View Less" at bounding box center [621, 514] width 49 height 13
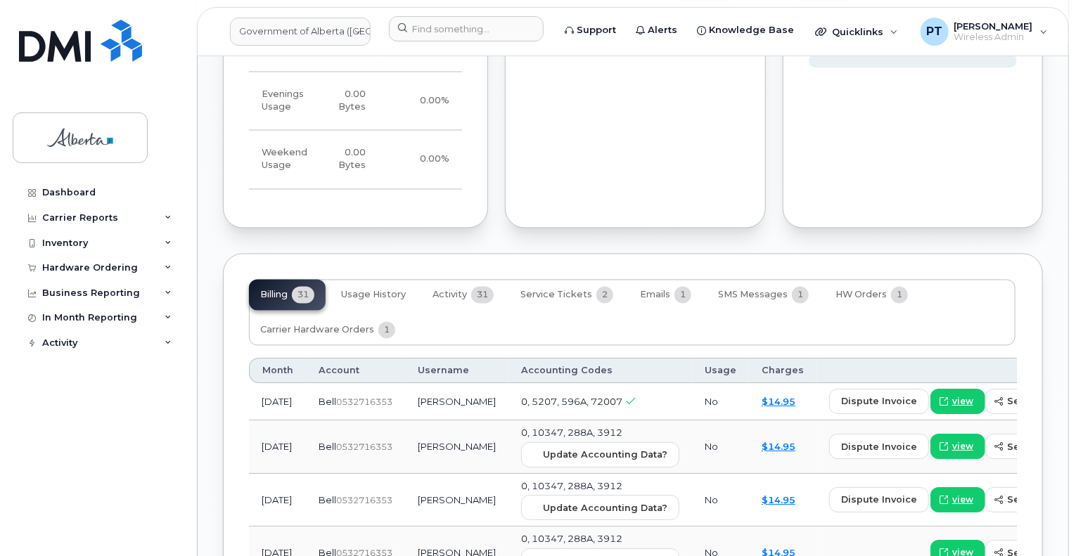
scroll to position [1406, 0]
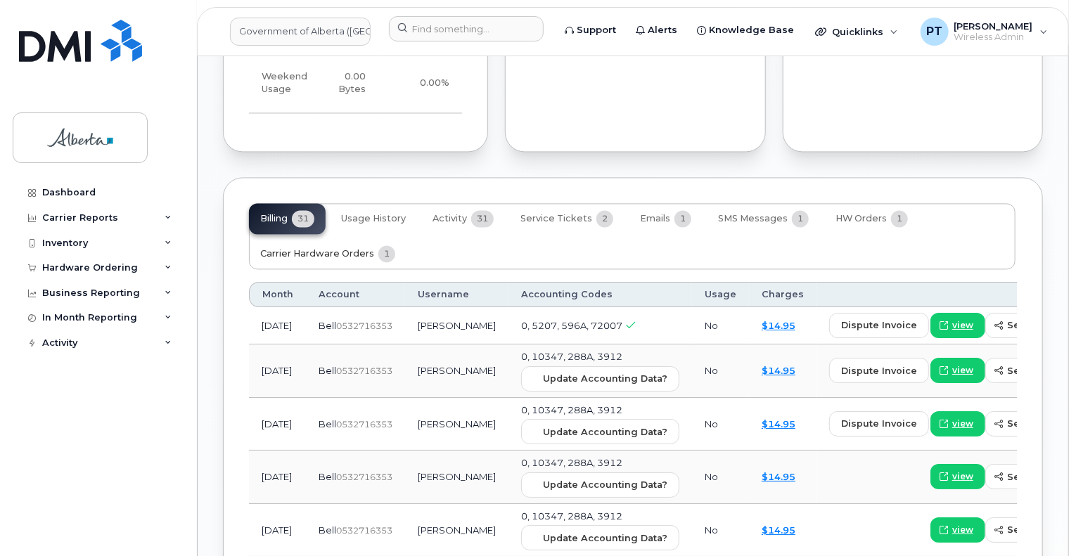
click at [299, 248] on span "Carrier Hardware Orders" at bounding box center [317, 253] width 114 height 11
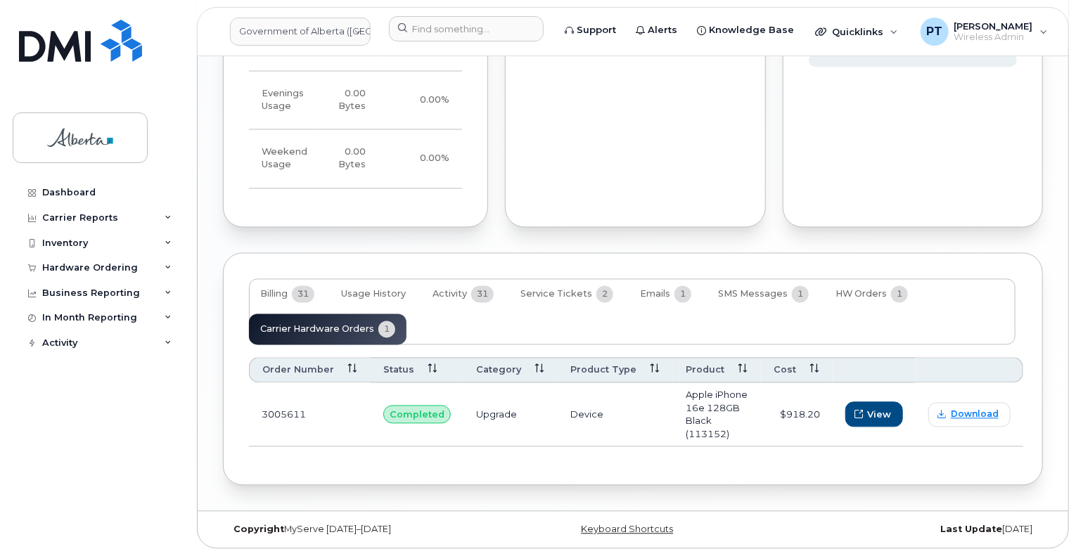
scroll to position [1302, 0]
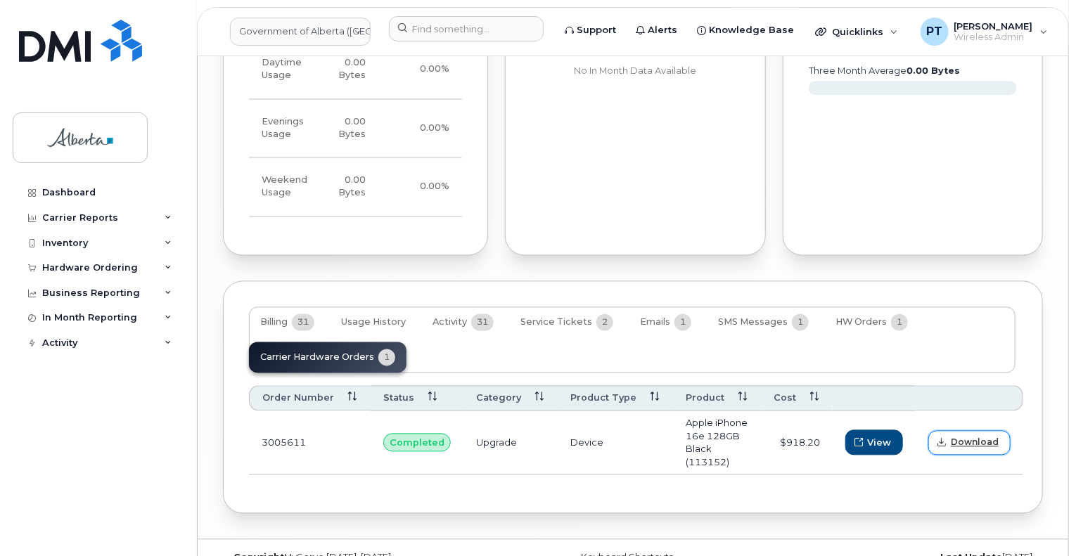
click at [960, 437] on span "Download" at bounding box center [974, 443] width 48 height 13
click at [478, 31] on input at bounding box center [466, 28] width 155 height 25
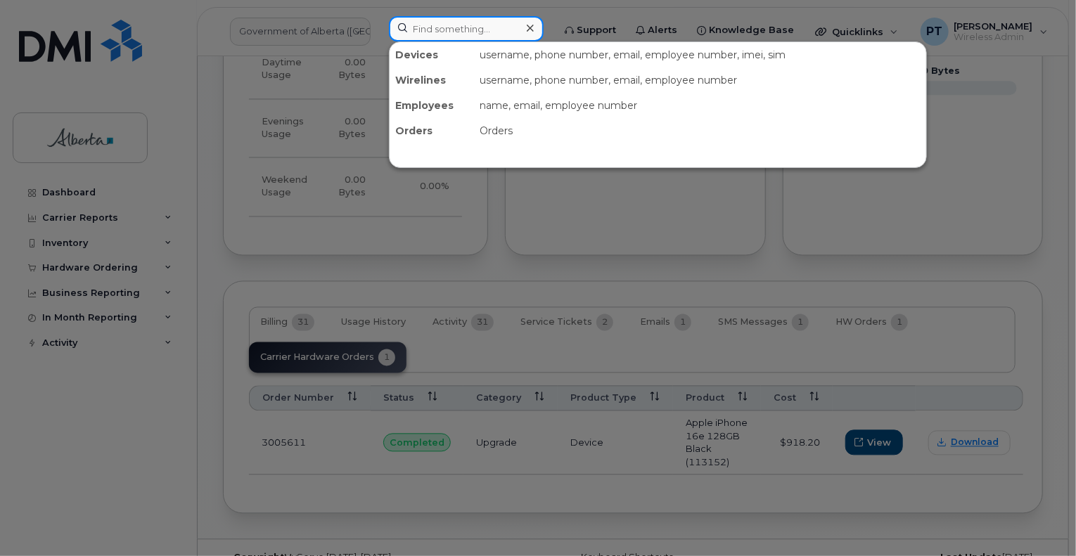
paste input "7805279413"
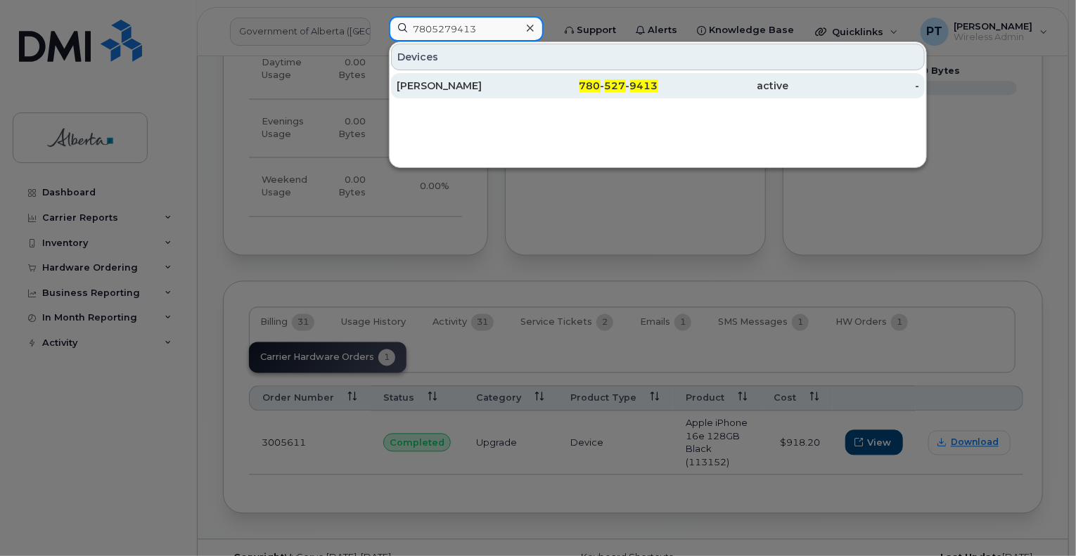
type input "7805279413"
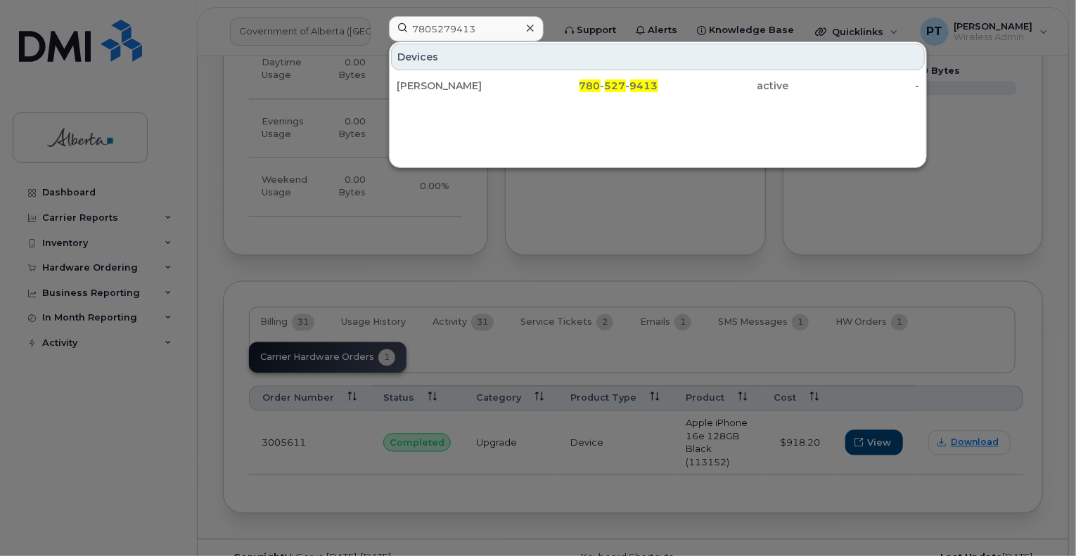
drag, startPoint x: 437, startPoint y: 86, endPoint x: 129, endPoint y: 162, distance: 316.6
click at [437, 86] on div "[PERSON_NAME]" at bounding box center [462, 86] width 131 height 14
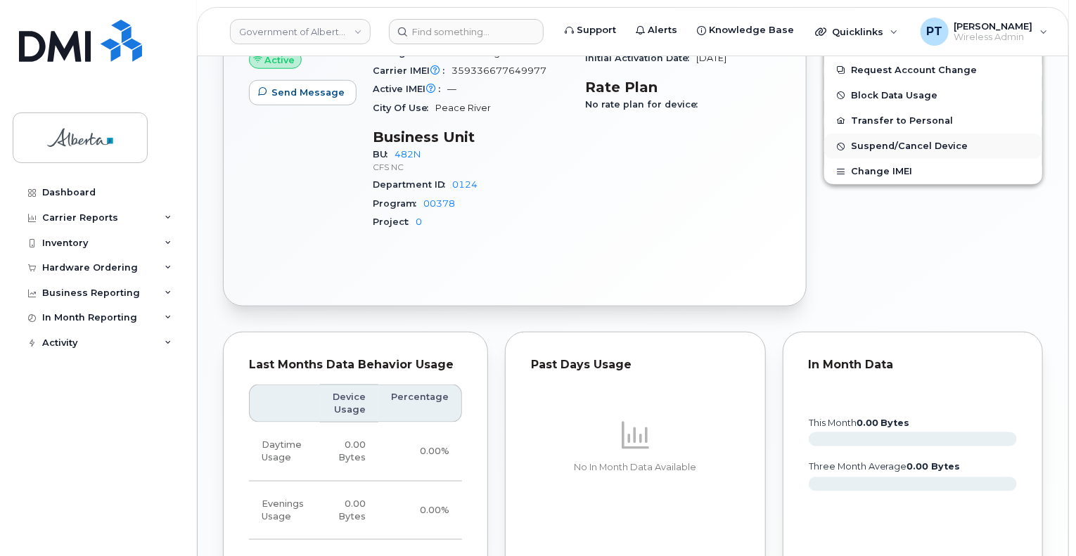
scroll to position [422, 0]
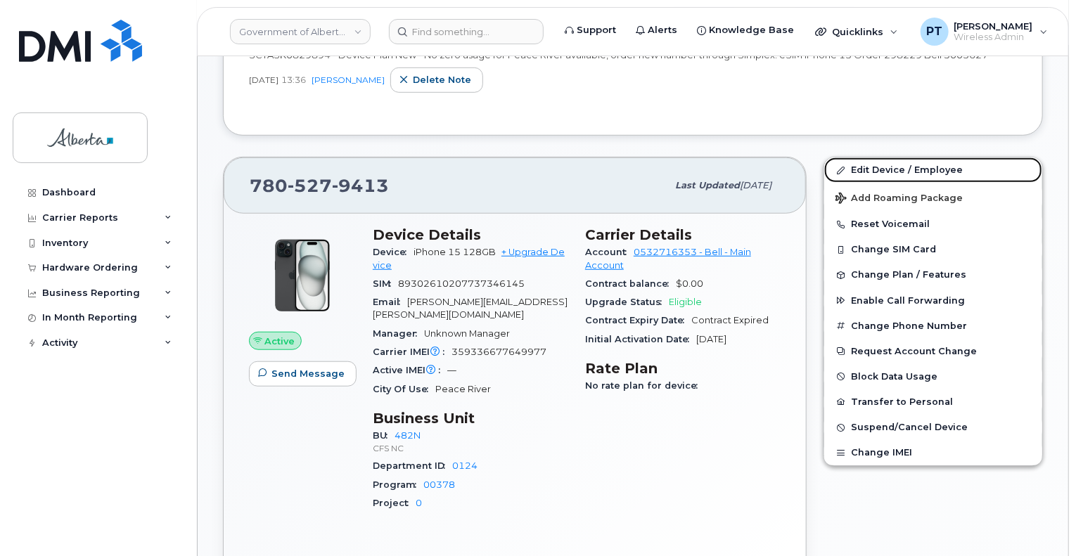
drag, startPoint x: 869, startPoint y: 152, endPoint x: 1051, endPoint y: 177, distance: 183.8
click at [869, 157] on link "Edit Device / Employee" at bounding box center [933, 169] width 218 height 25
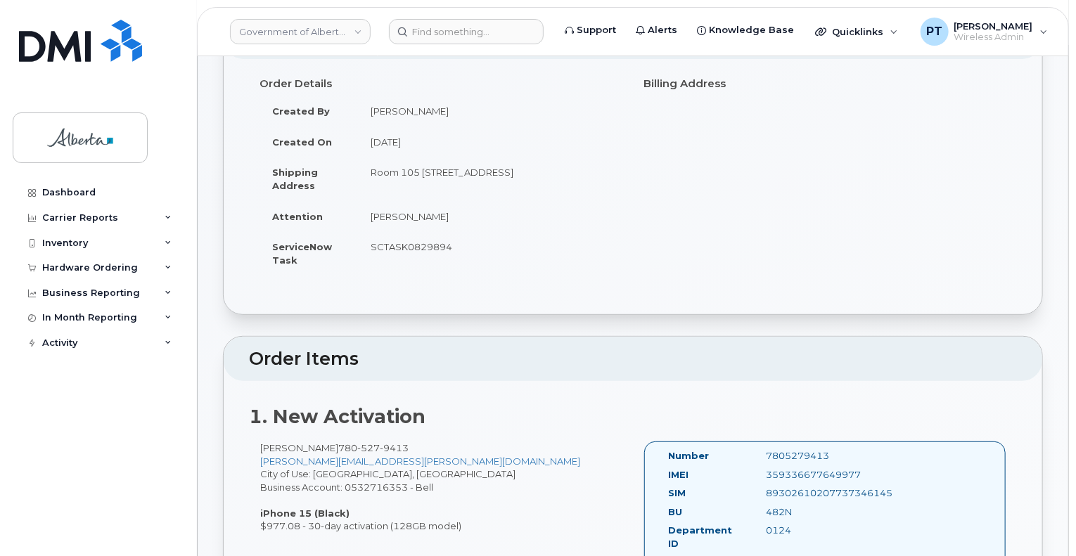
scroll to position [281, 0]
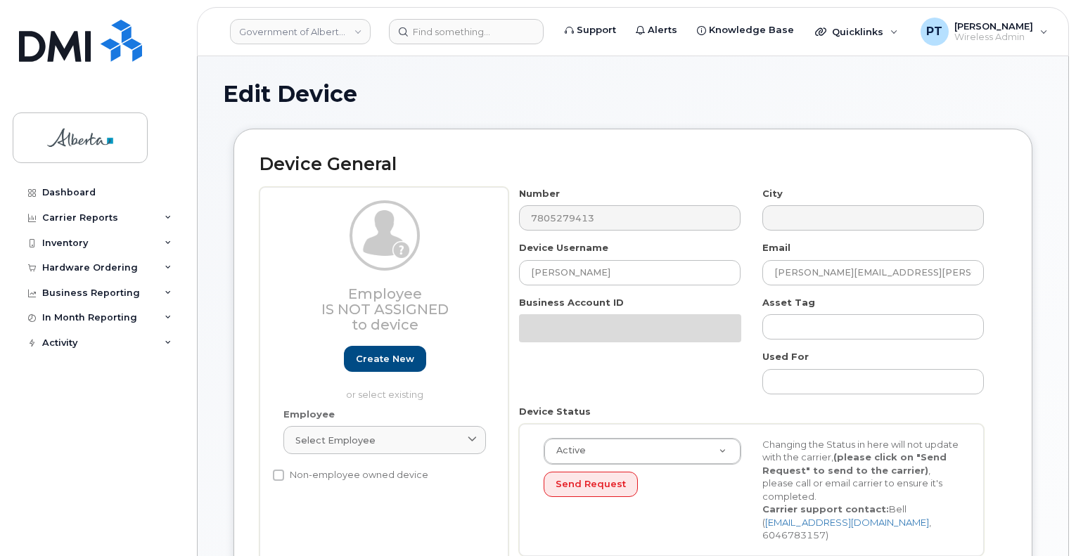
select select "4749731"
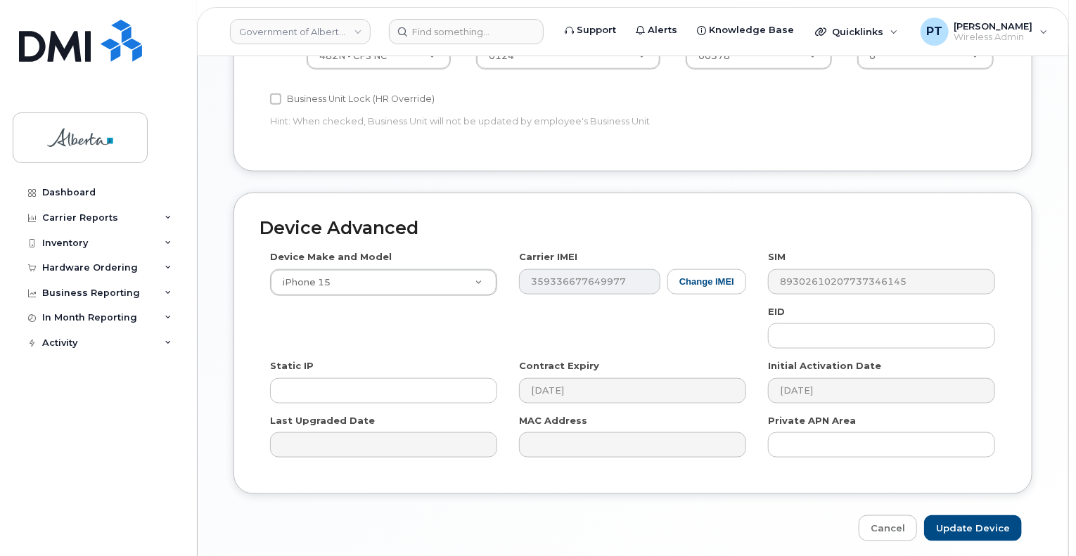
scroll to position [773, 0]
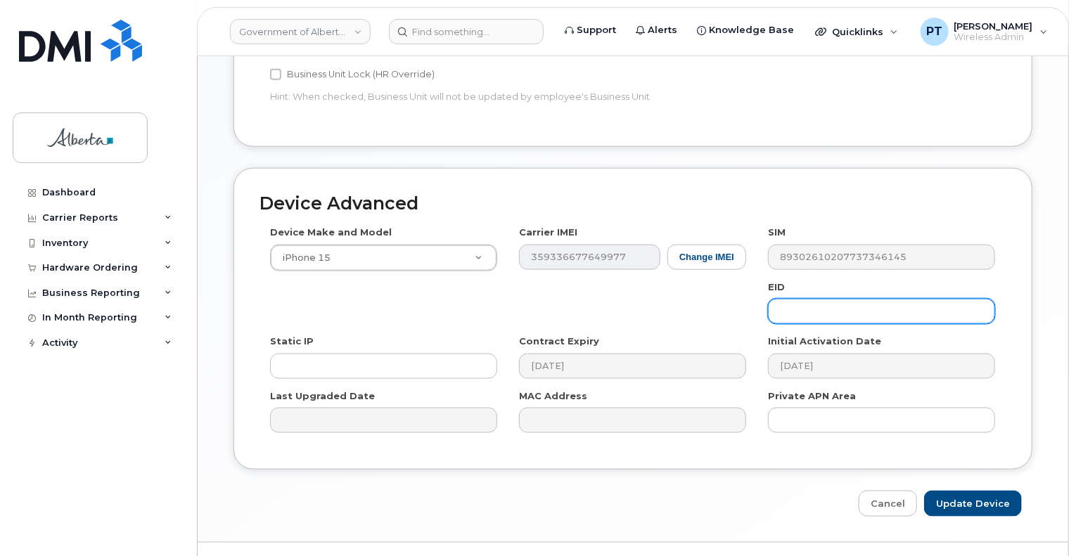
click at [818, 299] on input "text" at bounding box center [881, 311] width 227 height 25
paste input "89049032007208882600188872709078"
type input "89049032007208882600188872709078"
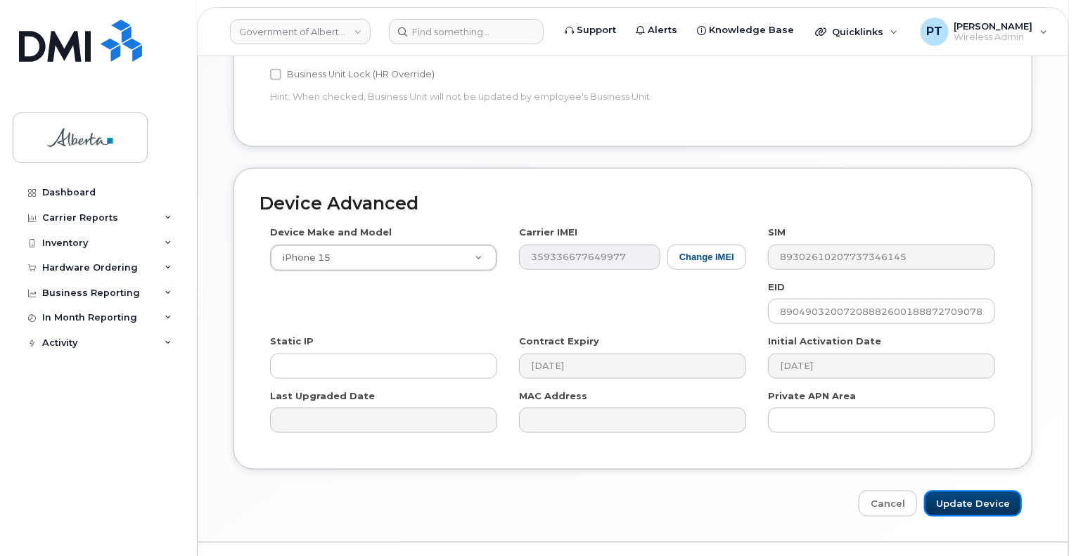
drag, startPoint x: 967, startPoint y: 477, endPoint x: 449, endPoint y: 440, distance: 518.7
click at [965, 491] on input "Update Device" at bounding box center [973, 504] width 98 height 26
type input "Saving..."
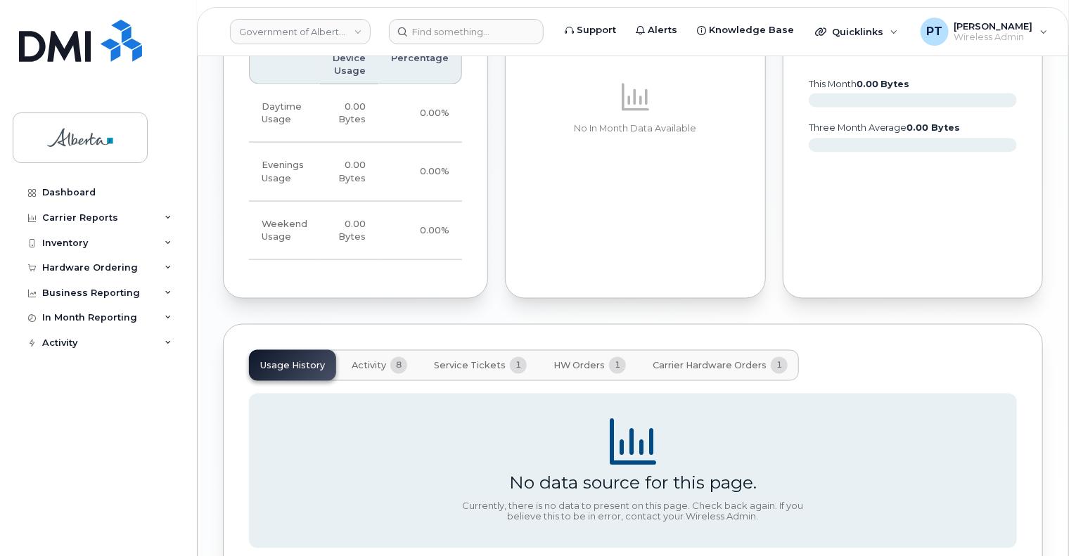
scroll to position [1145, 0]
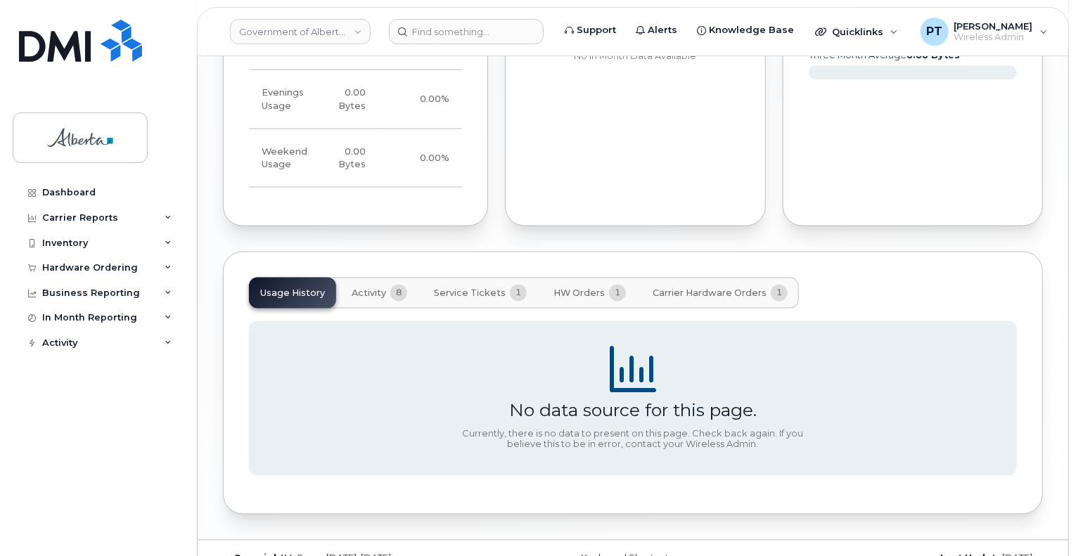
click at [675, 288] on span "Carrier Hardware Orders" at bounding box center [709, 293] width 114 height 11
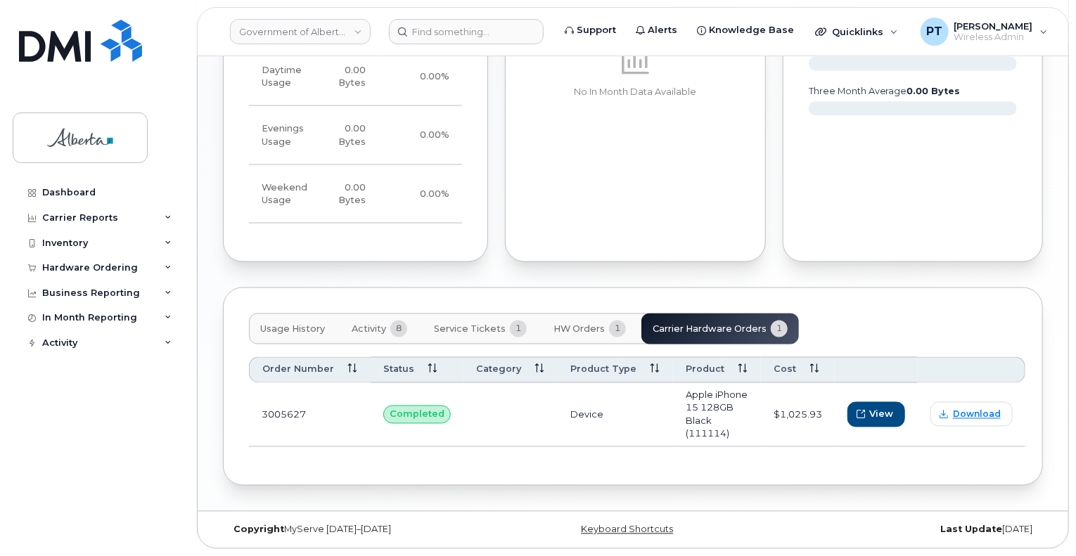
scroll to position [1067, 0]
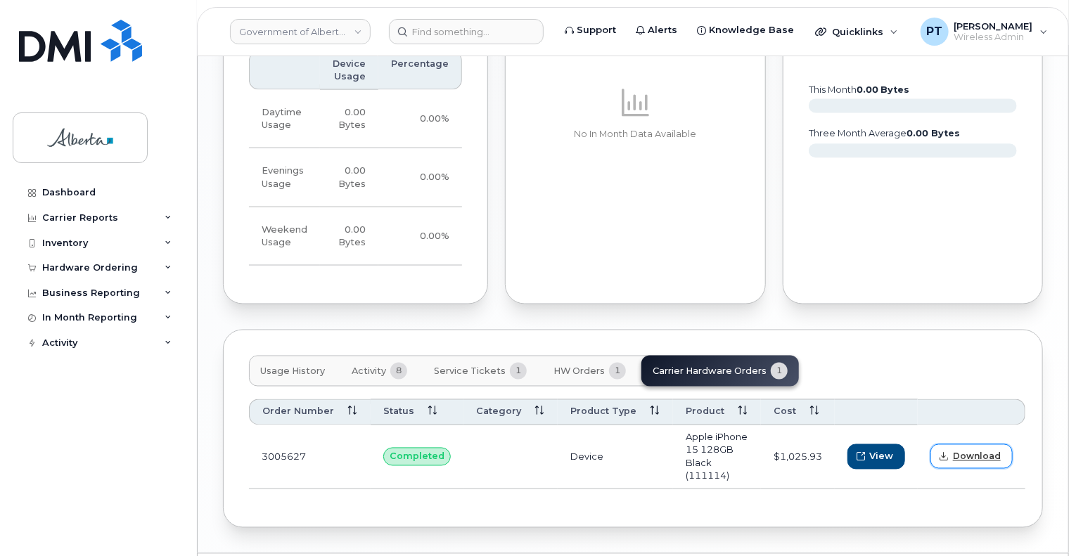
click at [962, 451] on span "Download" at bounding box center [977, 457] width 48 height 13
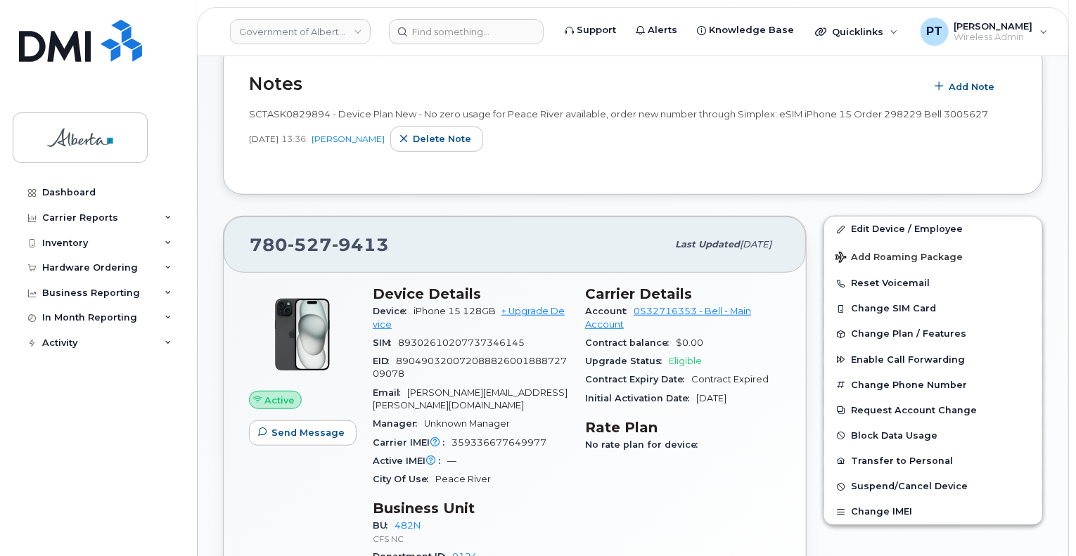
scroll to position [13, 0]
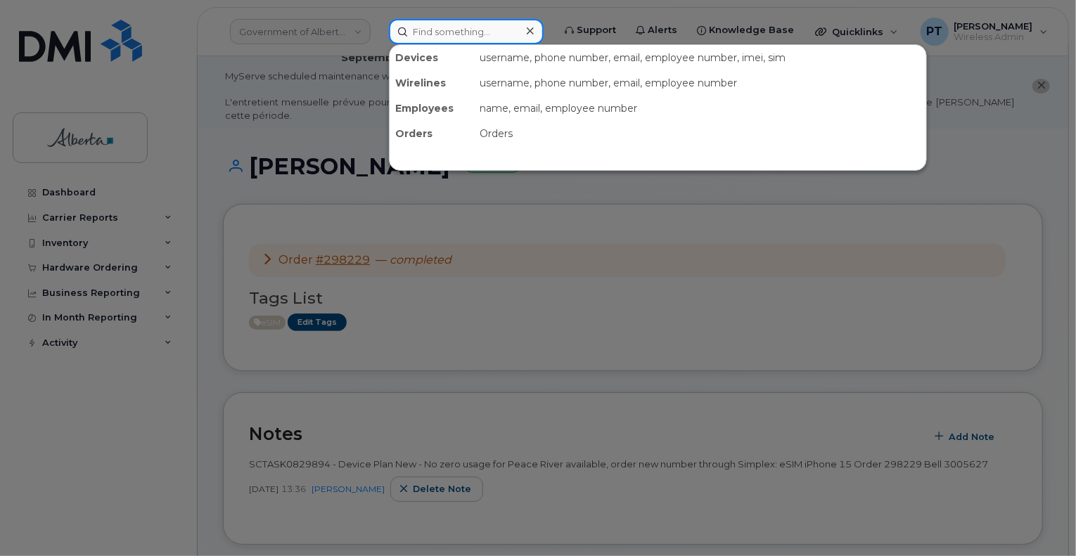
click at [461, 32] on input at bounding box center [466, 31] width 155 height 25
paste input "89049032007208882600188872709078"
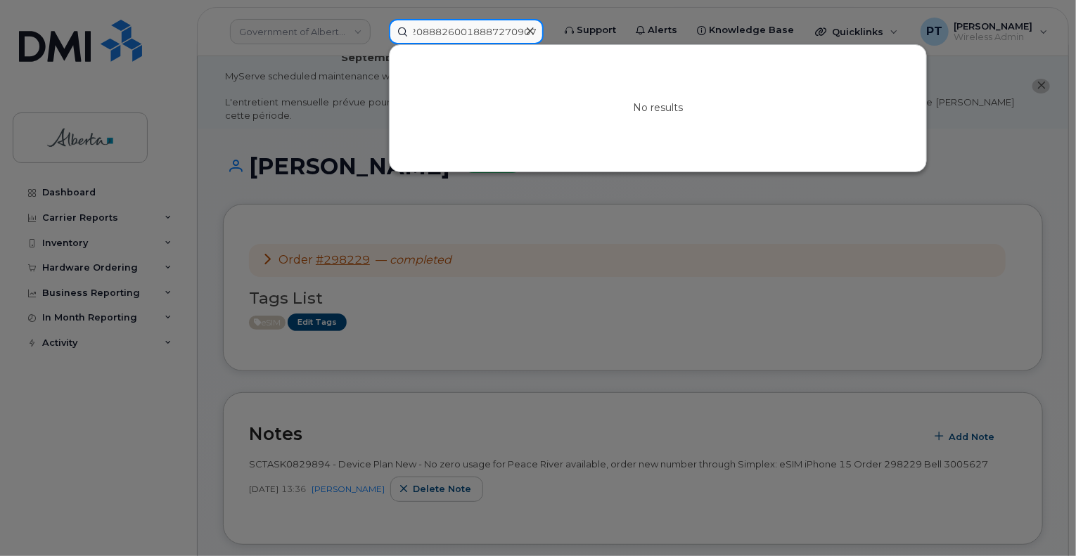
type input "89049032007208882600188872709078"
click at [540, 30] on div at bounding box center [530, 31] width 20 height 20
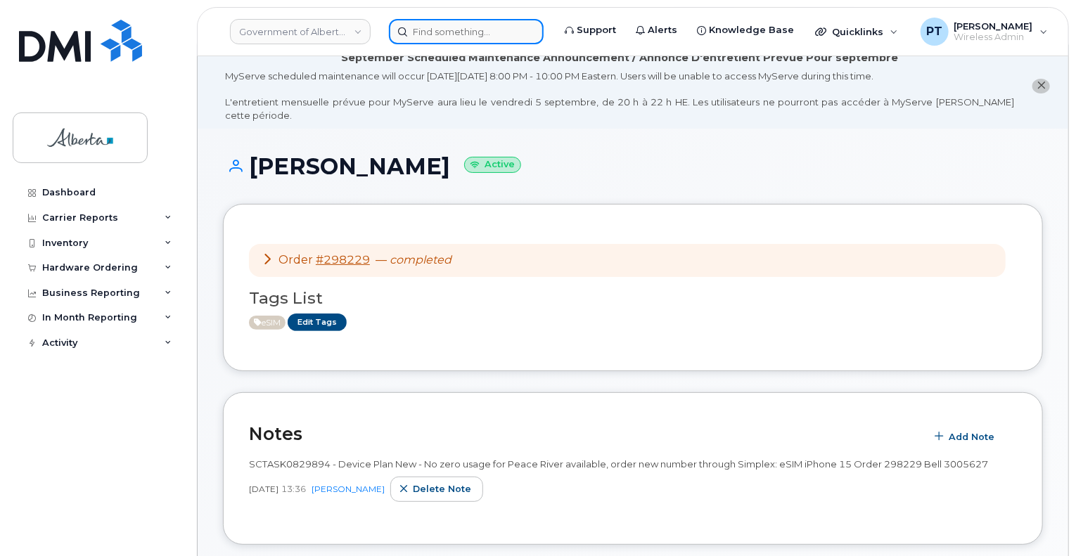
click at [458, 32] on input at bounding box center [466, 31] width 155 height 25
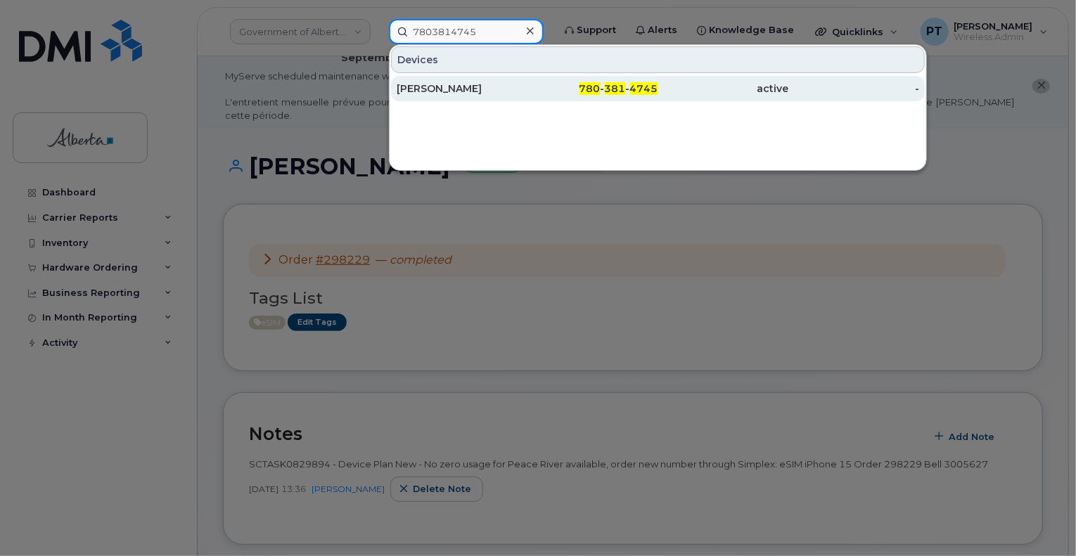
type input "7803814745"
click at [431, 88] on div "Aimy Yuill" at bounding box center [462, 89] width 131 height 14
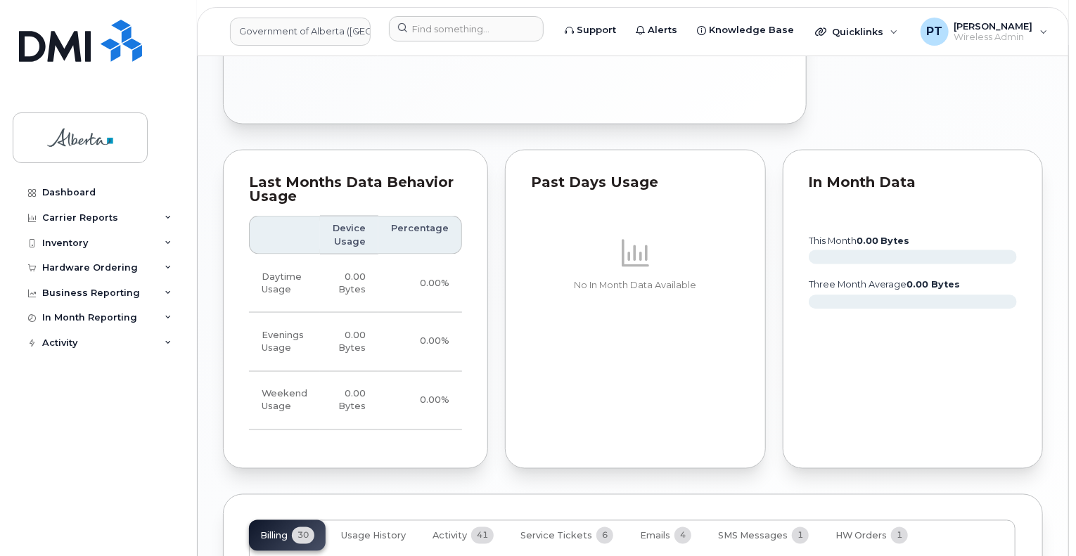
scroll to position [1302, 0]
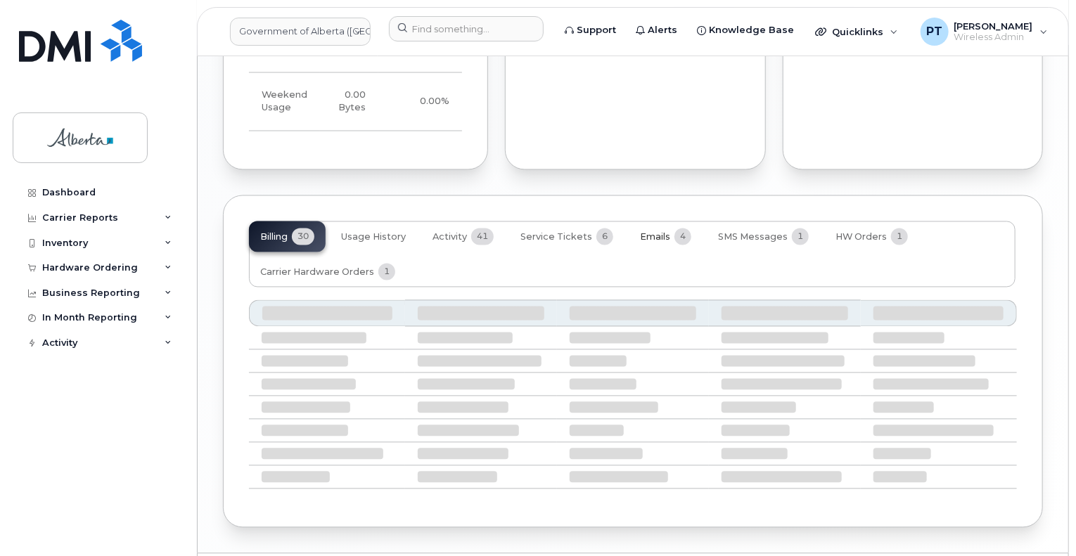
click at [649, 232] on span "Emails" at bounding box center [655, 237] width 30 height 11
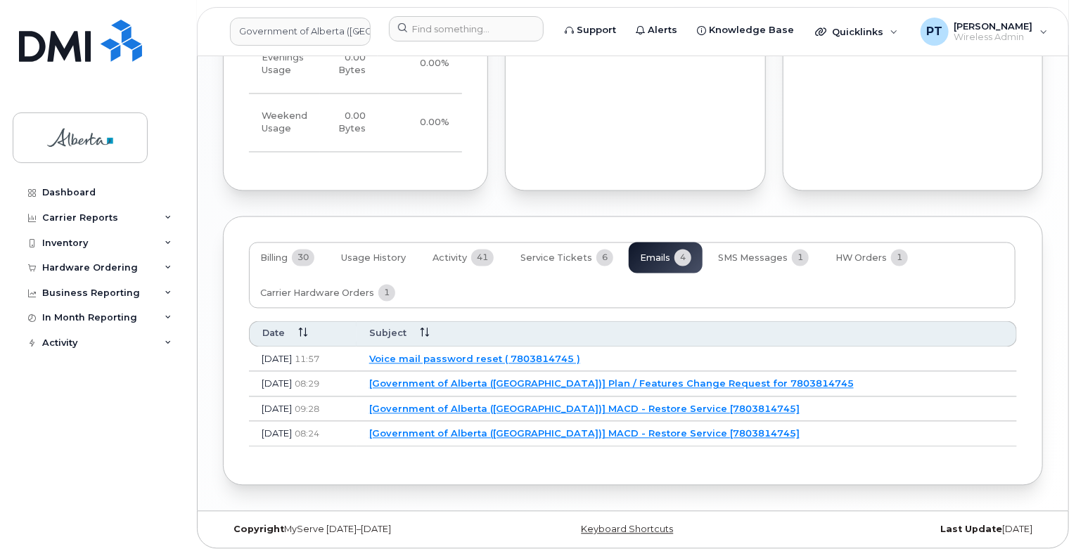
scroll to position [1239, 0]
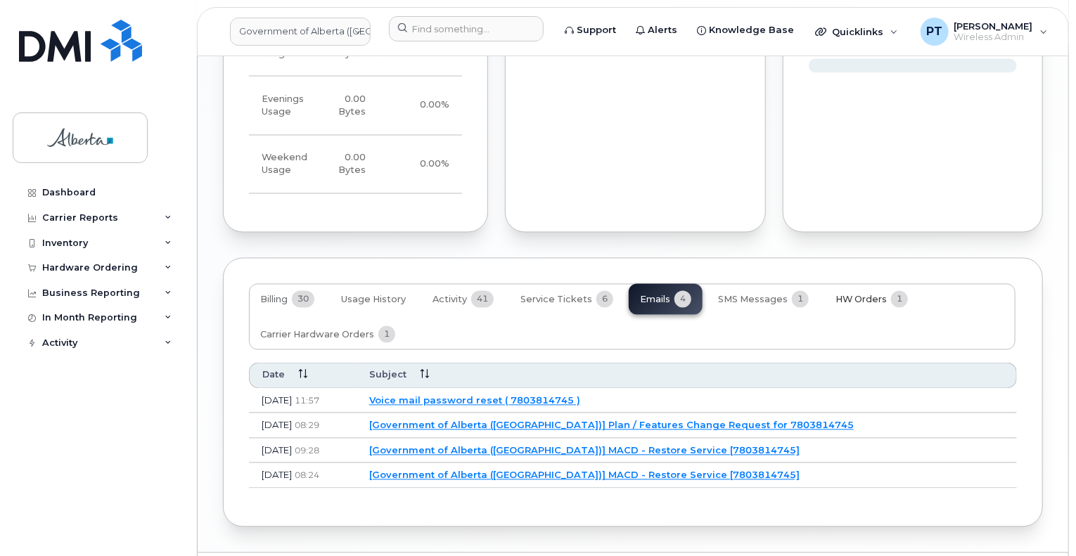
click at [856, 295] on span "HW Orders" at bounding box center [860, 300] width 51 height 11
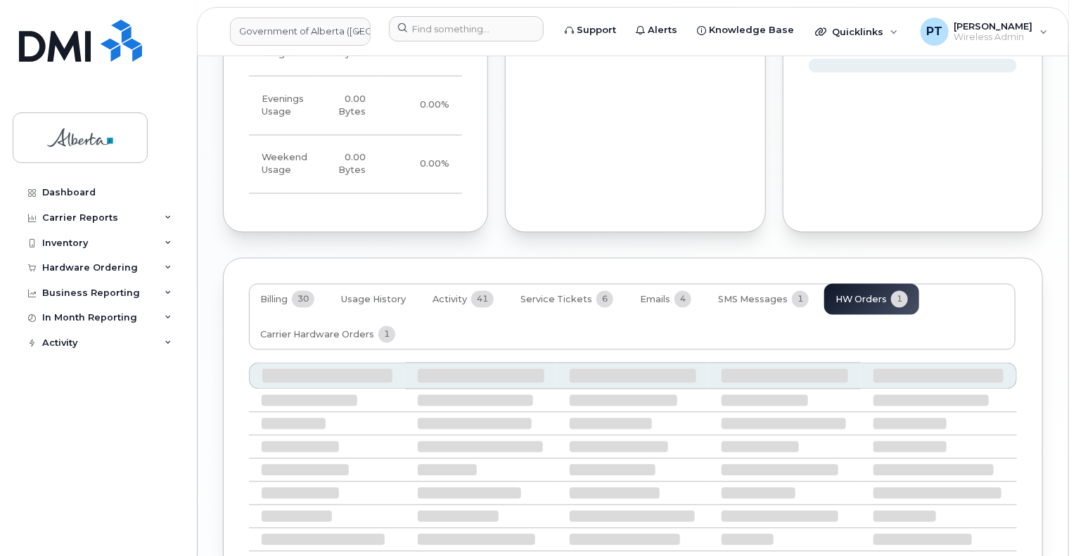
scroll to position [1226, 0]
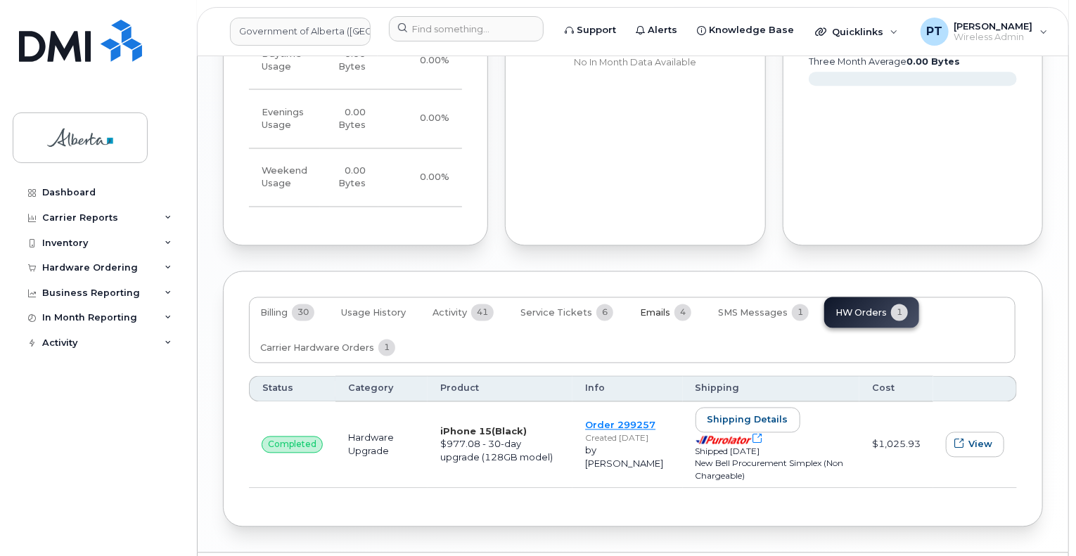
click at [647, 308] on span "Emails" at bounding box center [655, 313] width 30 height 11
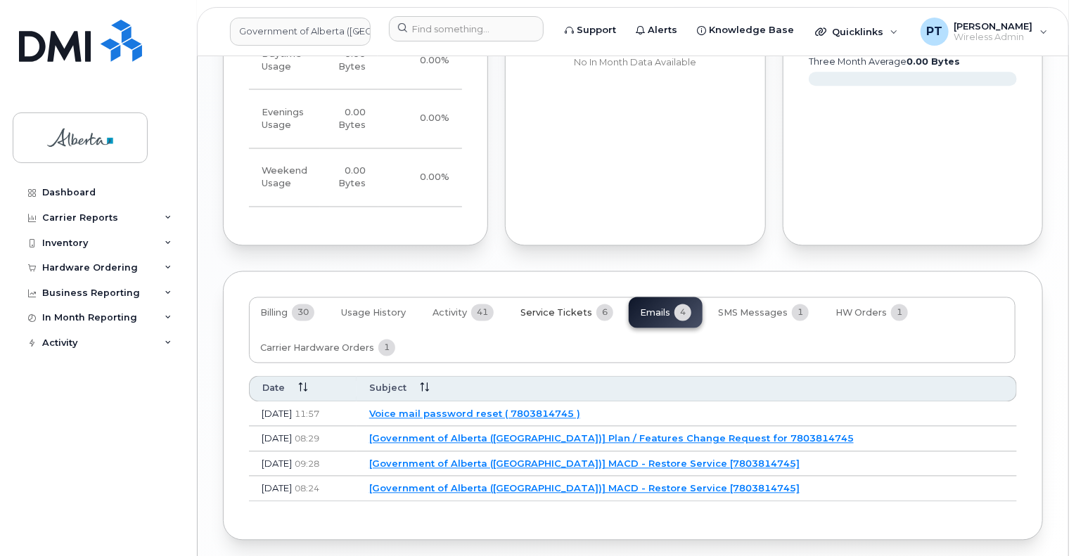
click at [529, 308] on span "Service Tickets" at bounding box center [556, 313] width 72 height 11
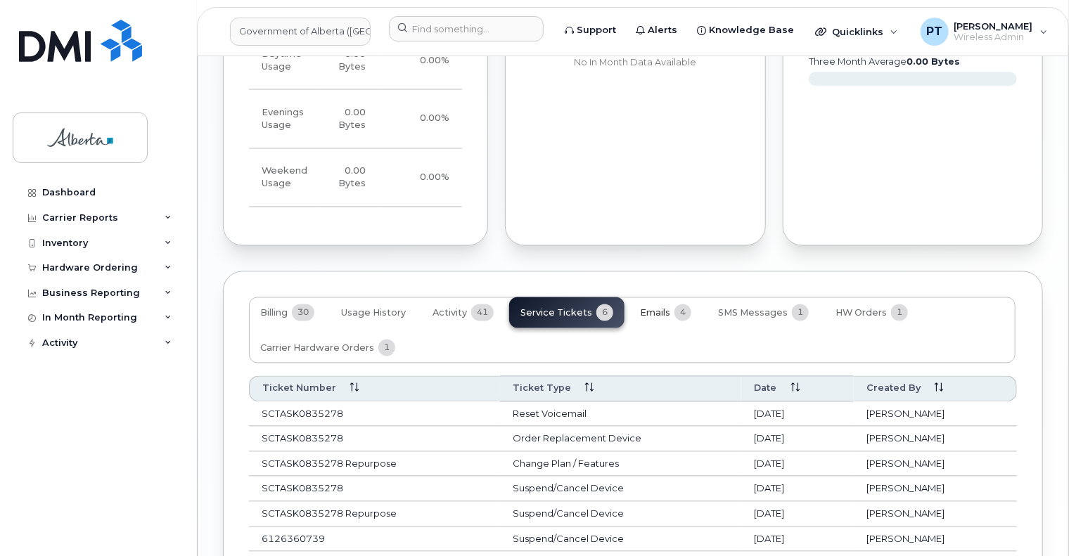
click at [650, 308] on span "Emails" at bounding box center [655, 313] width 30 height 11
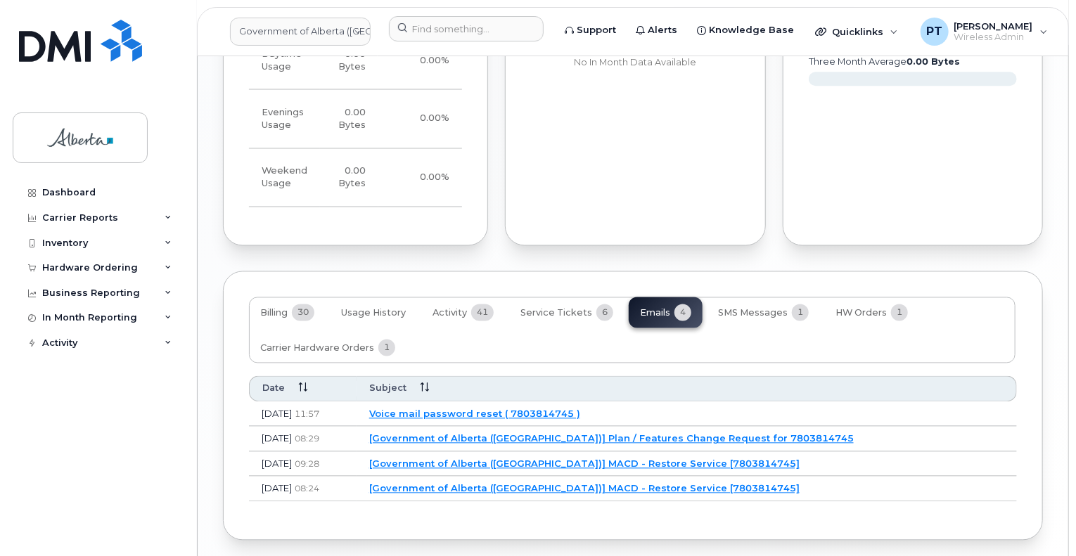
click at [475, 458] on link "[Government of Alberta (GOA)] MACD - Restore Service [7803814745]" at bounding box center [584, 463] width 430 height 11
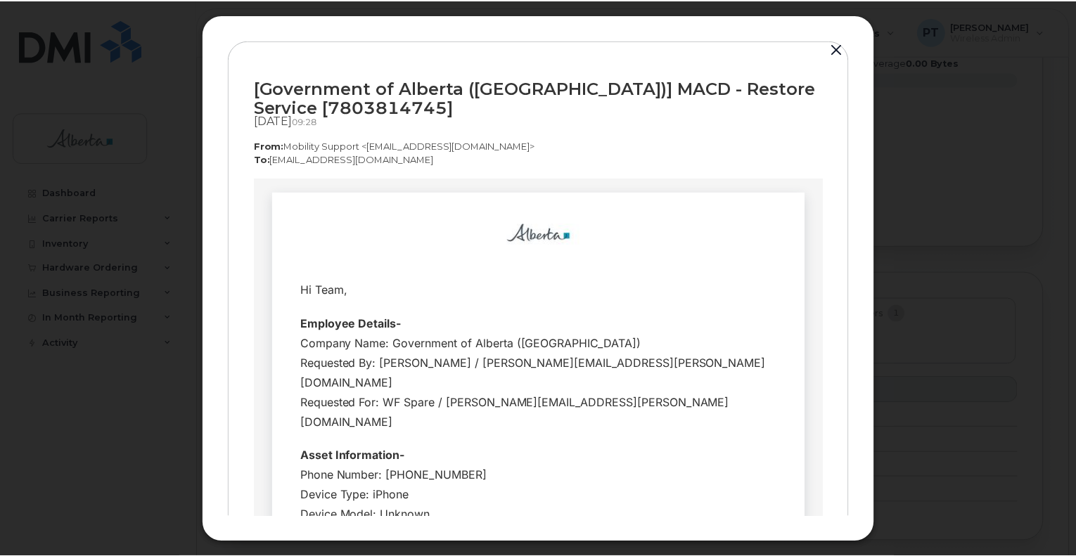
scroll to position [211, 0]
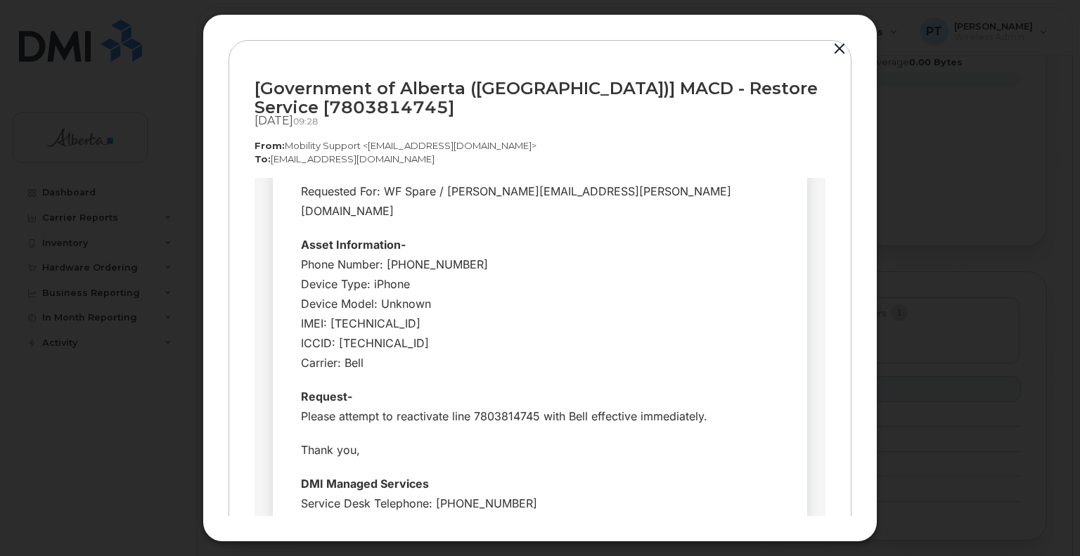
click at [837, 47] on button "button" at bounding box center [839, 49] width 21 height 20
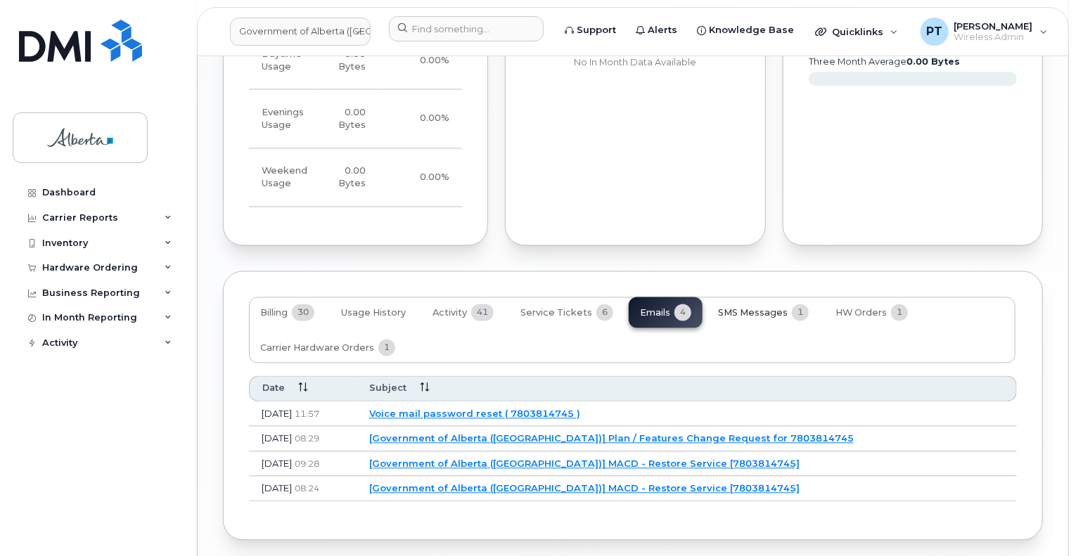
click at [754, 308] on span "SMS Messages" at bounding box center [753, 313] width 70 height 11
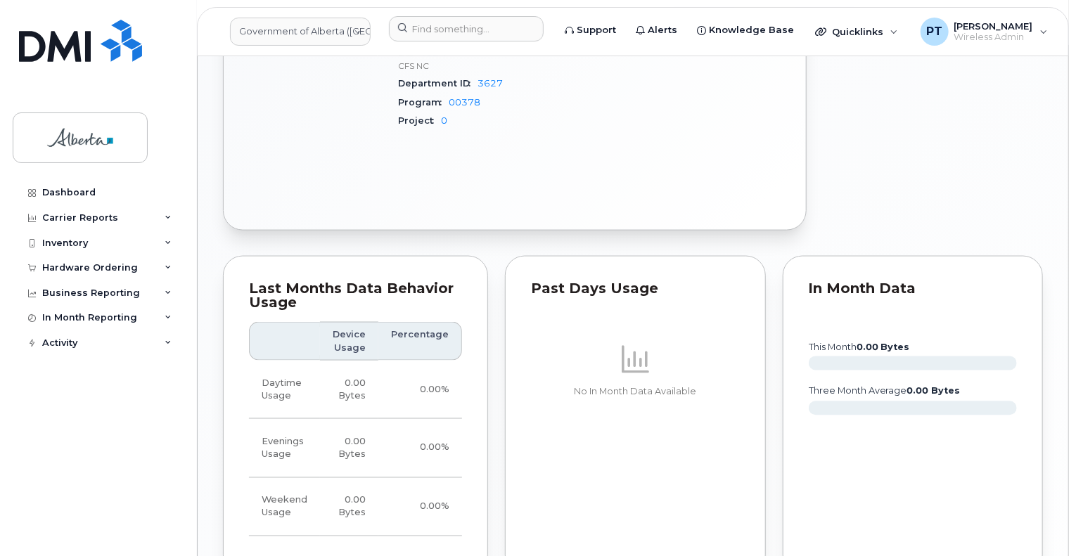
scroll to position [1178, 0]
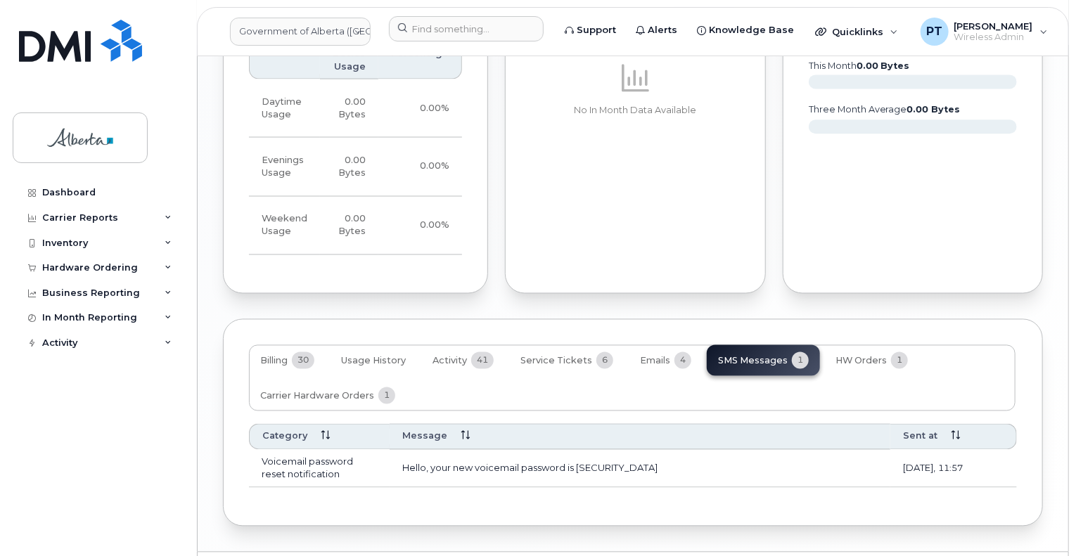
click at [475, 450] on td "Hello, your new voicemail password is 1400" at bounding box center [639, 469] width 501 height 38
click at [754, 345] on div "Billing 30 Usage History Activity 41 Service Tickets 6 Emails 4 SMS Messages 1 …" at bounding box center [632, 378] width 766 height 66
click at [461, 450] on td "Hello, your new voicemail password is 1400" at bounding box center [639, 469] width 501 height 38
click at [460, 450] on td "Hello, your new voicemail password is 1400" at bounding box center [639, 469] width 501 height 38
click at [306, 450] on td "Voicemail password reset notification" at bounding box center [319, 469] width 141 height 38
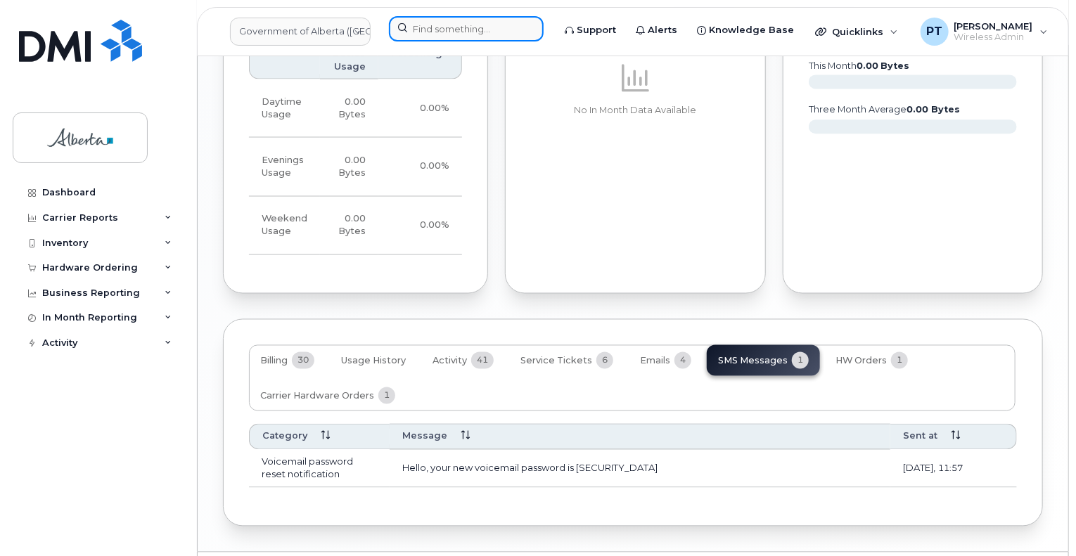
click at [443, 16] on input at bounding box center [466, 28] width 155 height 25
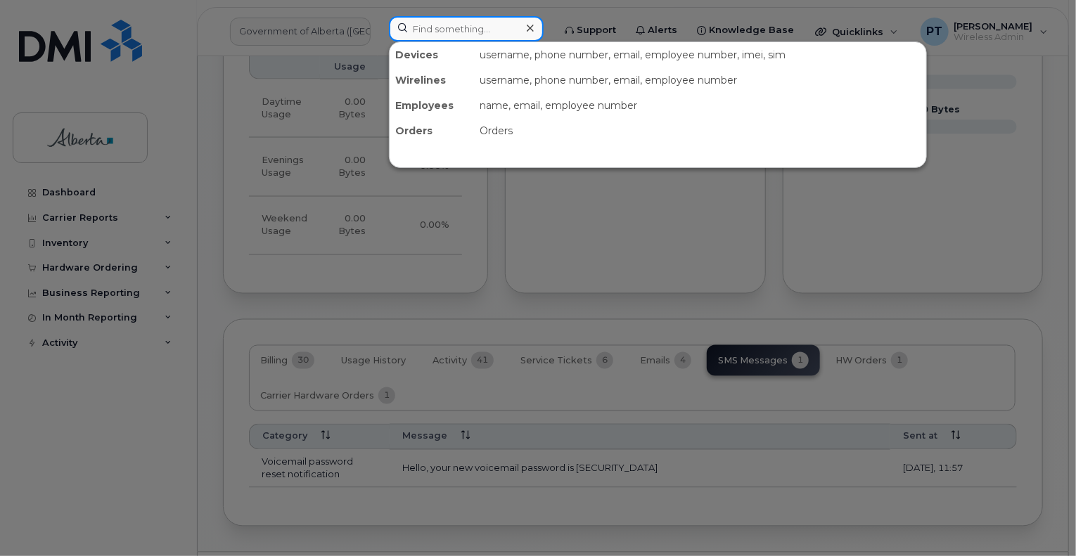
paste input "7803814745"
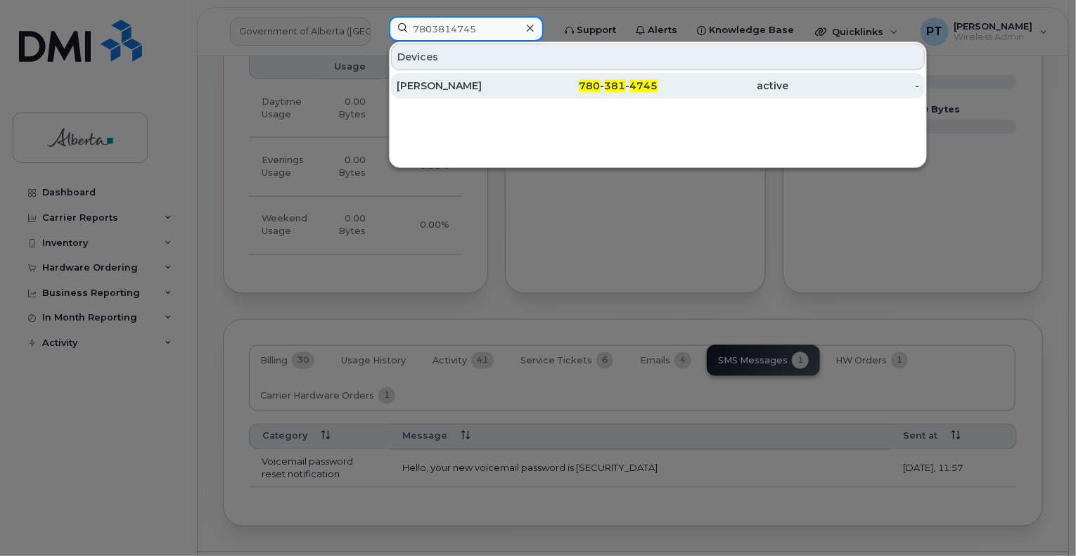
type input "7803814745"
click at [412, 85] on div "[PERSON_NAME]" at bounding box center [462, 86] width 131 height 14
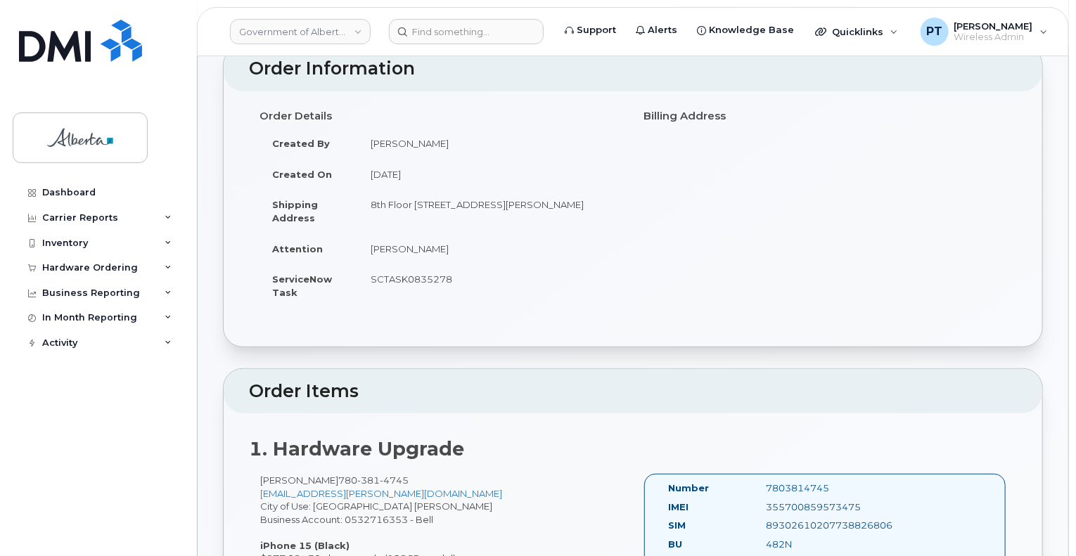
scroll to position [211, 0]
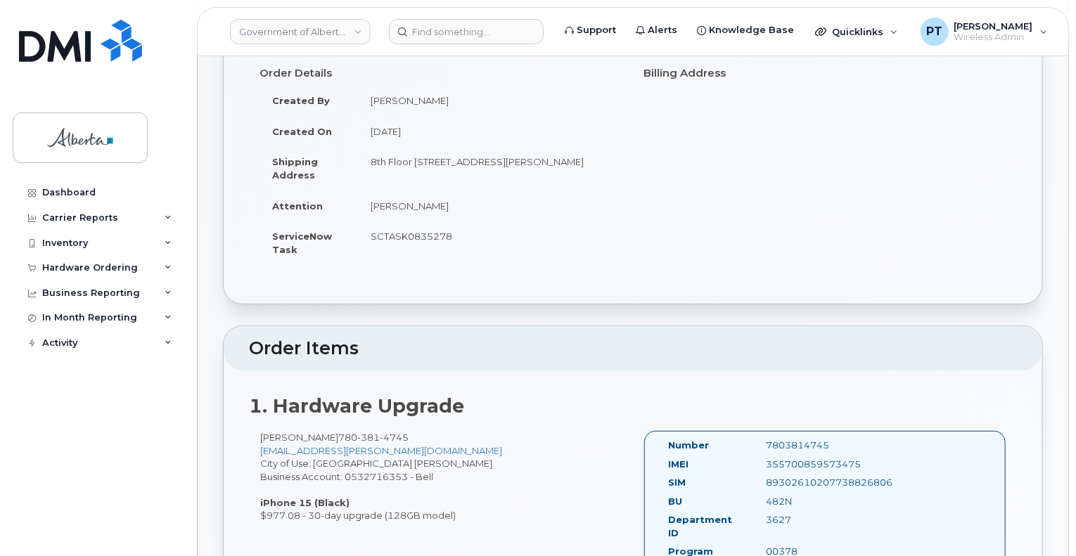
click at [796, 439] on div "7803814745" at bounding box center [824, 445] width 137 height 13
click at [794, 439] on div "7803814745" at bounding box center [824, 445] width 137 height 13
copy div "7803814745"
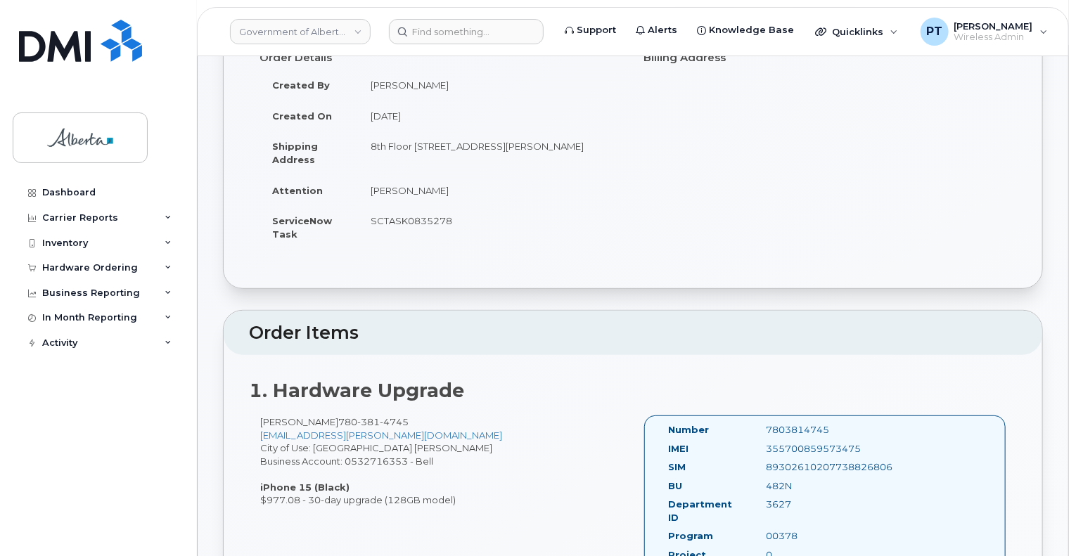
scroll to position [70, 0]
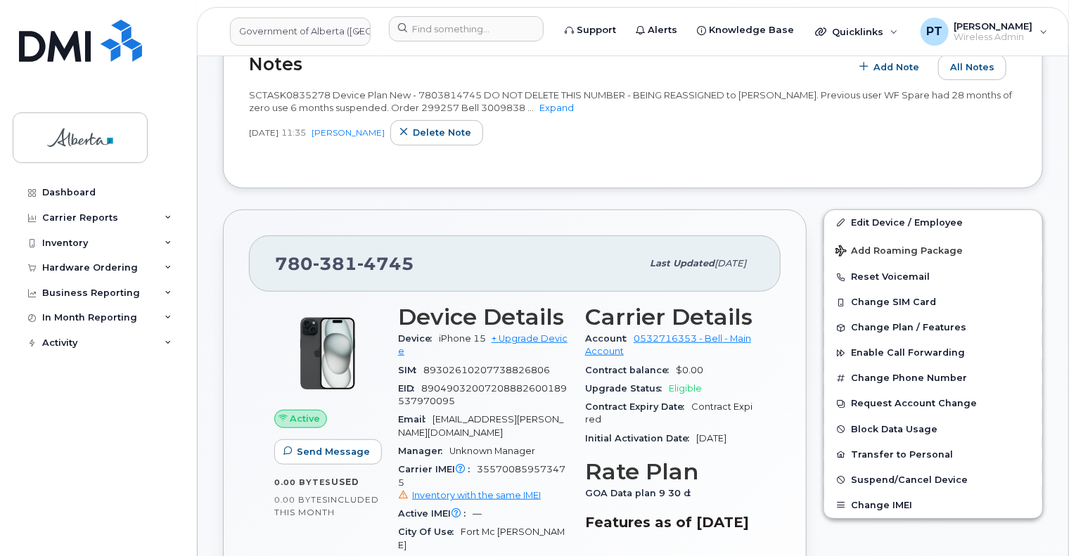
scroll to position [352, 0]
drag, startPoint x: 534, startPoint y: 91, endPoint x: 531, endPoint y: 110, distance: 19.8
click at [539, 101] on link "Expand" at bounding box center [556, 106] width 34 height 11
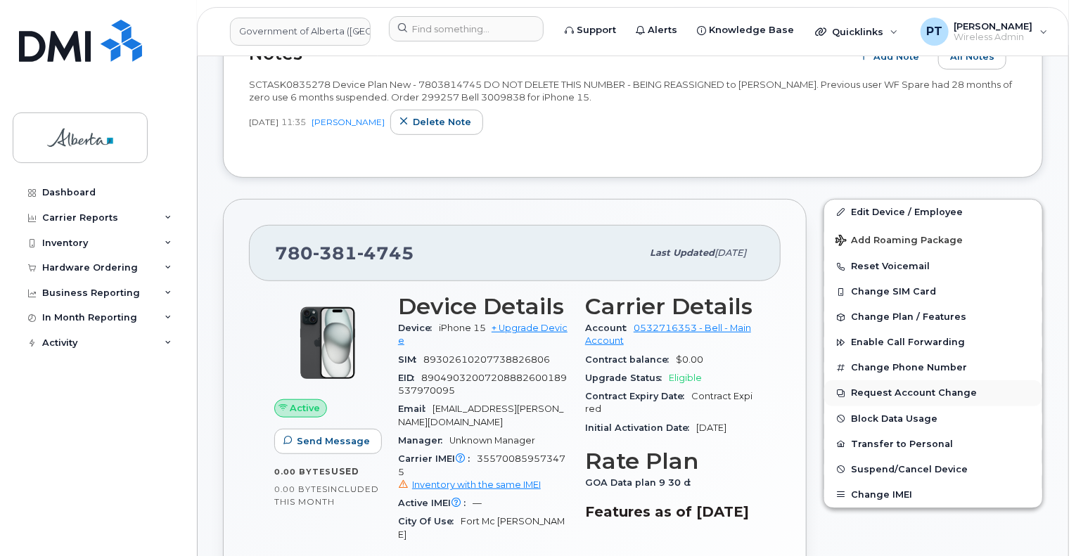
scroll to position [422, 0]
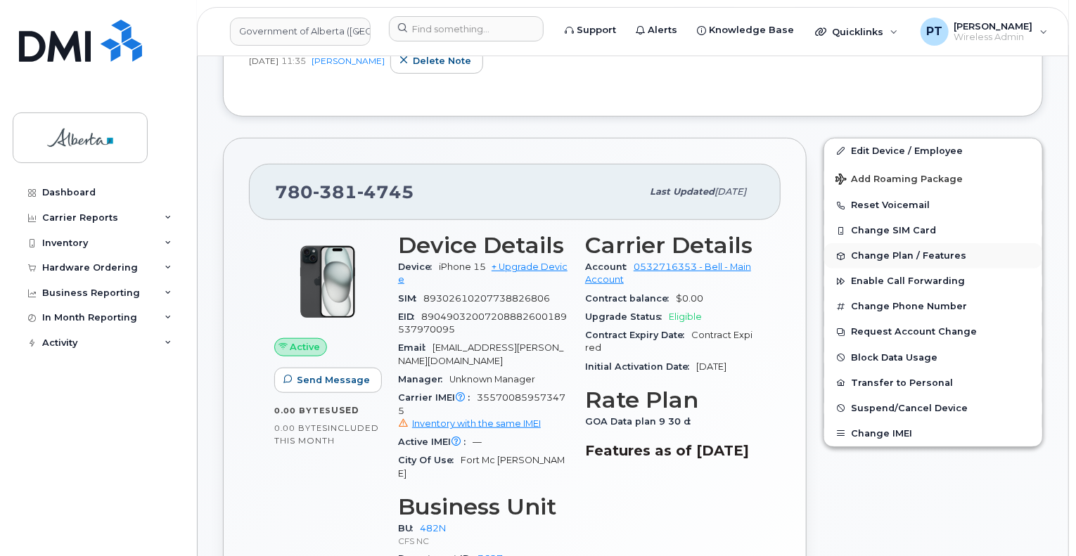
click at [885, 251] on span "Change Plan / Features" at bounding box center [908, 256] width 115 height 11
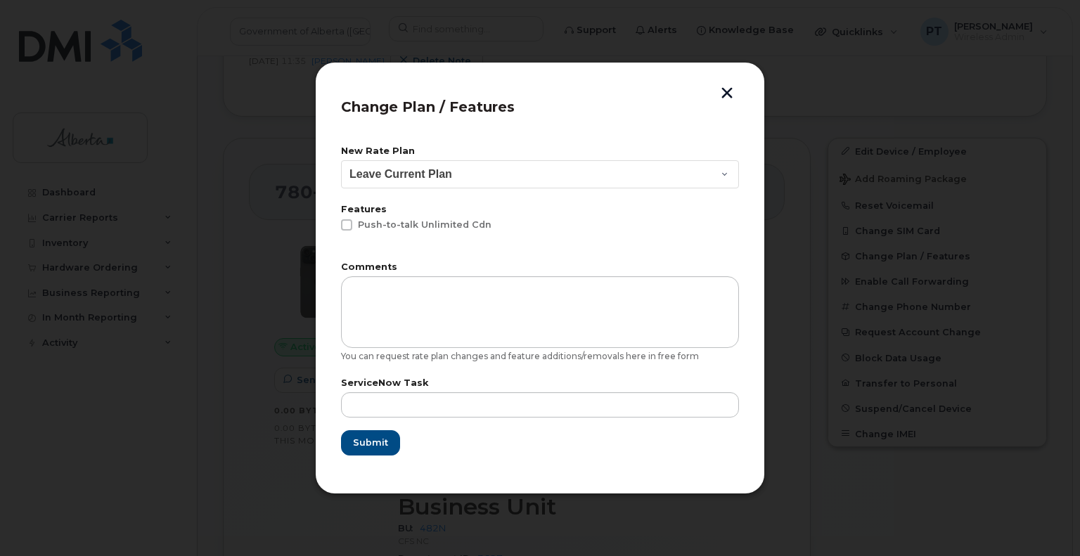
click at [733, 89] on button "button" at bounding box center [726, 94] width 21 height 15
